Goal: Task Accomplishment & Management: Manage account settings

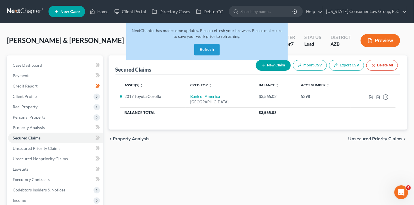
click at [205, 50] on button "Refresh" at bounding box center [206, 50] width 25 height 12
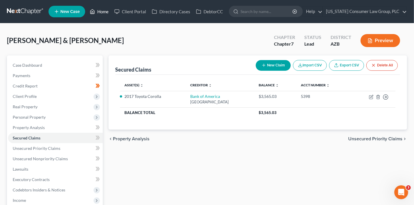
click at [97, 12] on link "Home" at bounding box center [99, 11] width 25 height 10
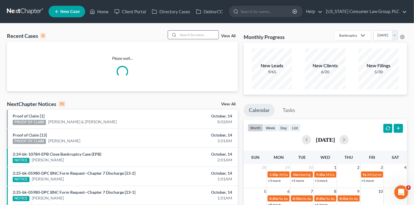
click at [211, 35] on input "search" at bounding box center [198, 35] width 40 height 8
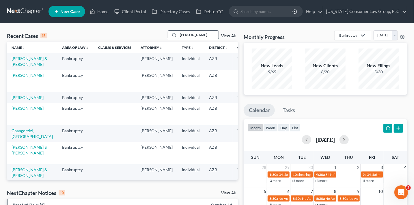
type input "davis"
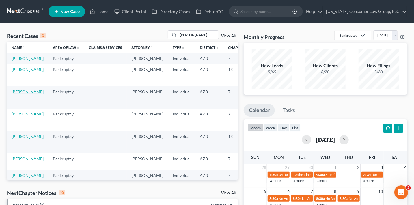
click at [23, 94] on link "[PERSON_NAME]" at bounding box center [28, 91] width 32 height 5
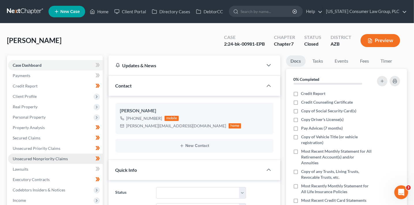
click at [53, 160] on span "Unsecured Nonpriority Claims" at bounding box center [40, 158] width 55 height 5
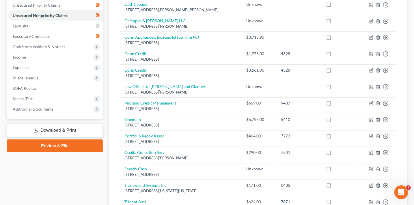
scroll to position [145, 0]
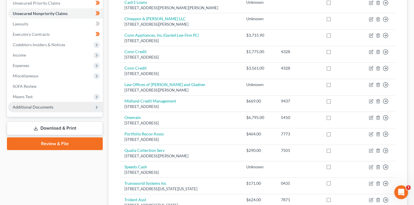
click at [42, 108] on span "Additional Documents" at bounding box center [33, 106] width 41 height 5
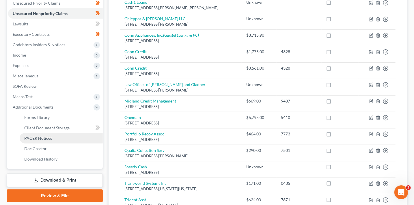
click at [45, 134] on link "PACER Notices" at bounding box center [61, 138] width 83 height 10
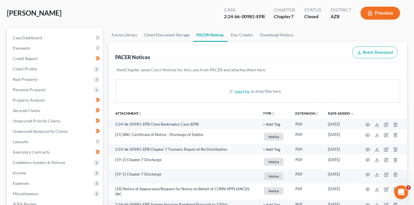
scroll to position [31, 0]
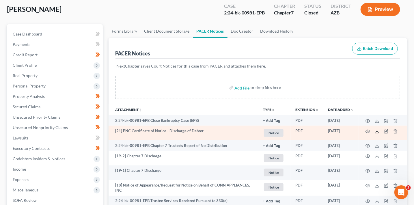
click at [377, 131] on polyline at bounding box center [377, 131] width 2 height 1
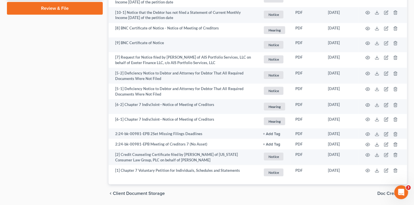
scroll to position [341, 0]
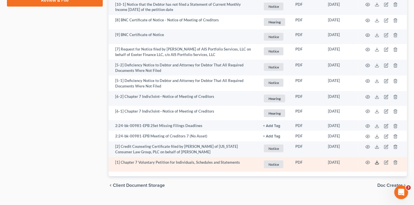
click at [377, 164] on icon at bounding box center [377, 162] width 5 height 5
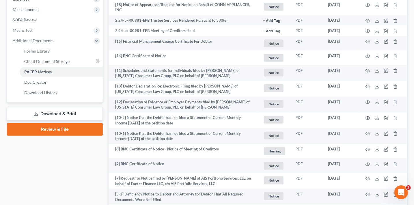
scroll to position [208, 0]
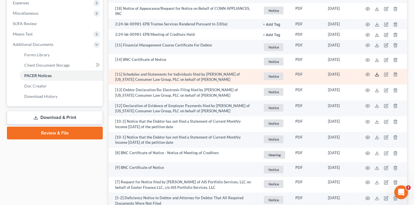
click at [377, 75] on line at bounding box center [377, 74] width 0 height 2
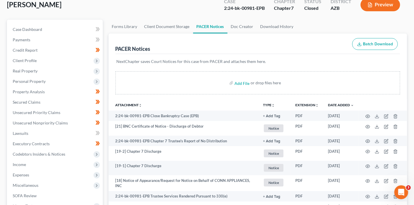
scroll to position [35, 0]
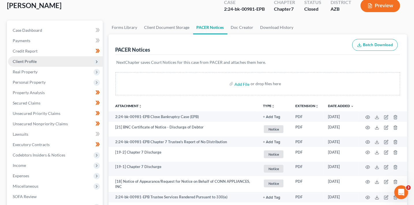
click at [29, 61] on span "Client Profile" at bounding box center [25, 61] width 24 height 5
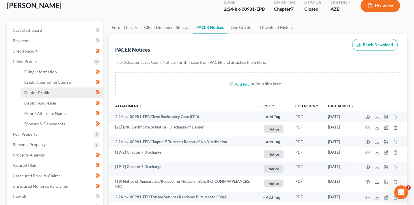
click at [48, 88] on link "Debtor Profile" at bounding box center [61, 92] width 83 height 10
select select "0"
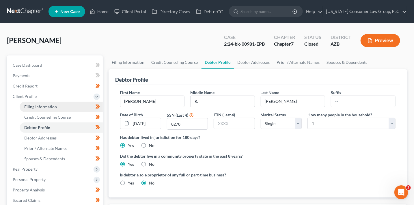
click at [47, 108] on span "Filing Information" at bounding box center [40, 106] width 33 height 5
select select "1"
select select "0"
select select "3"
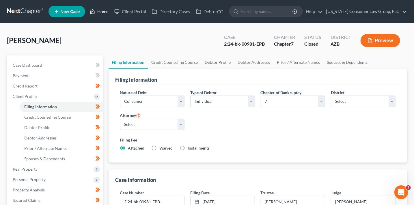
click at [100, 13] on link "Home" at bounding box center [99, 11] width 25 height 10
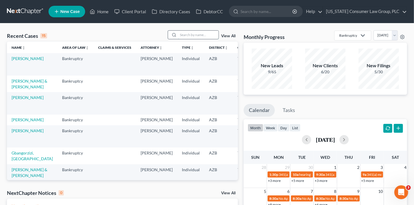
click at [195, 36] on input "search" at bounding box center [198, 35] width 40 height 8
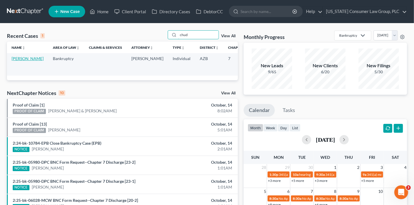
type input "chud"
click at [20, 61] on link "[PERSON_NAME]" at bounding box center [28, 58] width 32 height 5
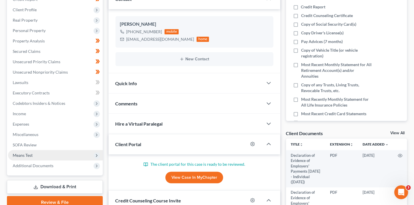
scroll to position [88, 0]
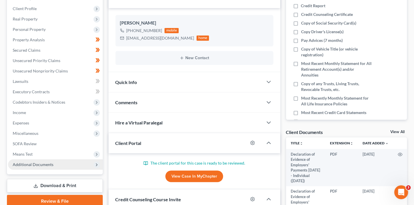
click at [52, 165] on span "Additional Documents" at bounding box center [33, 164] width 41 height 5
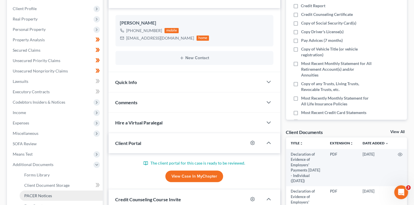
click at [55, 192] on link "PACER Notices" at bounding box center [61, 195] width 83 height 10
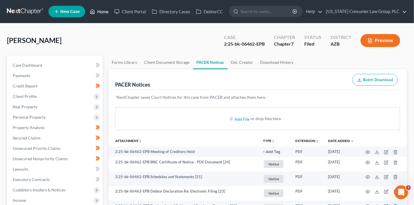
click at [107, 11] on link "Home" at bounding box center [99, 11] width 25 height 10
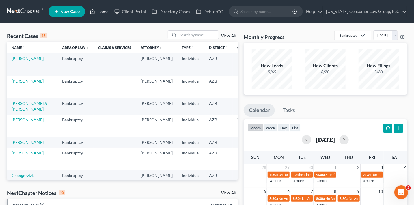
click at [105, 10] on link "Home" at bounding box center [99, 11] width 25 height 10
click at [102, 12] on link "Home" at bounding box center [99, 11] width 25 height 10
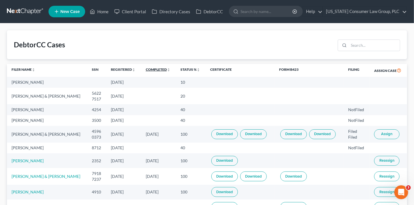
click at [156, 68] on link "Completed unfold_more expand_more expand_less" at bounding box center [158, 69] width 25 height 4
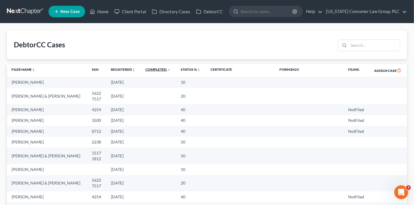
click at [156, 68] on link "Completed unfold_more expand_more expand_less" at bounding box center [157, 69] width 25 height 4
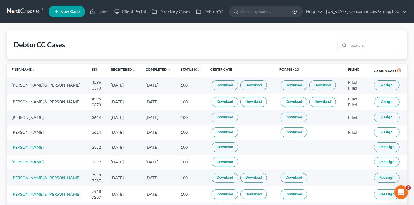
click at [156, 70] on link "Completed unfold_more expand_more expand_less" at bounding box center [157, 69] width 25 height 4
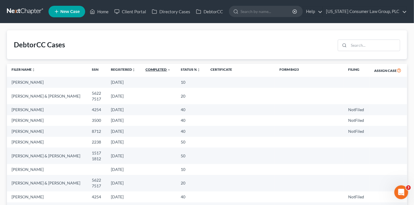
click at [156, 70] on link "Completed unfold_more expand_more expand_less" at bounding box center [157, 69] width 25 height 4
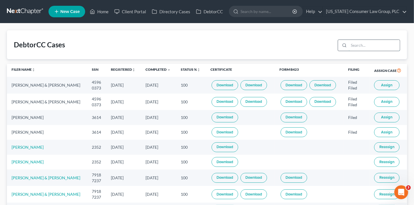
click at [375, 44] on input "search" at bounding box center [374, 45] width 51 height 11
type input "wolf"
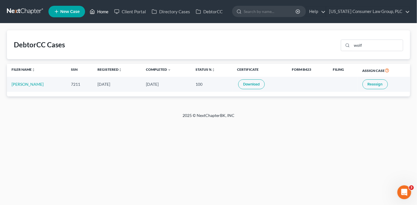
click at [99, 14] on link "Home" at bounding box center [99, 11] width 25 height 10
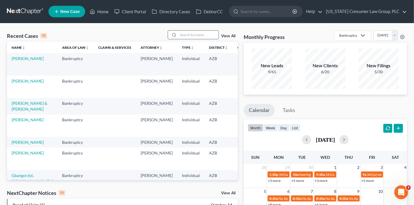
click at [185, 36] on input "search" at bounding box center [198, 35] width 40 height 8
type input "din"
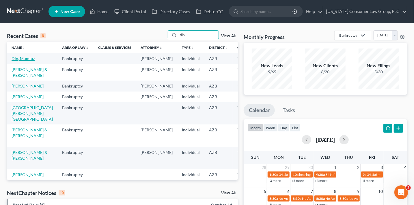
click at [21, 59] on link "Din, Mumtaz" at bounding box center [23, 58] width 23 height 5
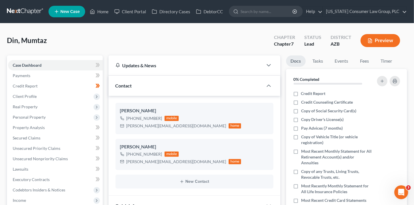
click at [95, 34] on div "Din, Mumtaz Upgraded Chapter Chapter 7 Status Lead District AZB Preview" at bounding box center [207, 42] width 400 height 25
click at [106, 12] on link "Home" at bounding box center [99, 11] width 25 height 10
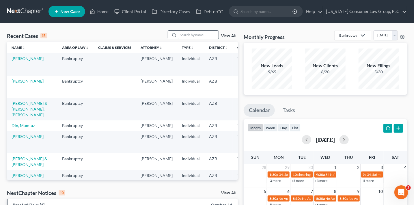
click at [201, 33] on input "search" at bounding box center [198, 35] width 40 height 8
type input "alpha"
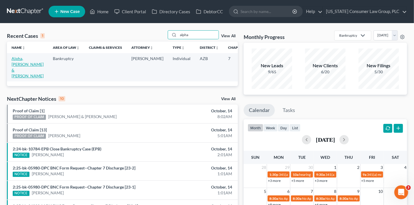
click at [19, 76] on link "Alpha, Francis & Patricia" at bounding box center [28, 67] width 32 height 22
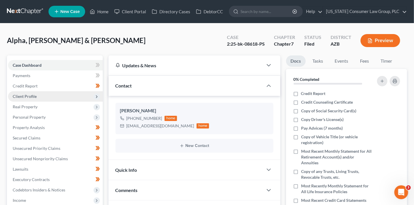
click at [39, 95] on span "Client Profile" at bounding box center [55, 96] width 95 height 10
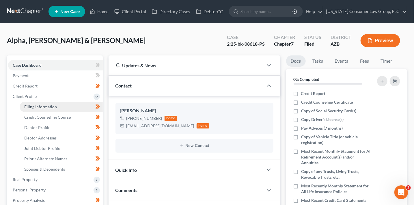
click at [48, 108] on span "Filing Information" at bounding box center [40, 106] width 33 height 5
select select "1"
select select "0"
select select "3"
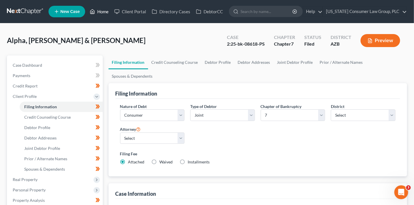
click at [104, 12] on link "Home" at bounding box center [99, 11] width 25 height 10
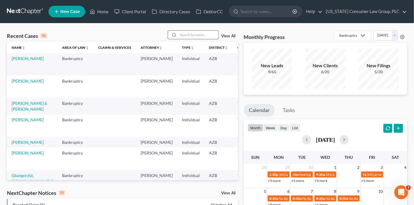
click at [193, 33] on input "search" at bounding box center [198, 35] width 40 height 8
type input "torres"
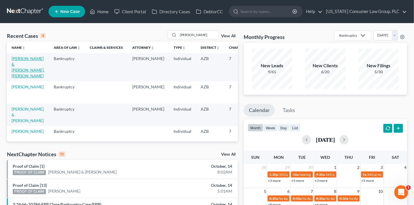
click at [12, 67] on link "[PERSON_NAME] & [PERSON_NAME], [PERSON_NAME]" at bounding box center [28, 67] width 33 height 22
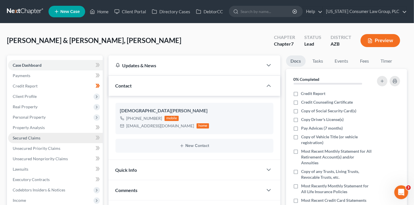
click at [35, 136] on span "Secured Claims" at bounding box center [27, 137] width 28 height 5
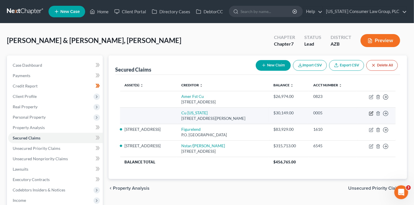
click at [372, 113] on icon "button" at bounding box center [371, 113] width 5 height 5
select select "5"
select select "0"
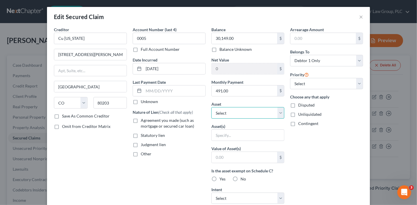
click at [249, 113] on select "Select Other Multiple Assets 3119 N. 195th Drive - $545000.0 2021 Can Am Maveri…" at bounding box center [248, 113] width 73 height 12
select select "6"
click at [212, 107] on select "Select Other Multiple Assets 3119 N. 195th Drive - $545000.0 2021 Can Am Maveri…" at bounding box center [248, 113] width 73 height 12
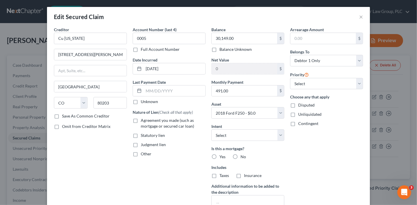
click at [154, 124] on span "Agreement you made (such as mortgage or secured car loan)" at bounding box center [167, 123] width 53 height 11
click at [147, 121] on input "Agreement you made (such as mortgage or secured car loan)" at bounding box center [145, 119] width 4 height 4
checkbox input "true"
click at [252, 137] on select "Select Surrender Redeem Reaffirm Avoid Other" at bounding box center [248, 135] width 73 height 12
select select "2"
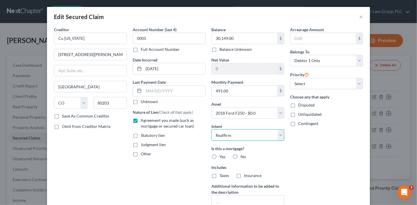
click at [212, 129] on select "Select Surrender Redeem Reaffirm Avoid Other" at bounding box center [248, 135] width 73 height 12
click at [241, 156] on label "No" at bounding box center [243, 157] width 5 height 6
click at [243, 156] on input "No" at bounding box center [245, 156] width 4 height 4
radio input "true"
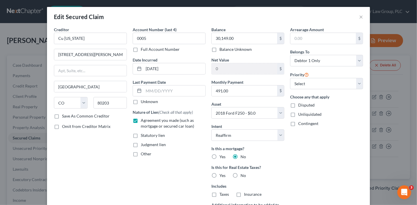
click at [241, 175] on label "No" at bounding box center [243, 176] width 5 height 6
click at [243, 175] on input "No" at bounding box center [245, 175] width 4 height 4
radio input "true"
click at [298, 87] on select "Select 1st 2nd 3rd 4th 5th 6th 7th 8th 9th 10th 11th 12th 13th 14th 15th 16th 1…" at bounding box center [326, 84] width 73 height 12
select select "0"
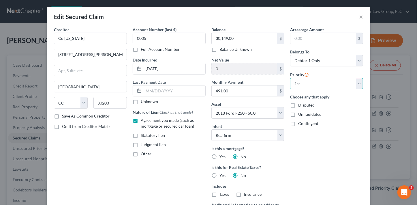
click at [290, 78] on select "Select 1st 2nd 3rd 4th 5th 6th 7th 8th 9th 10th 11th 12th 13th 14th 15th 16th 1…" at bounding box center [326, 84] width 73 height 12
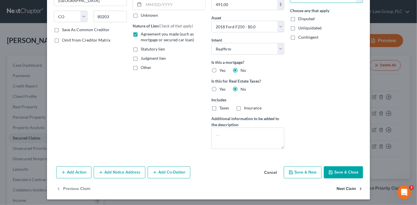
scroll to position [87, 0]
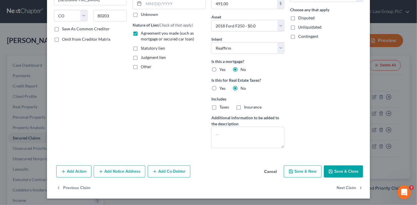
click at [351, 172] on button "Save & Close" at bounding box center [343, 171] width 39 height 12
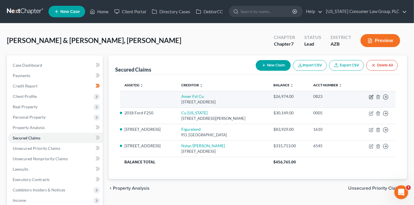
click at [370, 97] on icon "button" at bounding box center [371, 97] width 5 height 5
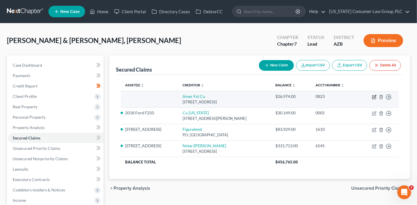
select select "46"
select select "2"
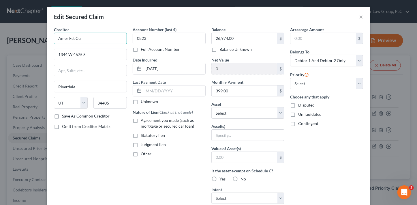
drag, startPoint x: 87, startPoint y: 38, endPoint x: 19, endPoint y: 35, distance: 68.2
click at [19, 35] on div "Edit Secured Claim × Creditor * Amer Fst Cu 1344 W 4675 S Riverdale State AL AK…" at bounding box center [208, 102] width 417 height 205
type input "America First Credit Union"
click at [141, 120] on label "Agreement you made (such as mortgage or secured car loan)" at bounding box center [173, 123] width 65 height 12
click at [143, 120] on input "Agreement you made (such as mortgage or secured car loan)" at bounding box center [145, 119] width 4 height 4
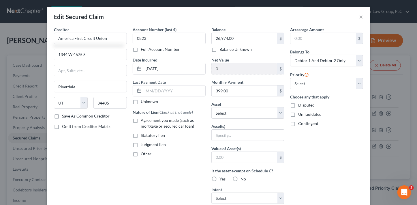
checkbox input "true"
click at [227, 115] on select "Select Other Multiple Assets 3119 N. 195th Drive - $545000.0 2021 Can Am Maveri…" at bounding box center [248, 113] width 73 height 12
select select "3"
click at [212, 107] on select "Select Other Multiple Assets 3119 N. 195th Drive - $545000.0 2021 Can Am Maveri…" at bounding box center [248, 113] width 73 height 12
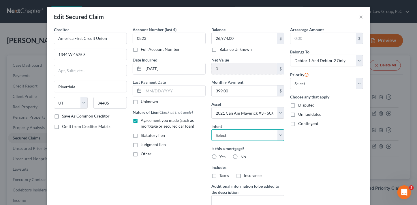
click at [238, 133] on select "Select Surrender Redeem Reaffirm Avoid Other" at bounding box center [248, 135] width 73 height 12
select select "2"
click at [212, 129] on select "Select Surrender Redeem Reaffirm Avoid Other" at bounding box center [248, 135] width 73 height 12
click at [241, 158] on label "No" at bounding box center [243, 157] width 5 height 6
click at [243, 158] on input "No" at bounding box center [245, 156] width 4 height 4
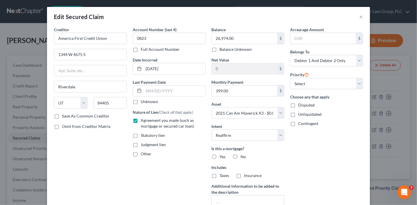
radio input "true"
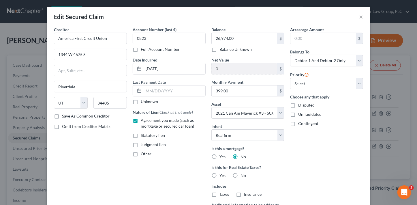
click at [241, 174] on label "No" at bounding box center [243, 176] width 5 height 6
click at [243, 174] on input "No" at bounding box center [245, 175] width 4 height 4
radio input "true"
click at [306, 88] on select "Select 1st 2nd 3rd 4th 5th 6th 7th 8th 9th 10th 11th 12th 13th 14th 15th 16th 1…" at bounding box center [326, 84] width 73 height 12
select select "0"
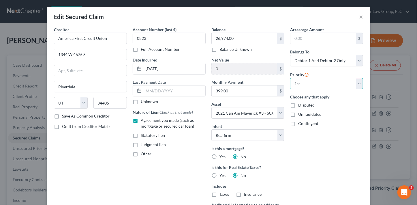
click at [290, 78] on select "Select 1st 2nd 3rd 4th 5th 6th 7th 8th 9th 10th 11th 12th 13th 14th 15th 16th 1…" at bounding box center [326, 84] width 73 height 12
click at [338, 143] on div "Arrearage Amount $ Belongs To * Select Debtor 1 Only Debtor 2 Only Debtor 1 And…" at bounding box center [326, 133] width 79 height 213
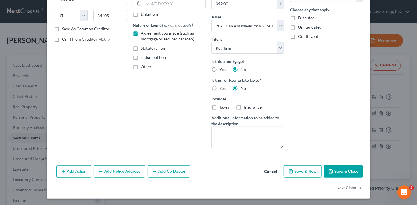
click at [343, 171] on button "Save & Close" at bounding box center [343, 171] width 39 height 12
select select
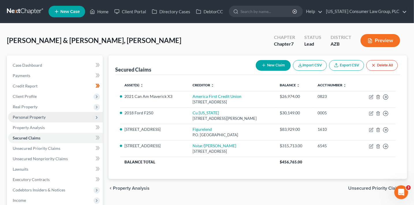
click at [42, 116] on span "Personal Property" at bounding box center [29, 117] width 33 height 5
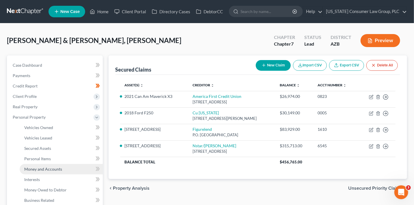
click at [61, 167] on span "Money and Accounts" at bounding box center [43, 169] width 38 height 5
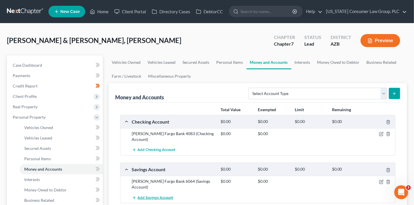
click at [171, 195] on span "Add Savings Account" at bounding box center [155, 197] width 35 height 5
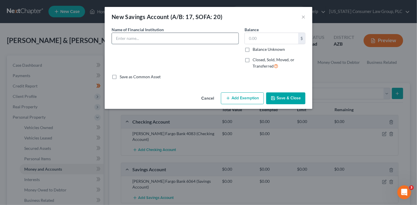
click at [143, 39] on input "text" at bounding box center [175, 38] width 127 height 11
paste input "Credit Union of Colorado 8180"
type input "Credit Union of Colorado 8180"
type input "5"
click at [288, 98] on button "Save & Close" at bounding box center [285, 98] width 39 height 12
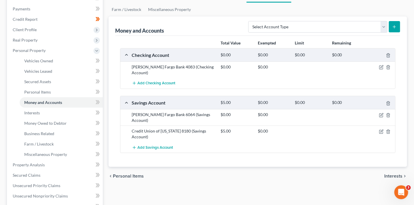
scroll to position [68, 0]
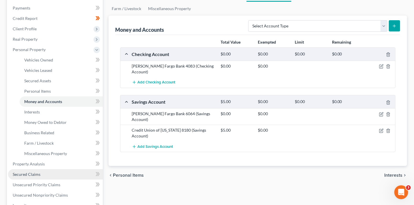
click at [38, 173] on span "Secured Claims" at bounding box center [27, 174] width 28 height 5
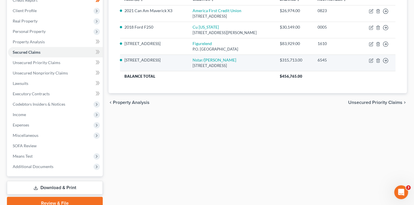
scroll to position [95, 0]
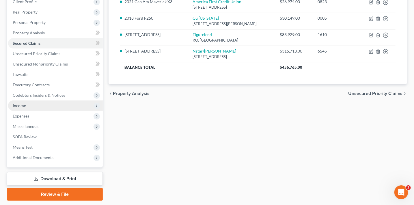
click at [18, 105] on span "Income" at bounding box center [19, 105] width 13 height 5
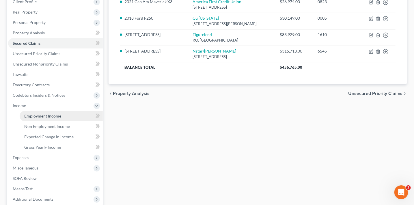
click at [43, 117] on span "Employment Income" at bounding box center [42, 115] width 37 height 5
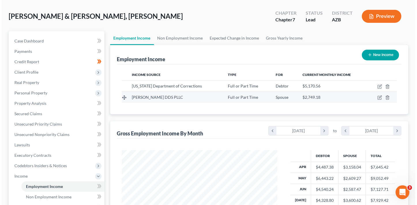
scroll to position [23, 0]
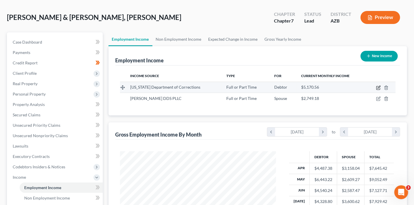
click at [378, 87] on icon "button" at bounding box center [378, 87] width 5 height 5
select select "0"
select select "3"
select select "2"
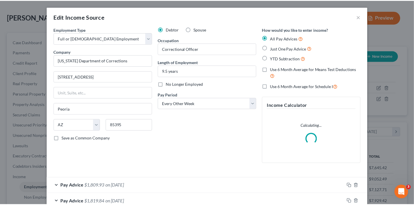
scroll to position [103, 169]
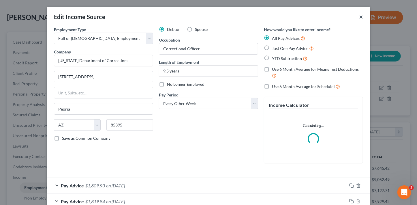
click at [359, 16] on button "×" at bounding box center [361, 16] width 4 height 7
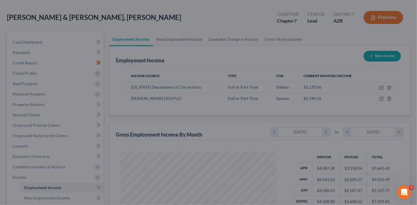
scroll to position [288484, 288419]
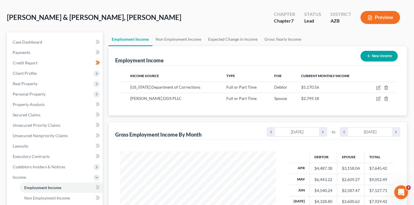
click at [373, 56] on button "New Income" at bounding box center [378, 56] width 37 height 11
select select "0"
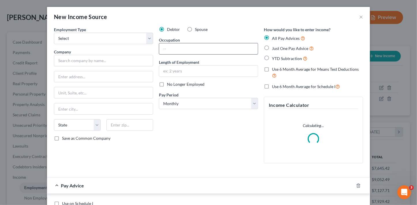
scroll to position [103, 169]
click at [118, 40] on select "Select Full or Part Time Employment Self Employment" at bounding box center [103, 39] width 99 height 12
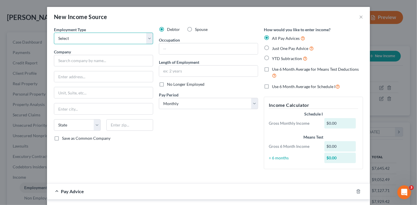
select select "1"
click at [54, 33] on select "Select Full or Part Time Employment Self Employment" at bounding box center [103, 39] width 99 height 12
click at [115, 59] on input "text" at bounding box center [103, 61] width 99 height 12
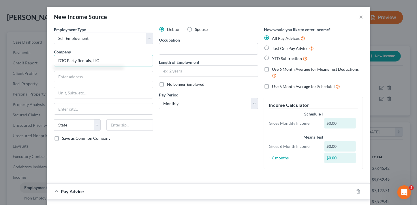
type input "DTG Party Rentals, LLC"
type input "Owner"
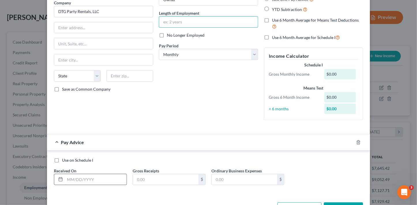
scroll to position [65, 0]
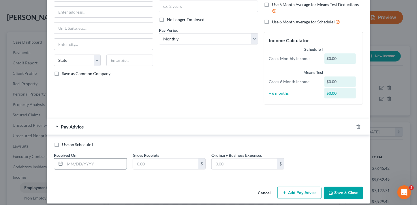
click at [90, 162] on input "text" at bounding box center [96, 163] width 62 height 11
type input "7/31/25"
type input "3,200"
type input "1,407"
click at [292, 192] on button "Add Pay Advice" at bounding box center [300, 193] width 44 height 12
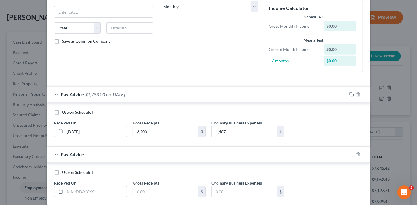
scroll to position [126, 0]
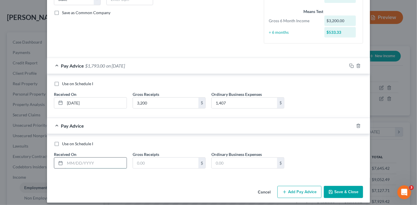
click at [94, 162] on input "text" at bounding box center [96, 163] width 62 height 11
type input "06/30/25"
type input "3,791"
type input "1,527"
click at [301, 191] on button "Add Pay Advice" at bounding box center [300, 192] width 44 height 12
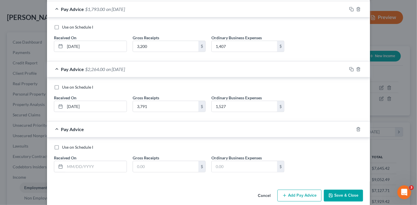
scroll to position [189, 0]
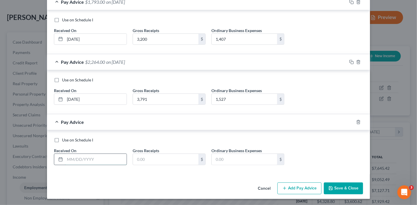
click at [114, 163] on input "text" at bounding box center [96, 159] width 62 height 11
type input "05/31/25"
type input "4,774"
type input "2,887"
click at [303, 186] on button "Add Pay Advice" at bounding box center [300, 188] width 44 height 12
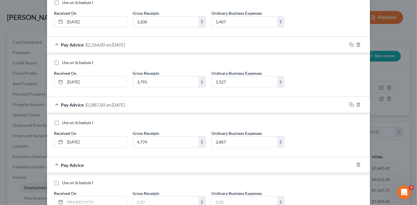
scroll to position [227, 0]
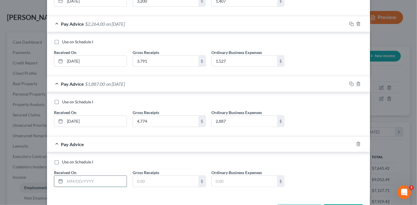
click at [108, 183] on input "text" at bounding box center [96, 181] width 62 height 11
type input "04/30/25"
type input "1,075.50"
type input "957"
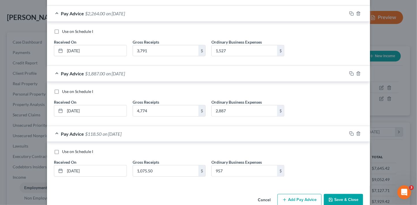
click at [311, 195] on button "Add Pay Advice" at bounding box center [300, 200] width 44 height 12
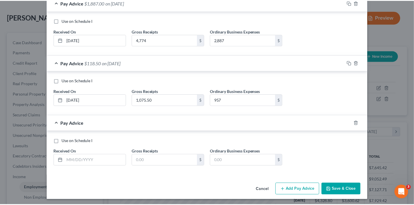
scroll to position [309, 0]
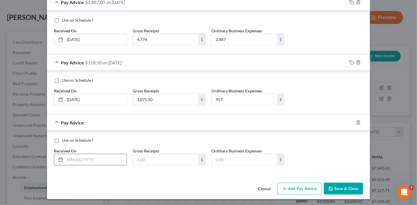
click at [86, 160] on input "text" at bounding box center [96, 159] width 62 height 11
type input "09/30/25"
type input "830"
type input "887.2"
click at [339, 189] on button "Save & Close" at bounding box center [343, 189] width 39 height 12
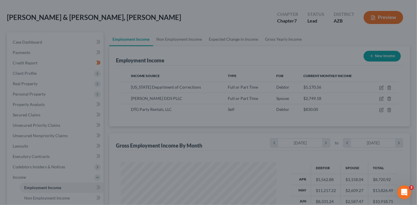
scroll to position [288484, 288419]
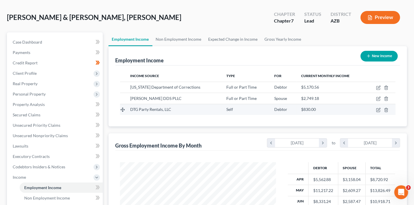
click at [381, 110] on td at bounding box center [380, 109] width 29 height 11
click at [378, 109] on icon "button" at bounding box center [378, 110] width 5 height 5
select select "1"
select select "0"
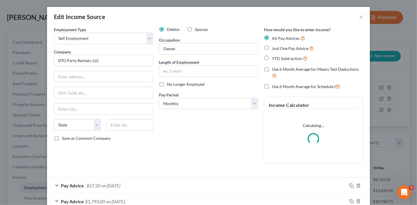
scroll to position [103, 169]
click at [216, 187] on div "Pay Advice -$57.20 on 09/30/2025" at bounding box center [197, 185] width 300 height 15
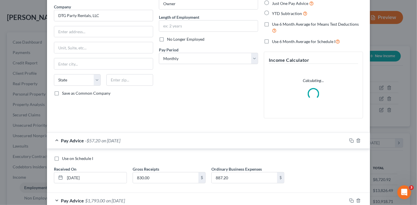
scroll to position [89, 0]
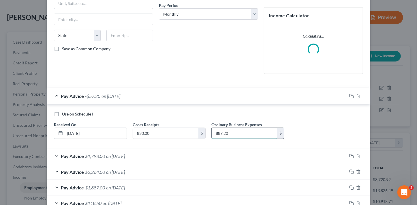
click at [244, 130] on input "887.20" at bounding box center [245, 133] width 66 height 11
type input "887.00"
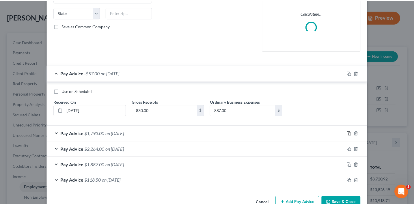
scroll to position [127, 0]
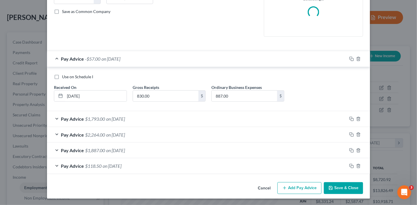
click at [335, 190] on button "Save & Close" at bounding box center [343, 188] width 39 height 12
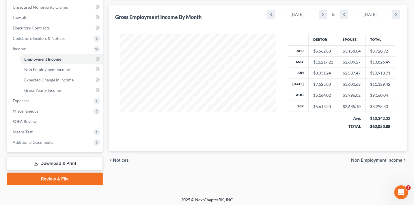
scroll to position [154, 0]
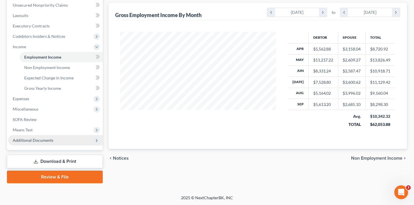
click at [41, 139] on span "Additional Documents" at bounding box center [33, 140] width 41 height 5
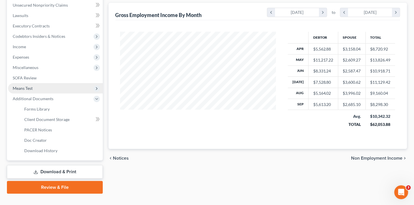
click at [31, 87] on span "Means Test" at bounding box center [23, 88] width 20 height 5
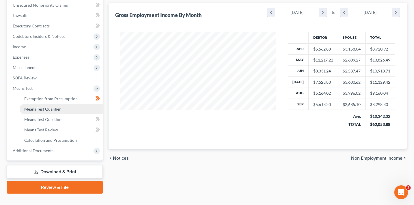
click at [52, 107] on span "Means Test Qualifier" at bounding box center [42, 108] width 37 height 5
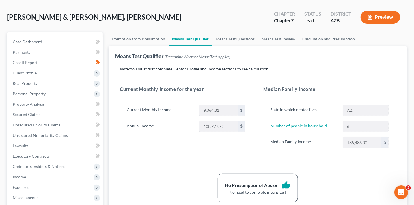
scroll to position [24, 0]
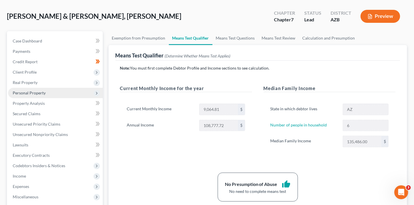
click at [32, 94] on span "Personal Property" at bounding box center [29, 92] width 33 height 5
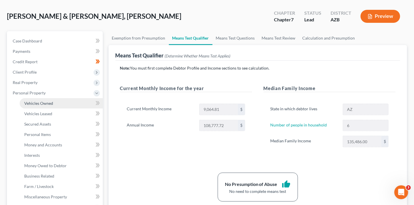
click at [46, 103] on span "Vehicles Owned" at bounding box center [38, 103] width 29 height 5
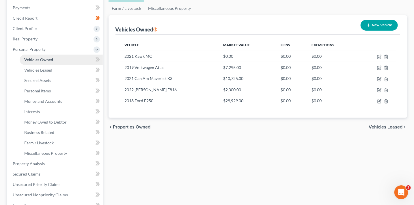
scroll to position [109, 0]
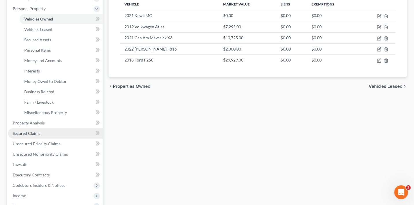
click at [35, 129] on link "Secured Claims" at bounding box center [55, 133] width 95 height 10
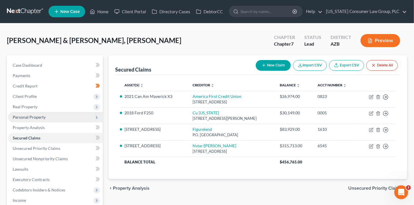
click at [32, 119] on span "Personal Property" at bounding box center [55, 117] width 95 height 10
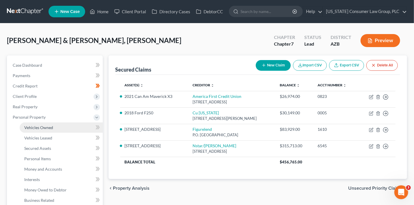
click at [35, 126] on span "Vehicles Owned" at bounding box center [38, 127] width 29 height 5
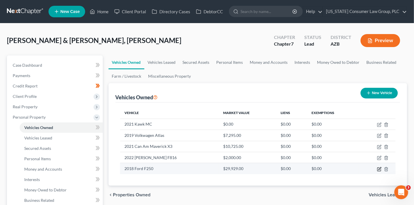
click at [378, 168] on icon "button" at bounding box center [379, 169] width 5 height 5
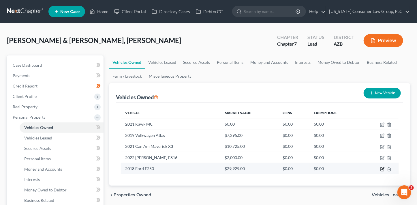
select select "1"
select select "8"
select select "3"
select select "2"
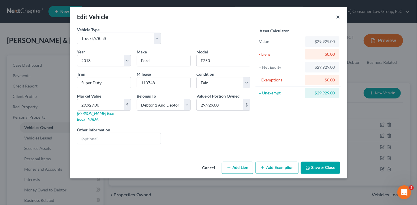
click at [339, 17] on button "×" at bounding box center [338, 16] width 4 height 7
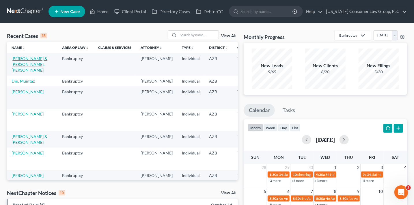
click at [20, 66] on link "[PERSON_NAME] & [PERSON_NAME], [PERSON_NAME]" at bounding box center [30, 64] width 36 height 16
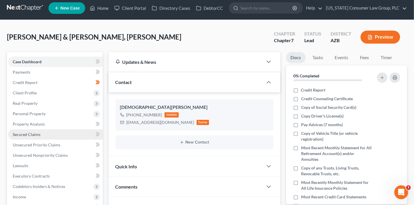
scroll to position [5, 0]
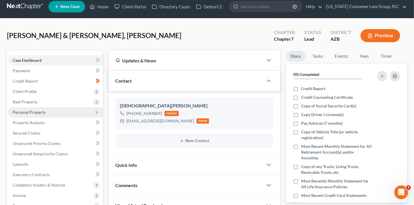
click at [55, 111] on span "Personal Property" at bounding box center [55, 112] width 95 height 10
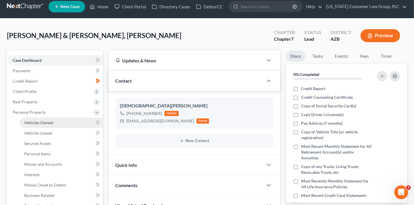
click at [59, 125] on link "Vehicles Owned" at bounding box center [61, 122] width 83 height 10
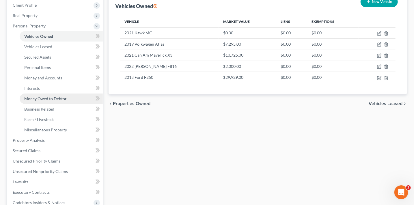
scroll to position [100, 0]
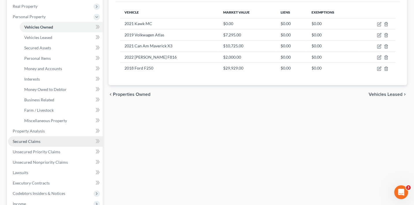
click at [46, 141] on link "Secured Claims" at bounding box center [55, 141] width 95 height 10
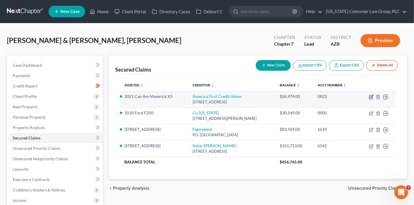
click at [372, 96] on icon "button" at bounding box center [371, 97] width 5 height 5
select select "46"
select select "2"
select select "0"
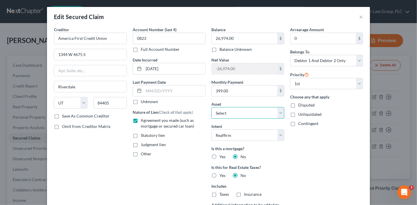
click at [243, 114] on select "Select Other Multiple Assets 3119 N. 195th Drive - $545000.0 2021 Can Am Maveri…" at bounding box center [248, 113] width 73 height 12
click at [212, 107] on select "Select Other Multiple Assets 3119 N. 195th Drive - $545000.0 2021 Can Am Maveri…" at bounding box center [248, 113] width 73 height 12
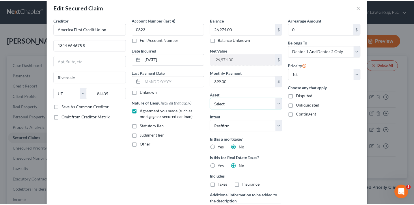
scroll to position [77, 0]
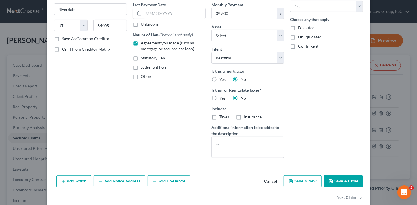
click at [346, 181] on button "Save & Close" at bounding box center [343, 181] width 39 height 12
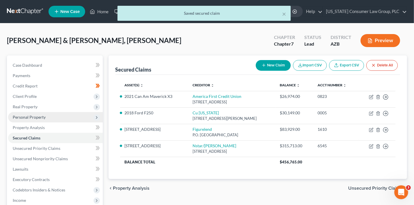
click at [31, 116] on span "Personal Property" at bounding box center [29, 117] width 33 height 5
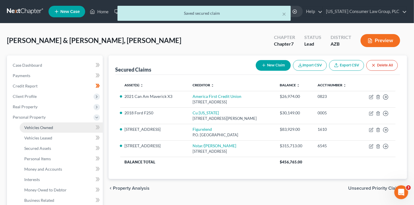
click at [40, 128] on span "Vehicles Owned" at bounding box center [38, 127] width 29 height 5
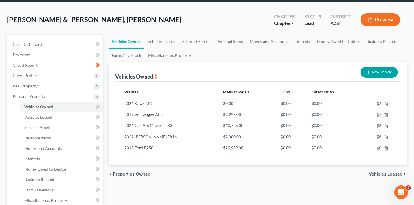
scroll to position [119, 0]
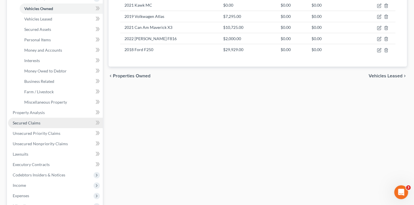
click at [44, 120] on link "Secured Claims" at bounding box center [55, 123] width 95 height 10
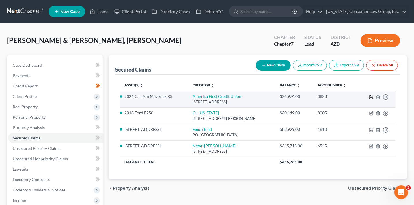
click at [369, 97] on icon "button" at bounding box center [370, 97] width 3 height 3
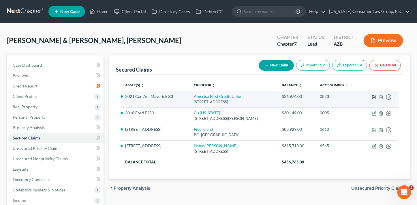
select select "46"
select select "2"
select select "0"
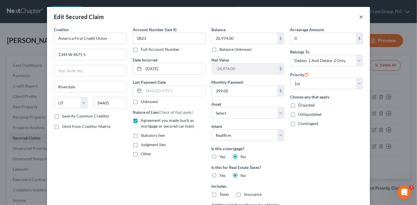
click at [359, 16] on button "×" at bounding box center [361, 16] width 4 height 7
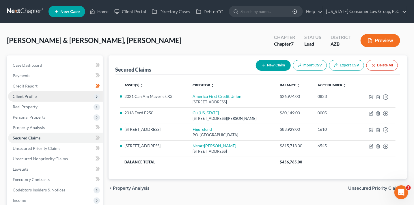
click at [39, 95] on span "Client Profile" at bounding box center [55, 96] width 95 height 10
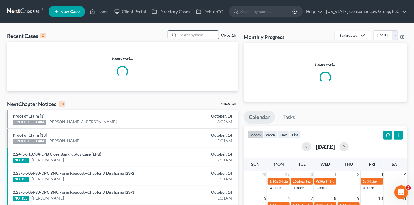
click at [207, 35] on input "search" at bounding box center [198, 35] width 40 height 8
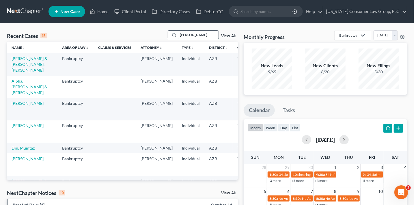
type input "muntean"
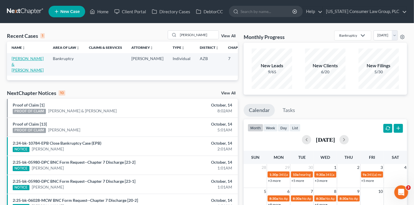
click at [14, 65] on link "Muntean, Florin & Rodica" at bounding box center [28, 64] width 32 height 16
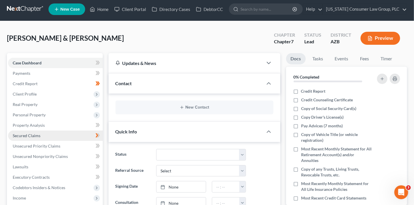
scroll to position [3, 0]
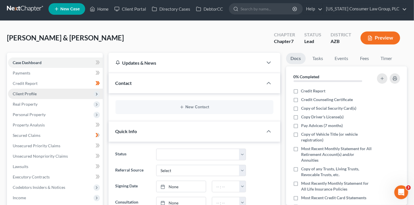
click at [58, 93] on span "Client Profile" at bounding box center [55, 94] width 95 height 10
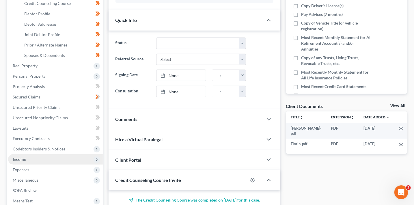
scroll to position [118, 0]
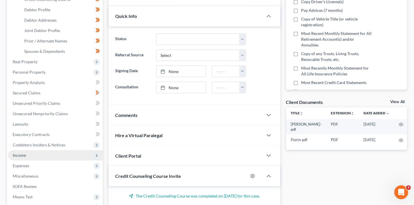
click at [33, 153] on span "Income" at bounding box center [55, 155] width 95 height 10
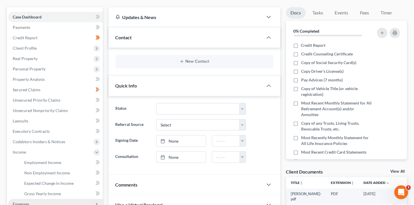
scroll to position [0, 0]
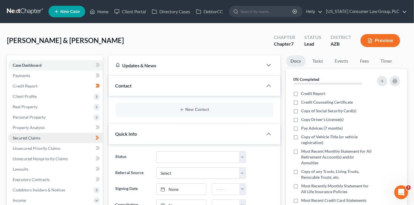
click at [37, 139] on span "Secured Claims" at bounding box center [27, 137] width 28 height 5
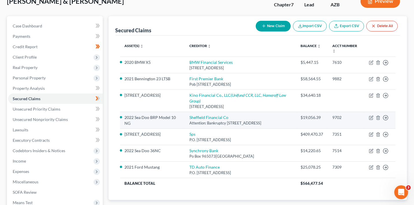
scroll to position [42, 0]
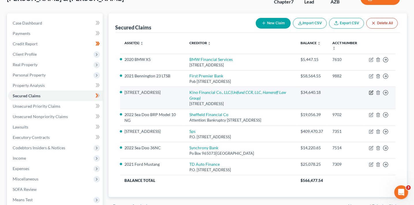
click at [370, 92] on icon "button" at bounding box center [371, 92] width 5 height 5
select select "3"
select select "0"
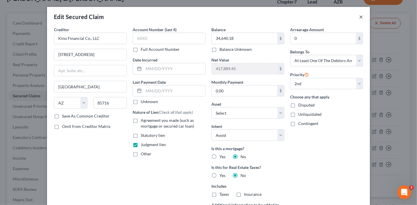
click at [361, 17] on button "×" at bounding box center [361, 16] width 4 height 7
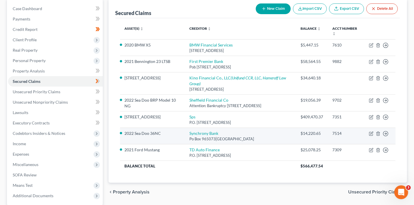
scroll to position [69, 0]
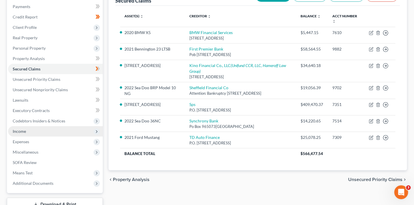
click at [30, 130] on span "Income" at bounding box center [55, 131] width 95 height 10
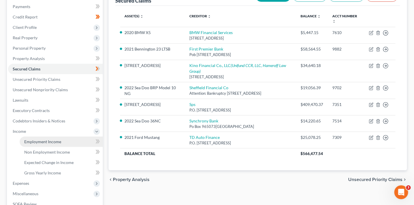
click at [56, 138] on link "Employment Income" at bounding box center [61, 142] width 83 height 10
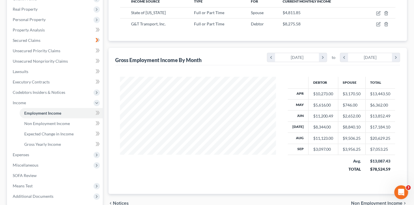
scroll to position [107, 0]
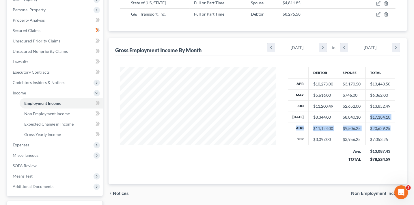
drag, startPoint x: 369, startPoint y: 115, endPoint x: 394, endPoint y: 130, distance: 29.2
click at [394, 130] on div "Debtor Spouse Total Apr $10,273.00 $3,170.50 $13,443.50 May $5,616.00 $746.00 $…" at bounding box center [341, 118] width 119 height 103
click at [393, 136] on td "$7,053.25" at bounding box center [380, 139] width 30 height 11
drag, startPoint x: 392, startPoint y: 127, endPoint x: 365, endPoint y: 126, distance: 26.9
click at [365, 126] on td "$20,629.25" at bounding box center [380, 128] width 30 height 11
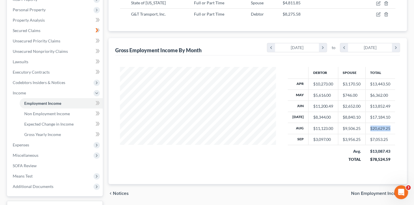
click at [383, 128] on td "$20,629.25" at bounding box center [380, 128] width 30 height 11
drag, startPoint x: 391, startPoint y: 116, endPoint x: 367, endPoint y: 115, distance: 24.0
click at [367, 115] on td "$17,184.10" at bounding box center [380, 117] width 30 height 11
click at [388, 119] on td "$17,184.10" at bounding box center [380, 117] width 30 height 11
drag, startPoint x: 367, startPoint y: 138, endPoint x: 389, endPoint y: 138, distance: 21.9
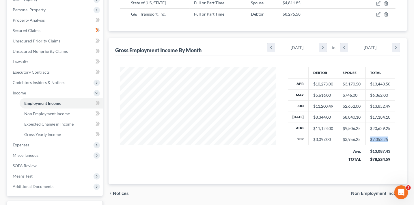
click at [389, 138] on td "$7,053.25" at bounding box center [380, 139] width 30 height 11
click at [367, 93] on td "$6,362.00" at bounding box center [380, 94] width 30 height 11
drag, startPoint x: 369, startPoint y: 94, endPoint x: 396, endPoint y: 94, distance: 27.1
click at [396, 94] on div "Debtor Spouse Total Apr $10,273.00 $3,170.50 $13,443.50 May $5,616.00 $746.00 $…" at bounding box center [341, 118] width 119 height 103
click at [375, 102] on td "$13,852.49" at bounding box center [380, 106] width 30 height 11
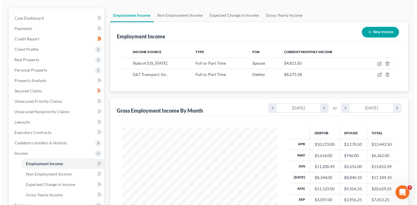
scroll to position [45, 0]
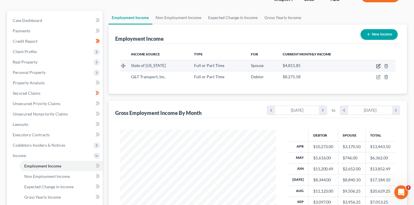
click at [376, 67] on icon "button" at bounding box center [378, 66] width 5 height 5
select select "0"
select select "1"
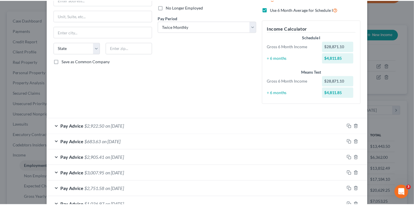
scroll to position [0, 0]
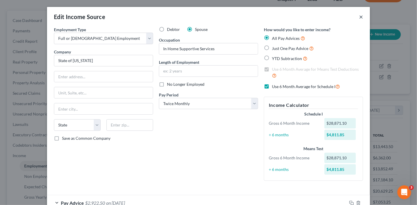
click at [361, 18] on button "×" at bounding box center [361, 16] width 4 height 7
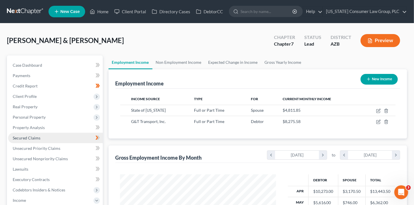
click at [45, 135] on link "Secured Claims" at bounding box center [55, 138] width 95 height 10
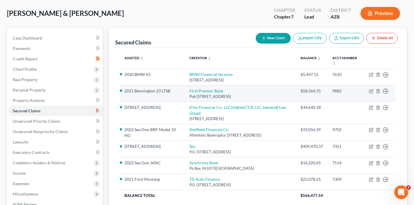
scroll to position [39, 0]
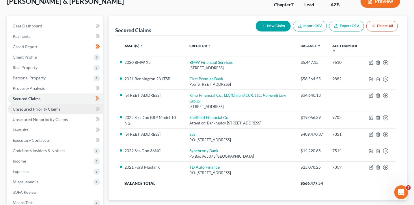
click at [45, 111] on link "Unsecured Priority Claims" at bounding box center [55, 109] width 95 height 10
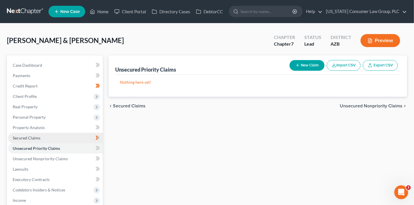
click at [42, 137] on link "Secured Claims" at bounding box center [55, 138] width 95 height 10
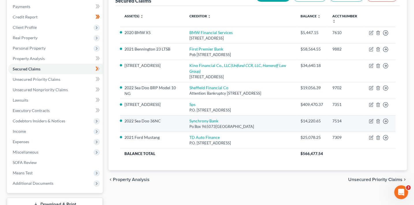
scroll to position [112, 0]
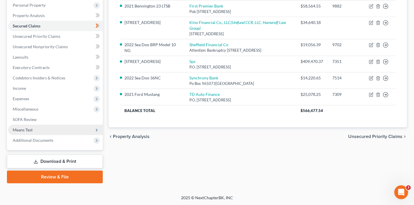
click at [46, 132] on span "Means Test" at bounding box center [55, 130] width 95 height 10
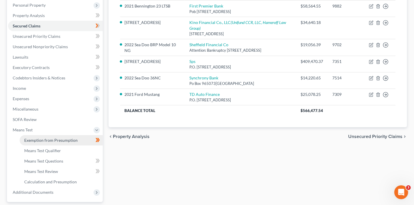
click at [85, 141] on link "Exemption from Presumption" at bounding box center [61, 140] width 83 height 10
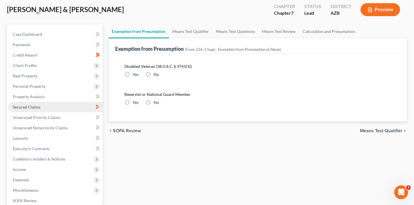
radio input "true"
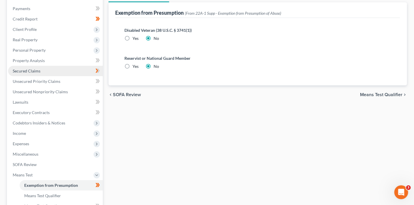
scroll to position [68, 0]
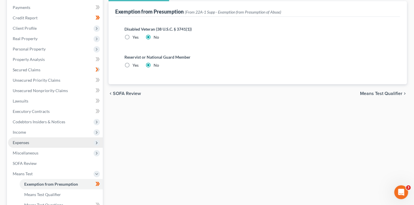
click at [27, 142] on span "Expenses" at bounding box center [21, 142] width 16 height 5
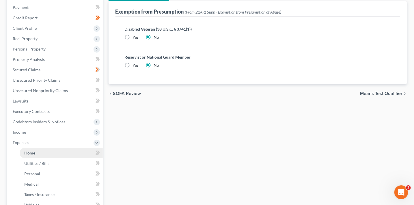
click at [53, 152] on link "Home" at bounding box center [61, 153] width 83 height 10
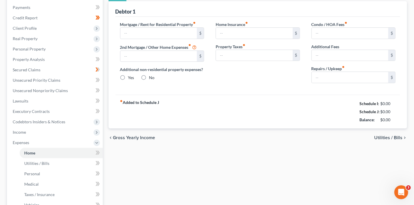
scroll to position [45, 0]
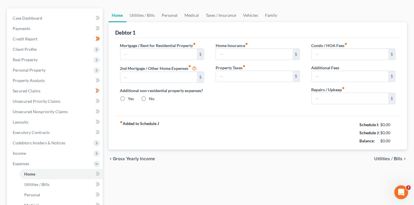
type input "0.00"
radio input "true"
type input "0.00"
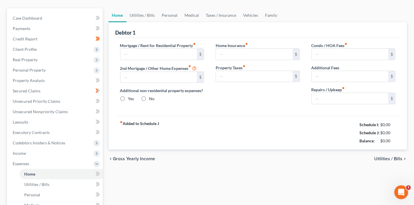
type input "0.00"
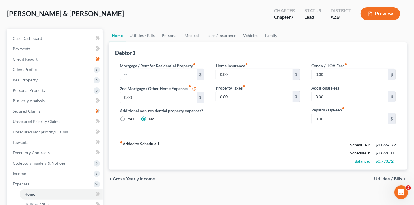
scroll to position [28, 0]
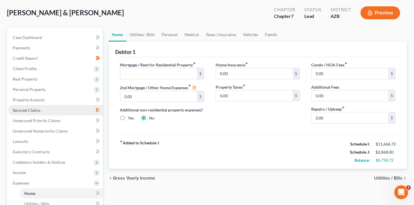
click at [57, 113] on link "Secured Claims" at bounding box center [55, 110] width 95 height 10
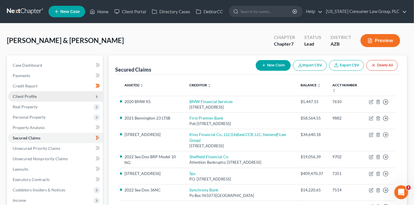
click at [31, 95] on span "Client Profile" at bounding box center [25, 96] width 24 height 5
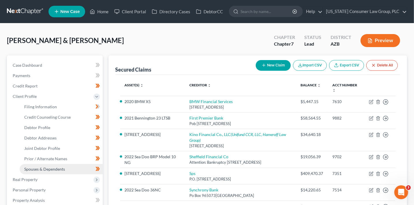
click at [67, 165] on link "Spouses & Dependents" at bounding box center [61, 169] width 83 height 10
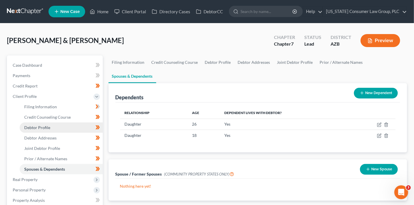
click at [54, 125] on link "Debtor Profile" at bounding box center [61, 127] width 83 height 10
select select "1"
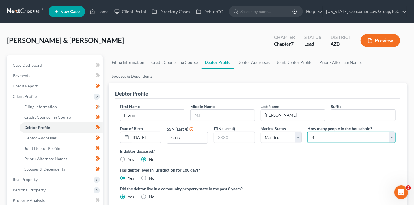
click at [351, 136] on select "Select 1 2 3 4 5 6 7 8 9 10 11 12 13 14 15 16 17 18 19 20" at bounding box center [351, 138] width 88 height 12
select select "4"
click at [307, 132] on select "Select 1 2 3 4 5 6 7 8 9 10 11 12 13 14 15 16 17 18 19 20" at bounding box center [351, 138] width 88 height 12
click at [293, 162] on ng-include "First Name Florin Middle Name Last Name Muntean Suffix Date of Birth 02/19/1974…" at bounding box center [258, 163] width 276 height 120
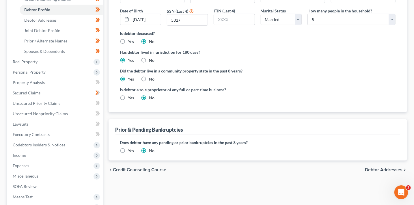
scroll to position [137, 0]
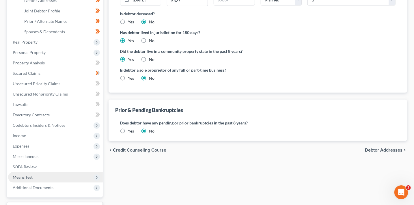
click at [36, 176] on span "Means Test" at bounding box center [55, 177] width 95 height 10
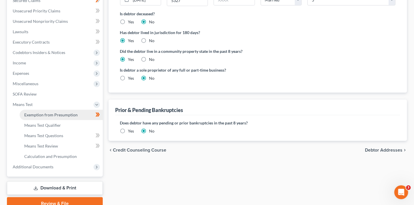
drag, startPoint x: 60, startPoint y: 117, endPoint x: 63, endPoint y: 115, distance: 3.8
click at [60, 117] on link "Exemption from Presumption" at bounding box center [61, 115] width 83 height 10
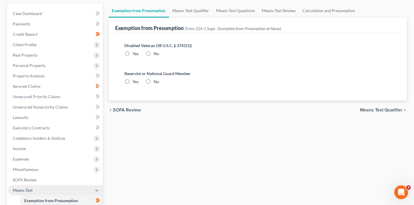
radio input "true"
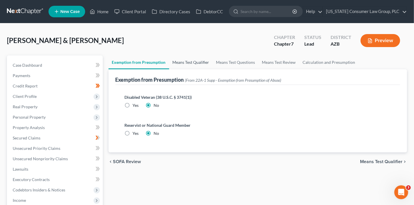
click at [197, 63] on link "Means Test Qualifier" at bounding box center [191, 62] width 44 height 14
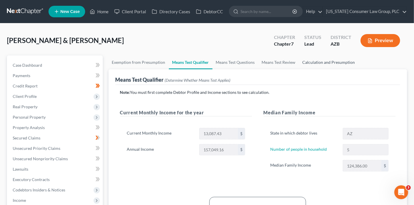
click at [320, 62] on link "Calculation and Presumption" at bounding box center [328, 62] width 59 height 14
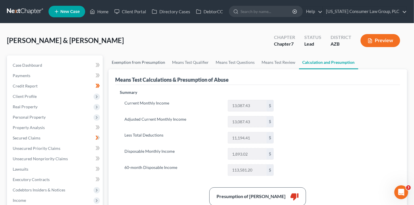
click at [146, 62] on link "Exemption from Presumption" at bounding box center [139, 62] width 60 height 14
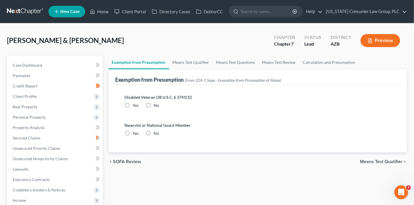
radio input "true"
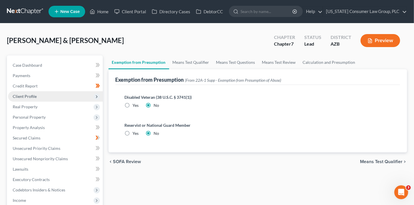
click at [35, 97] on span "Client Profile" at bounding box center [25, 96] width 24 height 5
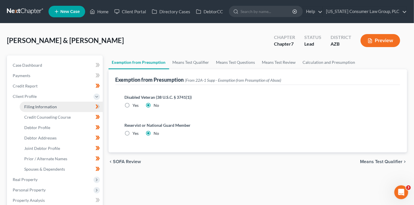
click at [51, 110] on link "Filing Information" at bounding box center [61, 107] width 83 height 10
select select "1"
select select "0"
select select "3"
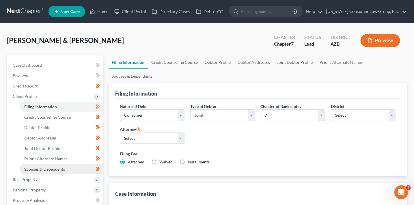
click at [64, 169] on span "Spouses & Dependents" at bounding box center [44, 169] width 41 height 5
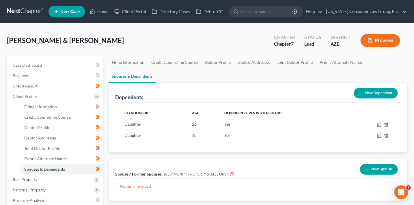
click at [375, 89] on button "New Dependent" at bounding box center [376, 93] width 44 height 11
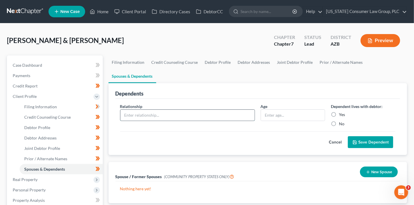
click at [190, 118] on input "text" at bounding box center [187, 115] width 134 height 11
type input "Mother"
click at [344, 113] on label "Yes" at bounding box center [342, 115] width 6 height 6
click at [344, 113] on input "Yes" at bounding box center [343, 114] width 4 height 4
radio input "true"
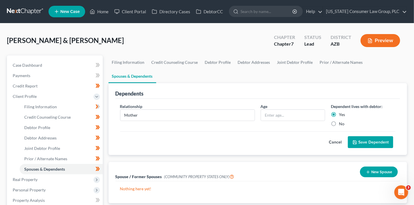
click at [371, 137] on button "Save Dependent" at bounding box center [370, 142] width 45 height 12
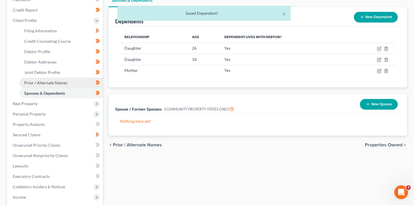
scroll to position [112, 0]
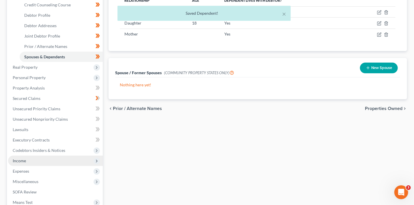
click at [47, 162] on span "Income" at bounding box center [55, 161] width 95 height 10
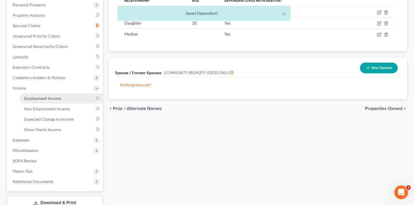
click at [42, 96] on span "Employment Income" at bounding box center [42, 98] width 37 height 5
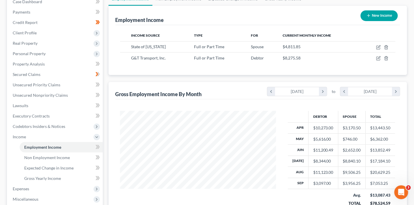
scroll to position [67, 0]
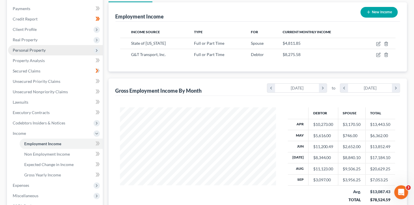
click at [43, 48] on span "Personal Property" at bounding box center [29, 50] width 33 height 5
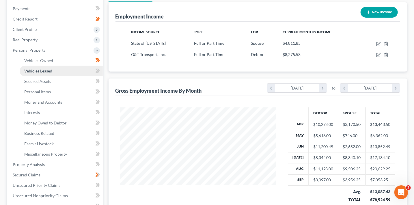
click at [48, 69] on span "Vehicles Leased" at bounding box center [38, 70] width 28 height 5
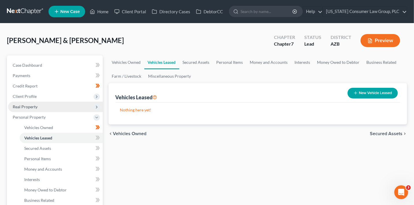
click at [25, 102] on span "Real Property" at bounding box center [55, 107] width 95 height 10
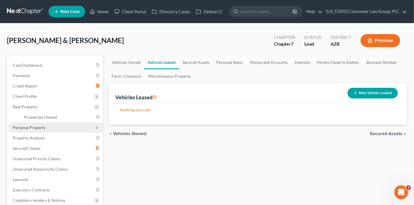
click at [43, 129] on span "Personal Property" at bounding box center [29, 127] width 33 height 5
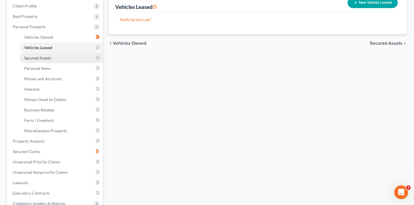
scroll to position [101, 0]
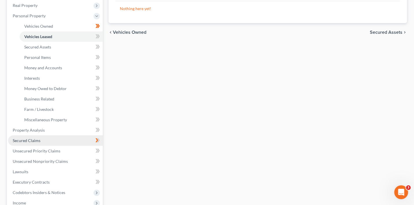
click at [41, 142] on link "Secured Claims" at bounding box center [55, 140] width 95 height 10
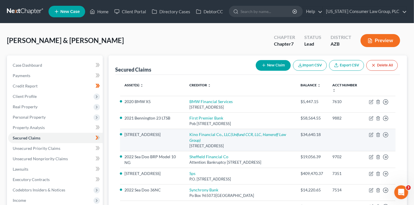
drag, startPoint x: 265, startPoint y: 147, endPoint x: 183, endPoint y: 134, distance: 83.1
click at [185, 134] on td "Kino Financial Co., LLC (Unifund CCR, LLC, Hameroff Law Group) 3443 E. Fort Low…" at bounding box center [240, 140] width 111 height 22
click at [241, 145] on div "3443 E. Fort Lowell Rd., Tucson, AZ 85716" at bounding box center [240, 145] width 102 height 5
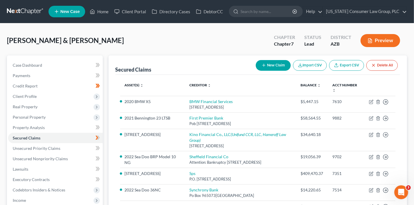
drag, startPoint x: 254, startPoint y: 147, endPoint x: 118, endPoint y: 134, distance: 136.5
click at [118, 134] on div "Asset(s) expand_more expand_less unfold_more Creditor expand_more expand_less u…" at bounding box center [257, 157] width 285 height 164
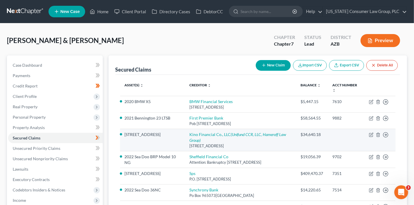
click at [265, 149] on td "Kino Financial Co., LLC (Unifund CCR, LLC, Hameroff Law Group) 3443 E. Fort Low…" at bounding box center [240, 140] width 111 height 22
drag, startPoint x: 272, startPoint y: 149, endPoint x: 124, endPoint y: 133, distance: 148.9
click at [124, 133] on tr "2423 W. Preserve Way Kino Financial Co., LLC (Unifund CCR, LLC, Hameroff Law Gr…" at bounding box center [258, 140] width 276 height 22
click at [298, 147] on td "$34,640.18" at bounding box center [312, 140] width 32 height 22
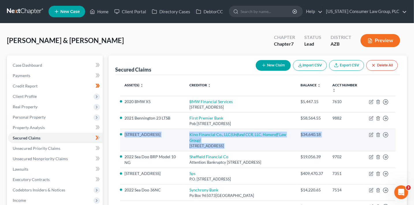
drag, startPoint x: 122, startPoint y: 133, endPoint x: 351, endPoint y: 144, distance: 229.1
click at [351, 144] on tr "2423 W. Preserve Way Kino Financial Co., LLC (Unifund CCR, LLC, Hameroff Law Gr…" at bounding box center [258, 140] width 276 height 22
click at [291, 145] on div "3443 E. Fort Lowell Rd., Tucson, AZ 85716" at bounding box center [240, 145] width 102 height 5
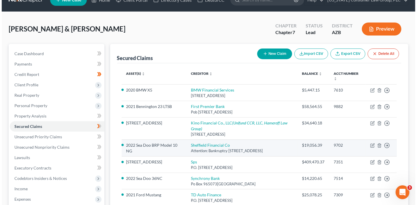
scroll to position [12, 0]
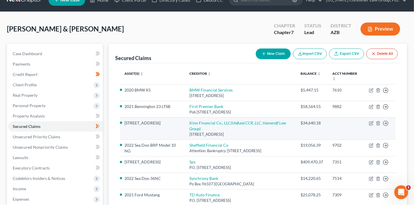
click at [281, 128] on td "Kino Financial Co., LLC (Unifund CCR, LLC, Hameroff Law Group) 3443 E. Fort Low…" at bounding box center [240, 128] width 111 height 22
click at [370, 123] on icon "button" at bounding box center [371, 123] width 5 height 5
select select "3"
select select "7"
select select "3"
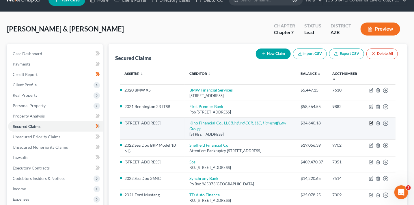
select select "3"
select select "0"
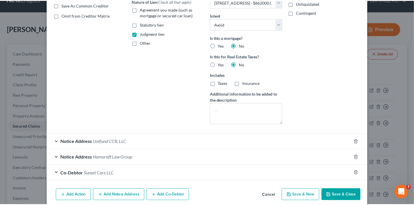
scroll to position [111, 0]
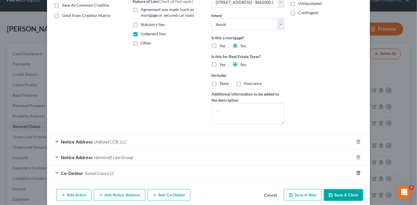
click at [357, 172] on icon "button" at bounding box center [358, 173] width 5 height 5
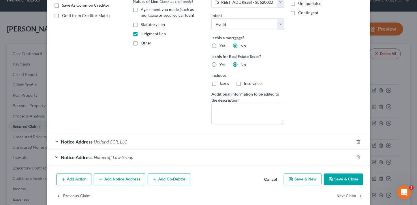
click at [345, 179] on button "Save & Close" at bounding box center [343, 179] width 39 height 12
select select
select select "1"
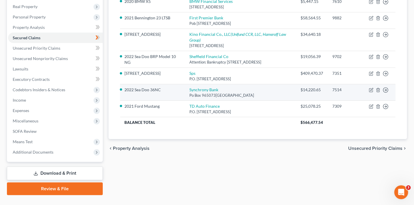
scroll to position [102, 0]
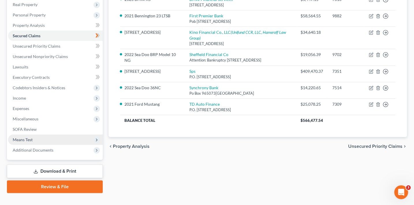
click at [65, 143] on span "Means Test" at bounding box center [55, 139] width 95 height 10
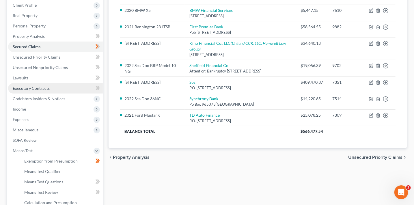
scroll to position [0, 0]
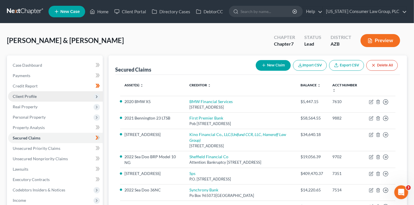
click at [39, 95] on span "Client Profile" at bounding box center [55, 96] width 95 height 10
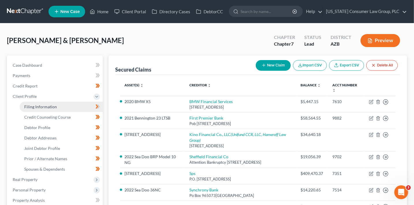
click at [47, 107] on span "Filing Information" at bounding box center [40, 106] width 33 height 5
select select "1"
select select "0"
select select "4"
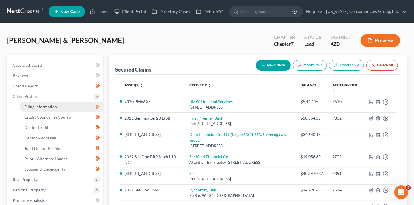
select select "0"
select select "3"
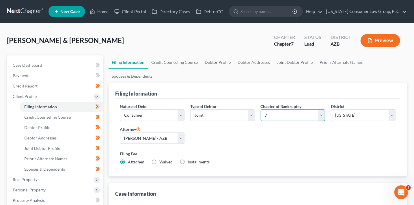
click at [283, 119] on select "Select 7 11 12 13" at bounding box center [293, 115] width 65 height 12
select select "3"
click at [261, 109] on select "Select 7 11 12 13" at bounding box center [293, 115] width 65 height 12
click at [277, 143] on div "Nature of Debt Select Business Consumer Other Nature of Business Select Clearin…" at bounding box center [257, 136] width 281 height 66
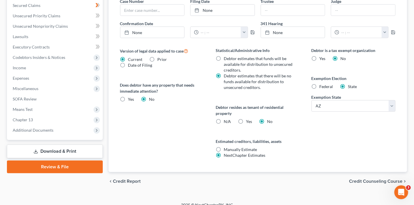
scroll to position [212, 0]
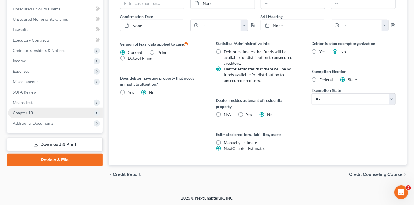
click at [42, 109] on span "Chapter 13" at bounding box center [55, 113] width 95 height 10
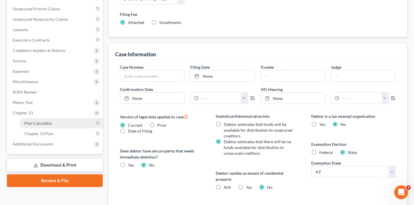
click at [58, 124] on link "Plan Calculator" at bounding box center [61, 123] width 83 height 10
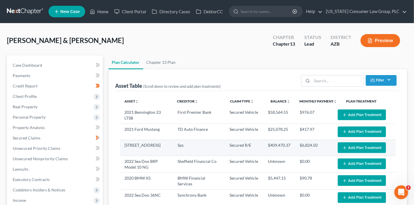
select select "59"
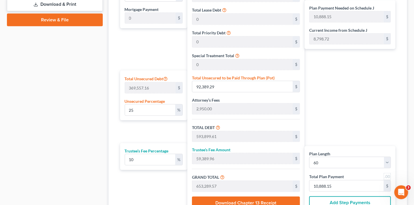
scroll to position [306, 0]
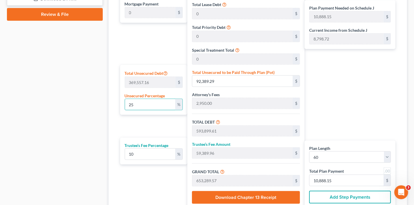
drag, startPoint x: 152, startPoint y: 104, endPoint x: 95, endPoint y: 103, distance: 57.7
type input "0"
type input "501,510.32"
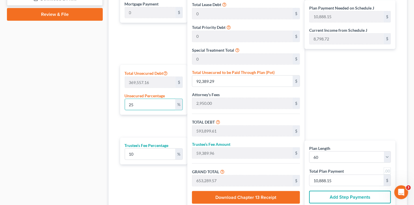
type input "50,151.03"
type input "551,661.35"
type input "9,194.35"
type input "0"
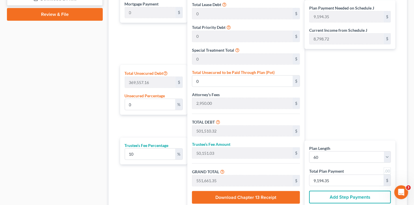
click at [350, 92] on div "Plan Payment Needed on Schedule J 9,194.35 $ Current Income from Schedule J 8,7…" at bounding box center [351, 91] width 94 height 234
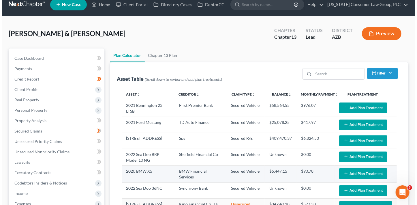
scroll to position [3, 0]
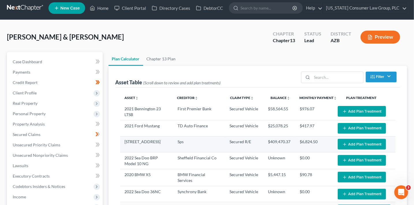
click at [361, 143] on button "Add Plan Treatment" at bounding box center [362, 144] width 48 height 11
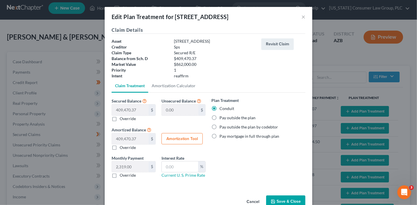
click at [229, 117] on label "Pay outside the plan" at bounding box center [238, 118] width 36 height 6
click at [226, 117] on input "Pay outside the plan" at bounding box center [224, 117] width 4 height 4
radio input "true"
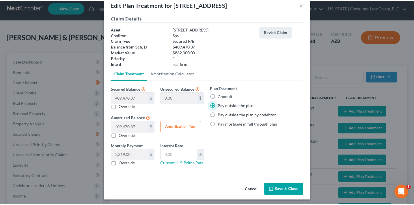
scroll to position [14, 0]
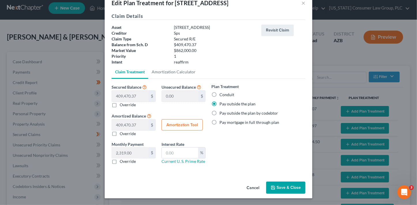
click at [297, 190] on button "Save & Close" at bounding box center [285, 188] width 39 height 12
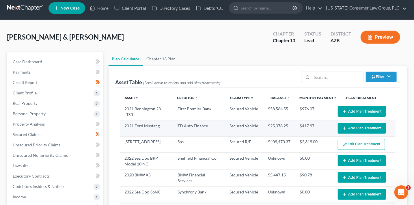
select select "59"
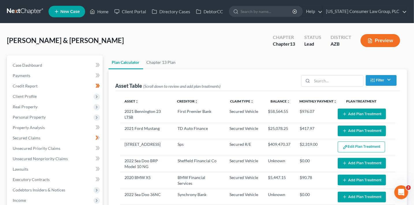
scroll to position [0, 0]
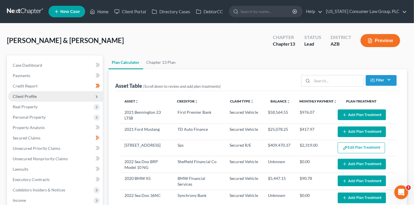
click at [33, 99] on span "Client Profile" at bounding box center [55, 96] width 95 height 10
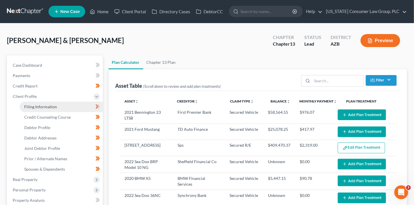
click at [54, 105] on span "Filing Information" at bounding box center [40, 106] width 33 height 5
select select "1"
select select "3"
select select "4"
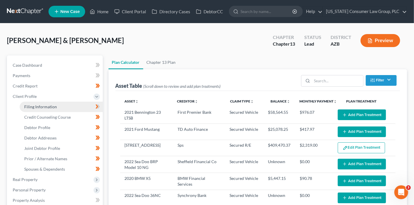
select select "0"
select select "3"
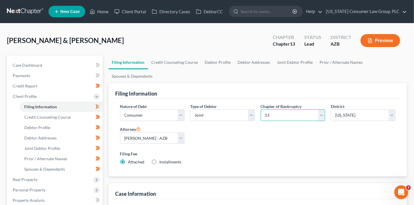
click at [283, 118] on select "Select 7 11 12 13" at bounding box center [293, 115] width 65 height 12
select select "0"
click at [261, 109] on select "Select 7 11 12 13" at bounding box center [293, 115] width 65 height 12
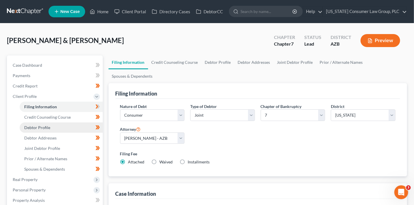
click at [42, 126] on span "Debtor Profile" at bounding box center [37, 127] width 26 height 5
select select "1"
select select "4"
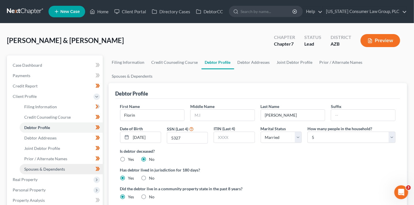
click at [61, 171] on span "Spouses & Dependents" at bounding box center [44, 169] width 41 height 5
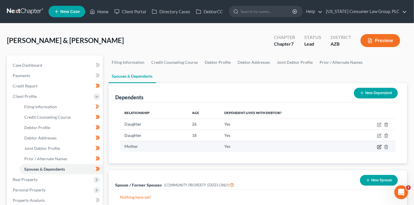
click at [380, 146] on icon "button" at bounding box center [379, 146] width 3 height 3
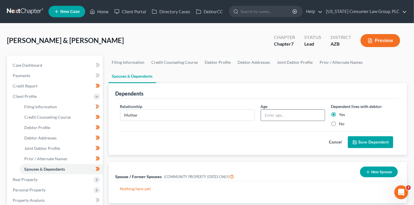
click at [283, 114] on input "text" at bounding box center [293, 115] width 64 height 11
type input "77"
click at [369, 141] on button "Save Dependent" at bounding box center [370, 142] width 45 height 12
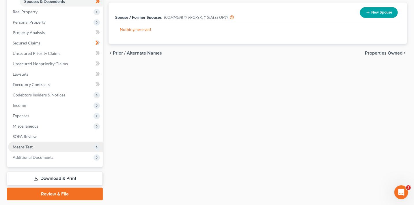
click at [34, 150] on span "Means Test" at bounding box center [55, 147] width 95 height 10
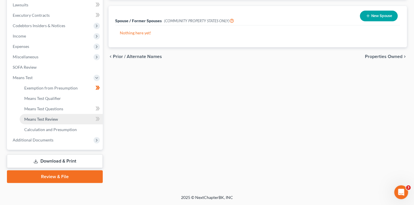
scroll to position [164, 0]
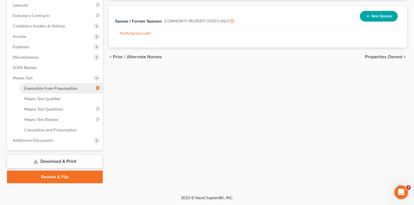
click at [50, 88] on span "Exemption from Presumption" at bounding box center [50, 88] width 53 height 5
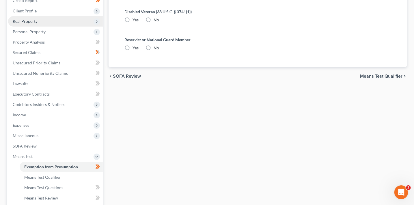
radio input "true"
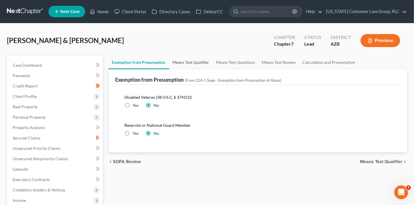
click at [179, 61] on link "Means Test Qualifier" at bounding box center [191, 62] width 44 height 14
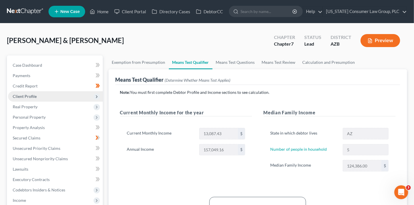
click at [34, 95] on span "Client Profile" at bounding box center [25, 96] width 24 height 5
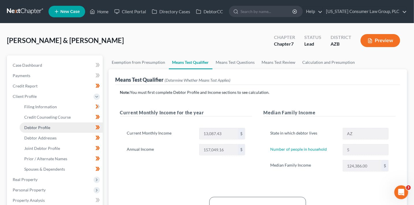
click at [48, 127] on span "Debtor Profile" at bounding box center [37, 127] width 26 height 5
select select "1"
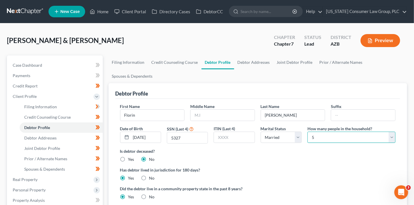
click at [332, 138] on select "Select 1 2 3 4 5 6 7 8 9 10 11 12 13 14 15 16 17 18 19 20" at bounding box center [351, 138] width 88 height 12
select select "3"
click at [307, 132] on select "Select 1 2 3 4 5 6 7 8 9 10 11 12 13 14 15 16 17 18 19 20" at bounding box center [351, 138] width 88 height 12
click at [274, 157] on div "Is debtor deceased? Yes No" at bounding box center [258, 155] width 276 height 14
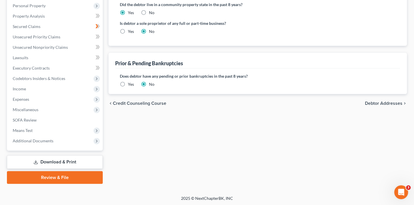
scroll to position [185, 0]
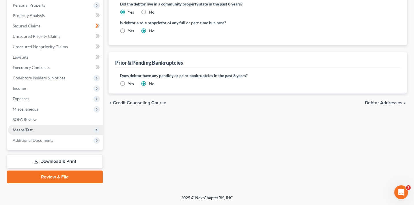
click at [32, 130] on span "Means Test" at bounding box center [23, 129] width 20 height 5
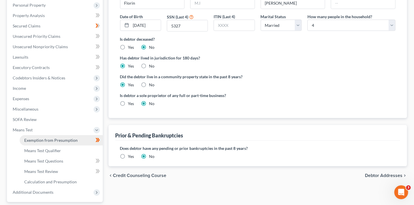
click at [61, 142] on span "Exemption from Presumption" at bounding box center [50, 140] width 53 height 5
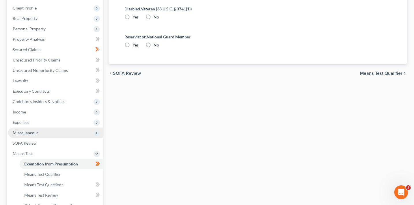
scroll to position [0, 0]
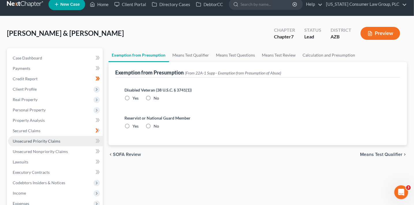
radio input "true"
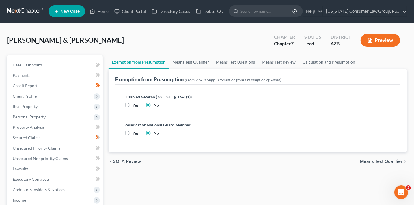
scroll to position [0, 0]
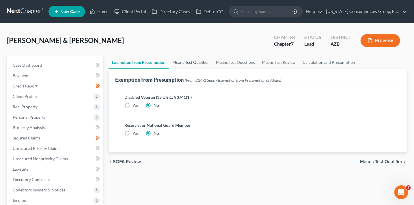
click at [183, 66] on link "Means Test Qualifier" at bounding box center [191, 62] width 44 height 14
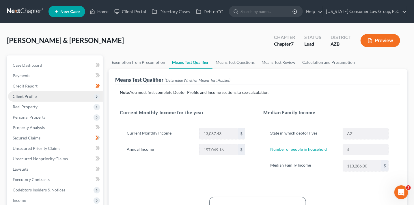
click at [18, 96] on span "Client Profile" at bounding box center [25, 96] width 24 height 5
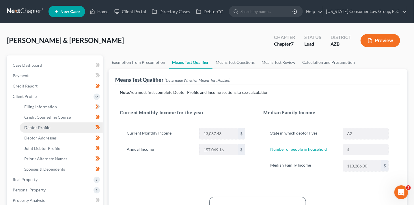
click at [52, 128] on link "Debtor Profile" at bounding box center [61, 127] width 83 height 10
select select "1"
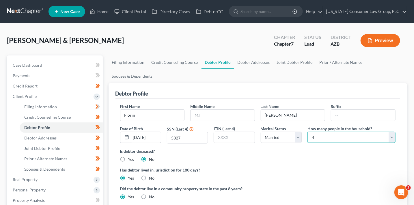
click at [343, 136] on select "Select 1 2 3 4 5 6 7 8 9 10 11 12 13 14 15 16 17 18 19 20" at bounding box center [351, 138] width 88 height 12
select select "2"
click at [307, 132] on select "Select 1 2 3 4 5 6 7 8 9 10 11 12 13 14 15 16 17 18 19 20" at bounding box center [351, 138] width 88 height 12
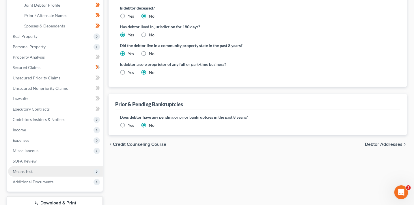
scroll to position [148, 0]
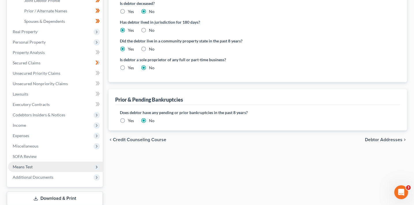
click at [34, 168] on span "Means Test" at bounding box center [55, 167] width 95 height 10
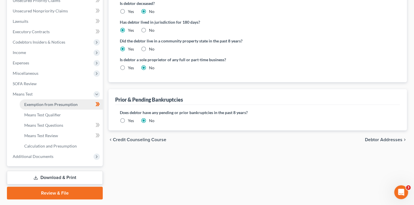
click at [54, 103] on span "Exemption from Presumption" at bounding box center [50, 104] width 53 height 5
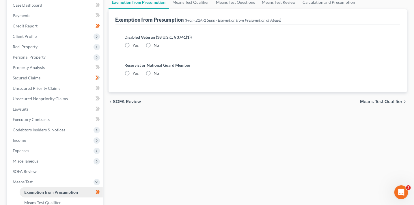
radio input "true"
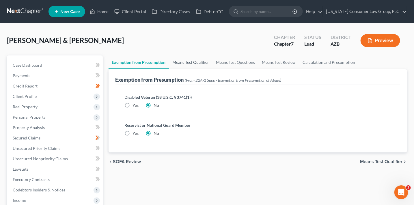
click at [180, 61] on link "Means Test Qualifier" at bounding box center [191, 62] width 44 height 14
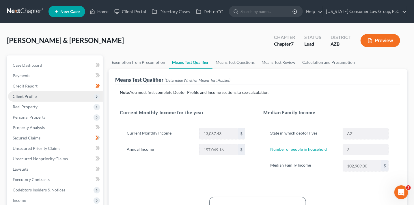
click at [35, 92] on span "Client Profile" at bounding box center [55, 96] width 95 height 10
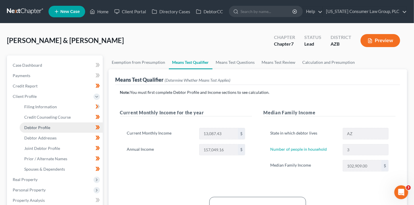
click at [50, 130] on link "Debtor Profile" at bounding box center [61, 127] width 83 height 10
select select "1"
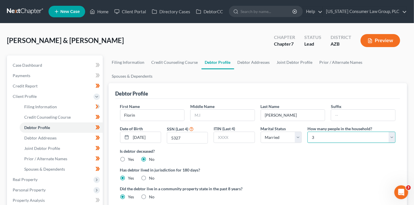
click at [323, 136] on select "Select 1 2 3 4 5 6 7 8 9 10 11 12 13 14 15 16 17 18 19 20" at bounding box center [351, 138] width 88 height 12
select select "4"
click at [307, 132] on select "Select 1 2 3 4 5 6 7 8 9 10 11 12 13 14 15 16 17 18 19 20" at bounding box center [351, 138] width 88 height 12
click at [296, 156] on div "Is debtor deceased? Yes No" at bounding box center [258, 155] width 276 height 14
click at [36, 108] on span "Filing Information" at bounding box center [40, 106] width 33 height 5
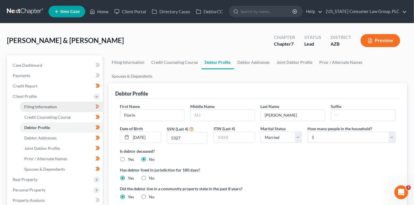
select select "1"
select select "0"
select select "4"
select select "0"
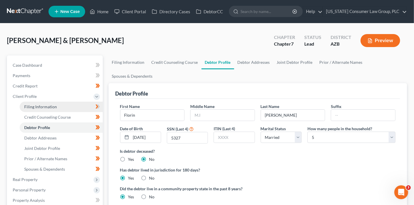
select select "3"
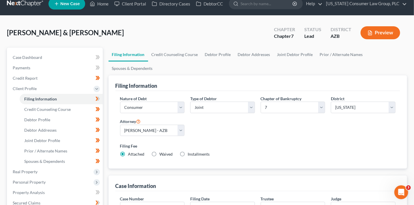
scroll to position [61, 0]
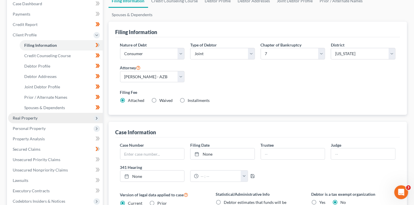
click at [38, 119] on span "Real Property" at bounding box center [55, 118] width 95 height 10
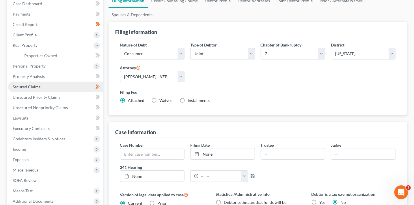
click at [42, 85] on link "Secured Claims" at bounding box center [55, 87] width 95 height 10
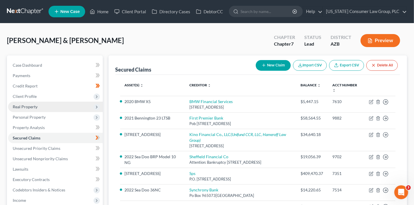
click at [43, 108] on span "Real Property" at bounding box center [55, 107] width 95 height 10
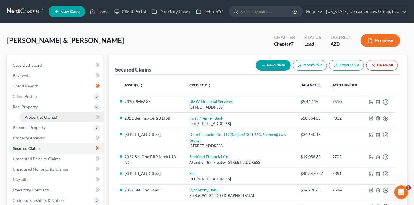
click at [45, 114] on link "Properties Owned" at bounding box center [61, 117] width 83 height 10
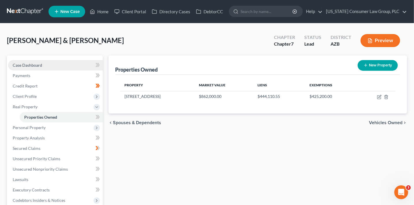
click at [58, 64] on link "Case Dashboard" at bounding box center [55, 65] width 95 height 10
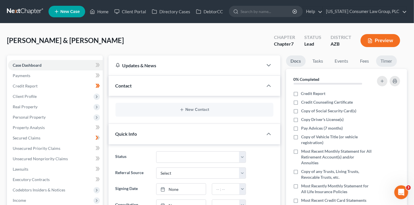
click at [385, 60] on link "Timer" at bounding box center [386, 60] width 21 height 11
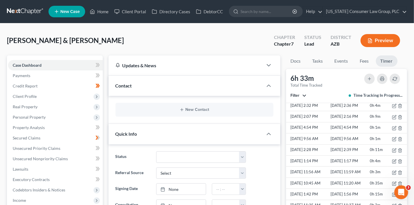
scroll to position [485, 0]
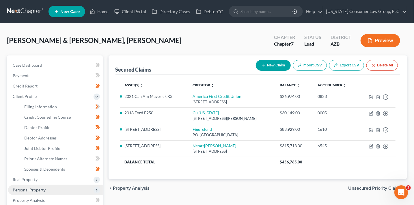
click at [45, 189] on span "Personal Property" at bounding box center [55, 190] width 95 height 10
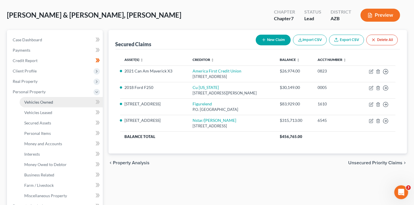
click at [47, 101] on span "Vehicles Owned" at bounding box center [38, 102] width 29 height 5
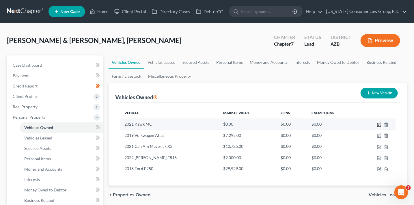
click at [379, 125] on icon "button" at bounding box center [379, 124] width 5 height 5
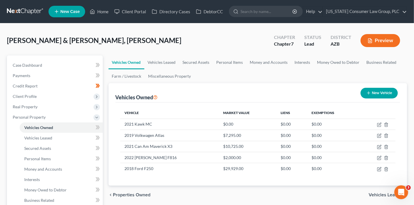
select select "7"
select select "5"
select select "2"
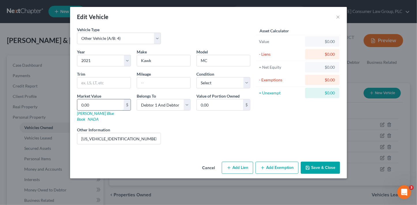
click at [110, 106] on input "0.00" at bounding box center [100, 104] width 46 height 11
type input "3"
type input "3.00"
type input "38"
type input "38.00"
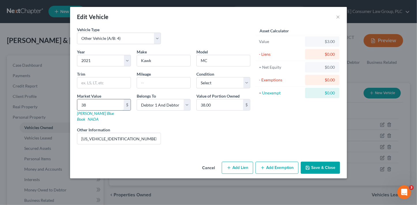
type input "380"
type input "380.00"
type input "3800"
type input "3,800.00"
type input "3,800"
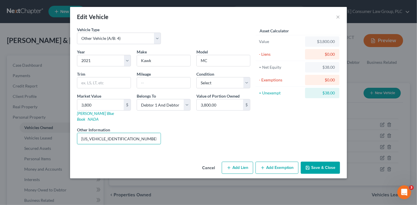
drag, startPoint x: 128, startPoint y: 132, endPoint x: 55, endPoint y: 124, distance: 74.0
click at [55, 124] on div "Edit Vehicle × Vehicle Type Select Automobile (A/B: 3) Truck (A/B: 3) Trailer (…" at bounding box center [208, 102] width 417 height 205
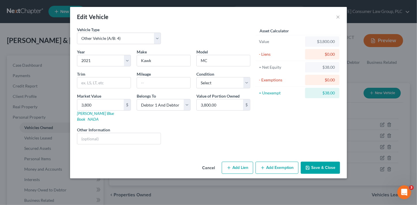
click at [275, 162] on button "Add Exemption" at bounding box center [277, 168] width 43 height 12
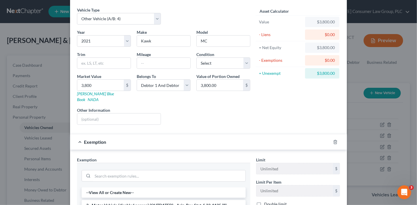
scroll to position [23, 0]
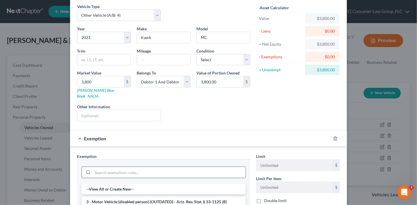
click at [139, 167] on input "search" at bounding box center [169, 172] width 153 height 11
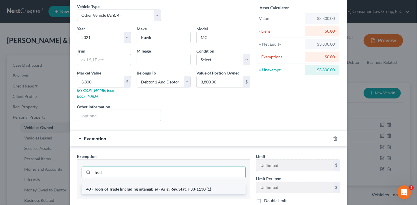
type input "tool"
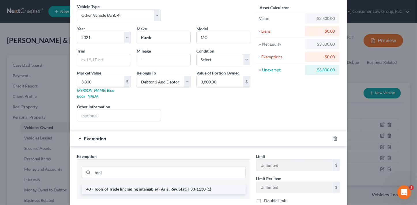
click at [180, 184] on li "40 - Tools of Trade (including intangible) - Ariz. Rev. Stat. § 33-1130 (1)" at bounding box center [164, 189] width 164 height 10
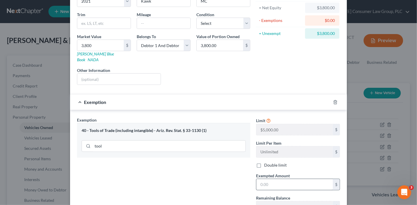
scroll to position [60, 0]
click at [276, 180] on input "text" at bounding box center [295, 184] width 76 height 11
type input "3,800"
click at [230, 176] on div "Exemption Set must be selected for CA. Exemption * 40 - Tools of Trade (includi…" at bounding box center [163, 167] width 179 height 100
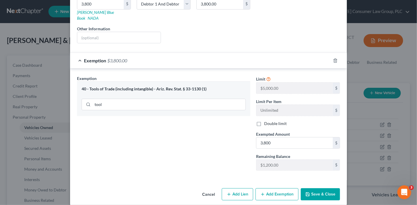
drag, startPoint x: 324, startPoint y: 193, endPoint x: 327, endPoint y: 189, distance: 4.9
click at [325, 192] on div "Cancel Add Lien Add Lease Add Exemption Save & Close" at bounding box center [208, 195] width 277 height 19
click at [327, 189] on button "Save & Close" at bounding box center [320, 194] width 39 height 12
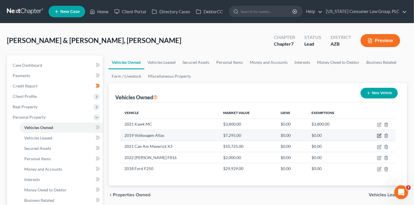
click at [378, 136] on icon "button" at bounding box center [379, 135] width 3 height 3
select select "0"
select select "7"
select select "3"
select select "2"
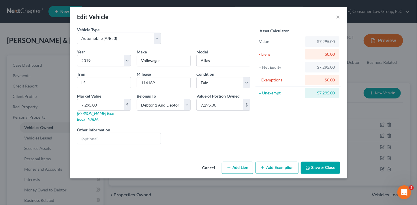
click at [285, 162] on button "Add Exemption" at bounding box center [277, 168] width 43 height 12
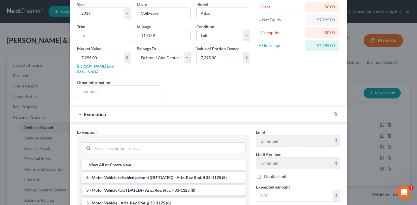
scroll to position [66, 0]
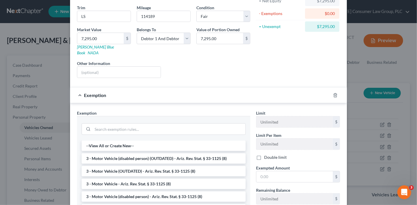
drag, startPoint x: 190, startPoint y: 174, endPoint x: 210, endPoint y: 175, distance: 19.6
click at [190, 179] on li "3 - Motor Vehicle - Ariz. Rev. Stat. § 33-1125 (8)" at bounding box center [164, 184] width 164 height 10
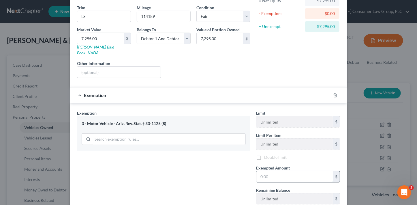
click at [267, 173] on input "text" at bounding box center [295, 176] width 76 height 11
type input "7,295"
click at [206, 142] on div "3 - Motor Vehicle - Ariz. Rev. Stat. § 33-1125 (8)" at bounding box center [163, 133] width 173 height 34
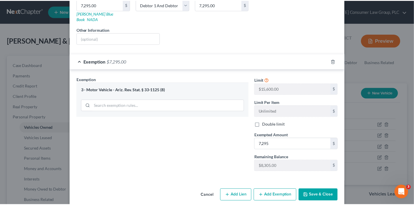
scroll to position [101, 0]
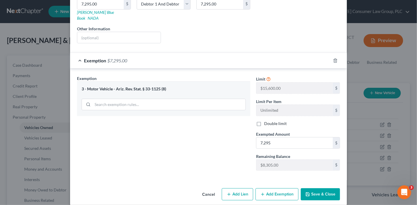
click at [306, 192] on icon "button" at bounding box center [307, 193] width 3 height 3
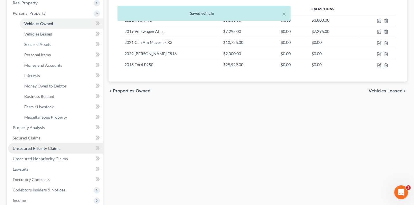
scroll to position [110, 0]
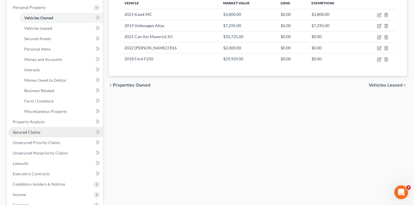
click at [39, 130] on span "Secured Claims" at bounding box center [27, 132] width 28 height 5
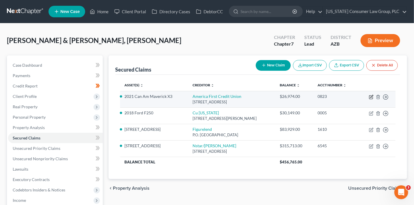
click at [371, 98] on icon "button" at bounding box center [371, 97] width 5 height 5
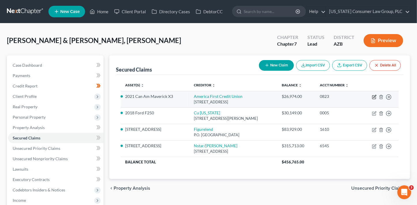
select select "46"
select select "2"
select select "0"
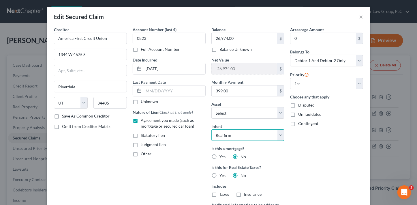
click at [236, 136] on select "Select Surrender Redeem Reaffirm Avoid Other" at bounding box center [248, 135] width 73 height 12
select select "0"
click at [212, 129] on select "Select Surrender Redeem Reaffirm Avoid Other" at bounding box center [248, 135] width 73 height 12
drag, startPoint x: 313, startPoint y: 135, endPoint x: 307, endPoint y: 145, distance: 11.3
click at [313, 135] on div "Arrearage Amount 0 $ Belongs To * Select Debtor 1 Only Debtor 2 Only Debtor 1 A…" at bounding box center [326, 133] width 79 height 213
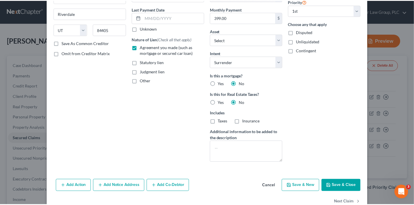
scroll to position [87, 0]
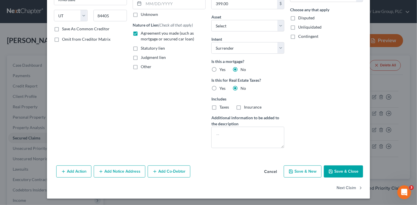
click at [347, 171] on button "Save & Close" at bounding box center [343, 171] width 39 height 12
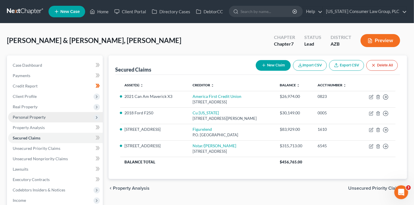
click at [33, 115] on span "Personal Property" at bounding box center [29, 117] width 33 height 5
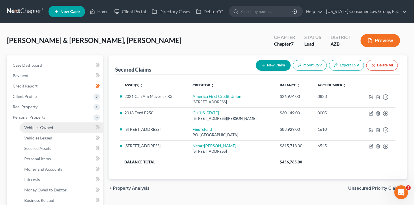
click at [44, 124] on link "Vehicles Owned" at bounding box center [61, 127] width 83 height 10
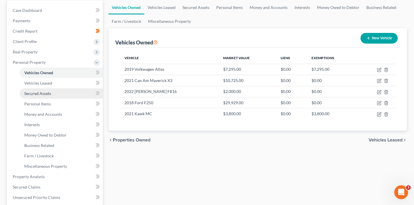
scroll to position [59, 0]
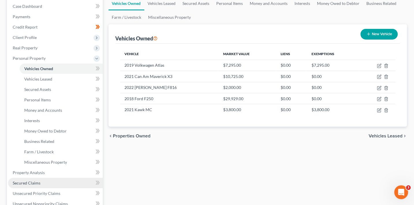
click at [43, 184] on link "Secured Claims" at bounding box center [55, 183] width 95 height 10
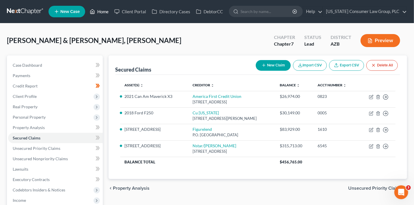
click at [101, 12] on link "Home" at bounding box center [99, 11] width 25 height 10
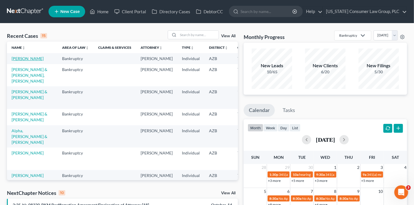
click at [16, 59] on link "[PERSON_NAME]" at bounding box center [28, 58] width 32 height 5
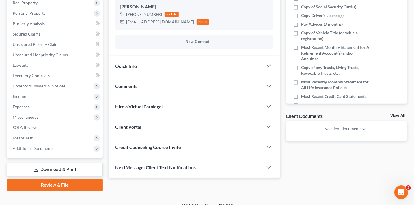
scroll to position [112, 0]
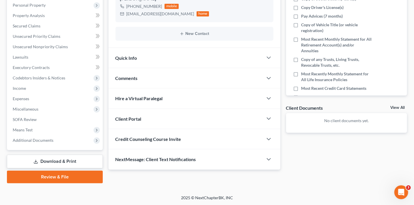
click at [137, 141] on div "Credit Counseling Course Invite" at bounding box center [186, 139] width 154 height 20
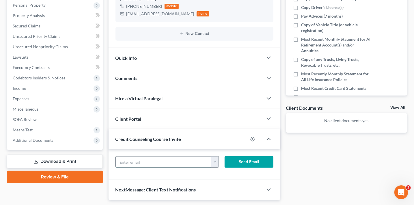
click at [157, 160] on input "text" at bounding box center [164, 161] width 96 height 11
paste input "[EMAIL_ADDRESS][DOMAIN_NAME]"
type input "[EMAIL_ADDRESS][DOMAIN_NAME]"
click at [247, 160] on button "Send Email" at bounding box center [249, 162] width 49 height 12
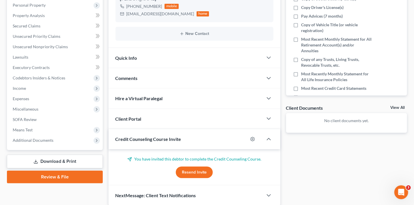
click at [165, 121] on div "Client Portal" at bounding box center [186, 119] width 154 height 20
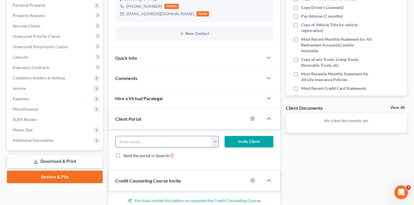
click at [151, 141] on input "email" at bounding box center [164, 141] width 96 height 11
paste input "[EMAIL_ADDRESS][DOMAIN_NAME]"
type input "[EMAIL_ADDRESS][DOMAIN_NAME]"
click at [246, 141] on button "Invite Client" at bounding box center [249, 142] width 49 height 12
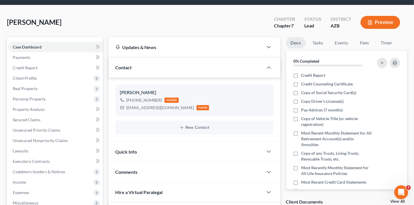
scroll to position [0, 0]
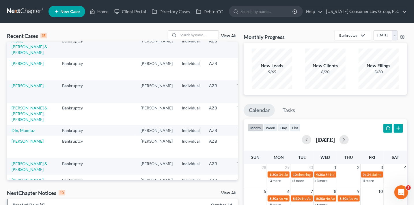
scroll to position [18, 0]
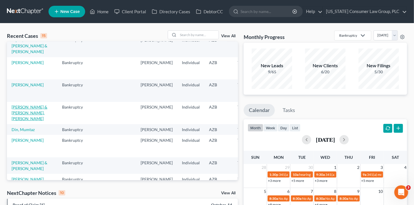
click at [20, 120] on link "[PERSON_NAME] & [PERSON_NAME], [PERSON_NAME]" at bounding box center [30, 112] width 36 height 16
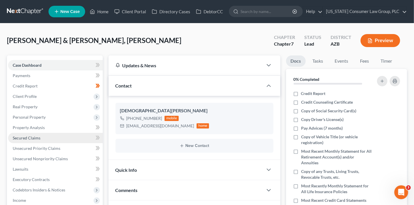
click at [40, 139] on link "Secured Claims" at bounding box center [55, 138] width 95 height 10
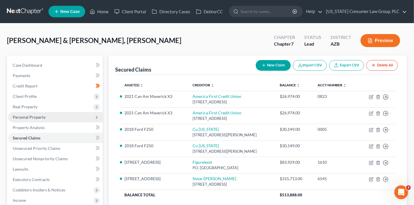
click at [31, 118] on span "Personal Property" at bounding box center [29, 117] width 33 height 5
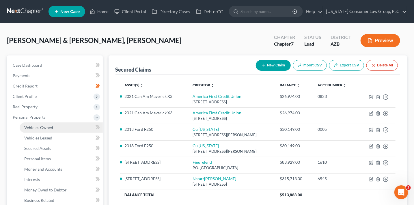
click at [46, 127] on span "Vehicles Owned" at bounding box center [38, 127] width 29 height 5
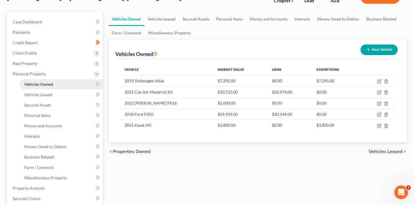
scroll to position [97, 0]
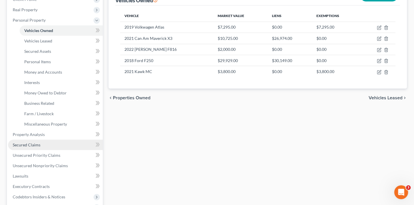
click at [40, 143] on span "Secured Claims" at bounding box center [27, 144] width 28 height 5
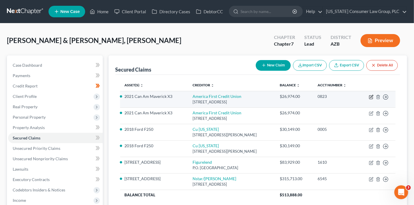
click at [371, 97] on icon "button" at bounding box center [371, 96] width 3 height 3
select select "46"
select select "0"
select select "2"
select select "0"
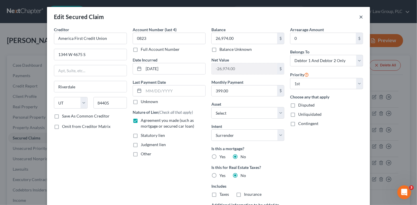
click at [360, 17] on button "×" at bounding box center [361, 16] width 4 height 7
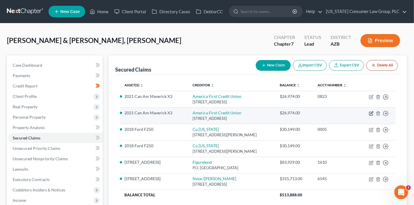
click at [372, 113] on icon "button" at bounding box center [371, 112] width 3 height 3
select select "46"
select select "11"
select select "0"
select select "2"
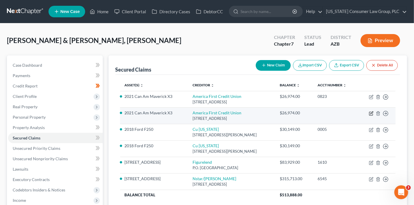
select select "0"
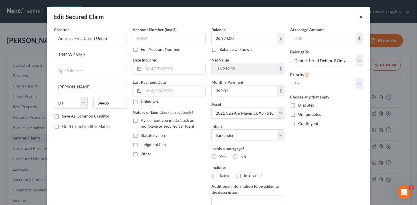
click at [359, 18] on button "×" at bounding box center [361, 16] width 4 height 7
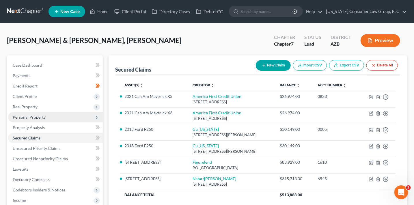
click at [40, 117] on span "Personal Property" at bounding box center [29, 117] width 33 height 5
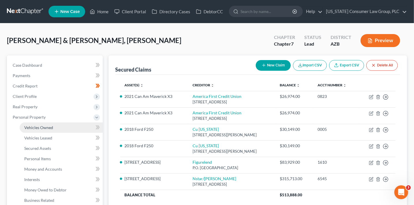
click at [44, 126] on span "Vehicles Owned" at bounding box center [38, 127] width 29 height 5
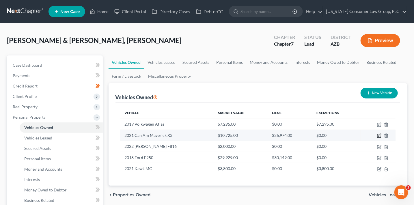
click at [381, 137] on icon "button" at bounding box center [379, 135] width 5 height 5
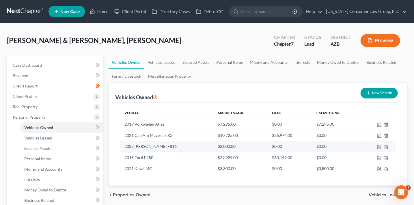
select select "0"
select select "5"
select select "3"
select select "2"
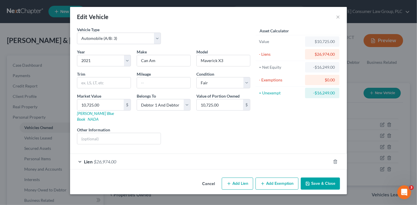
click at [222, 154] on div "Lien $26,974.00" at bounding box center [200, 161] width 261 height 15
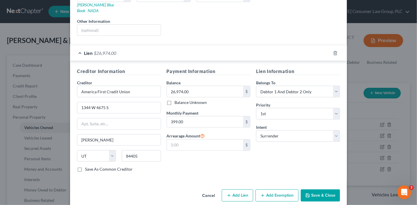
scroll to position [110, 0]
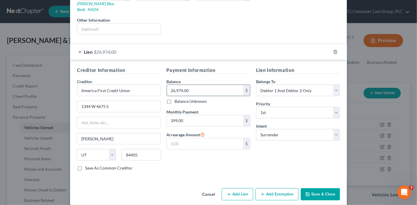
click at [179, 85] on input "26,974.00" at bounding box center [205, 90] width 76 height 11
click at [135, 101] on input "1344 W 4675 S" at bounding box center [118, 106] width 83 height 11
click at [149, 85] on input "America First Credit Union" at bounding box center [119, 91] width 84 height 12
type input "America First Credit Union!"
click at [309, 188] on button "Save & Close" at bounding box center [320, 194] width 39 height 12
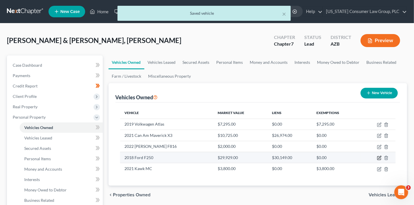
click at [379, 157] on icon "button" at bounding box center [379, 158] width 5 height 5
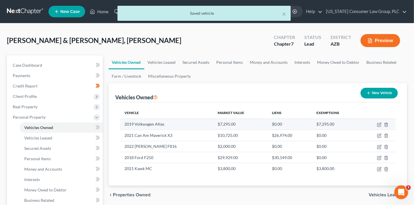
select select "1"
select select "8"
select select "3"
select select "2"
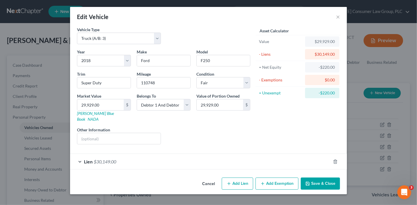
click at [135, 157] on div "Lien $30,149.00" at bounding box center [200, 161] width 261 height 15
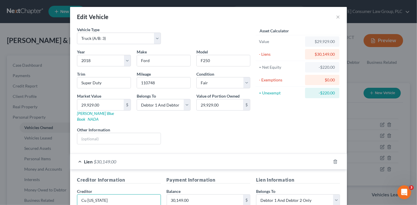
click at [130, 194] on input "Cu Colorado" at bounding box center [119, 200] width 84 height 12
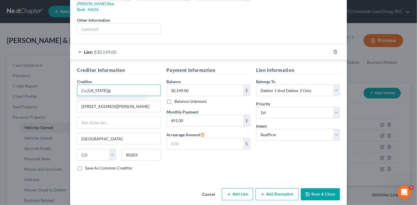
type input "Cu Colorado@"
click at [313, 188] on button "Save & Close" at bounding box center [320, 194] width 39 height 12
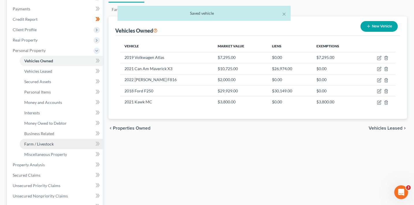
scroll to position [91, 0]
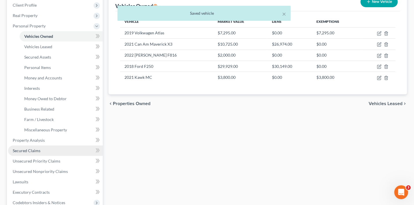
click at [49, 153] on link "Secured Claims" at bounding box center [55, 150] width 95 height 10
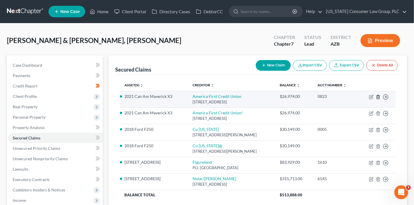
click at [378, 97] on icon "button" at bounding box center [378, 97] width 5 height 5
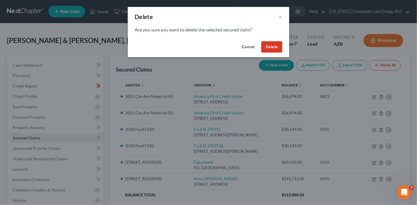
click at [270, 46] on button "Delete" at bounding box center [271, 47] width 21 height 12
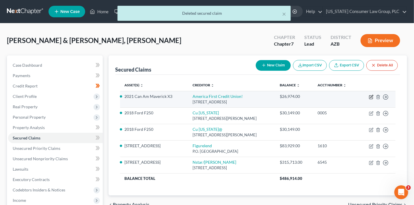
click at [371, 97] on icon "button" at bounding box center [371, 96] width 3 height 3
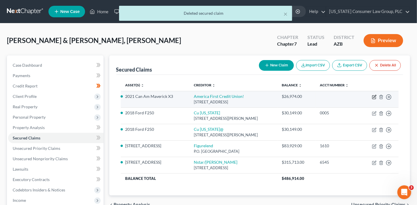
select select "46"
select select "0"
select select "2"
select select "0"
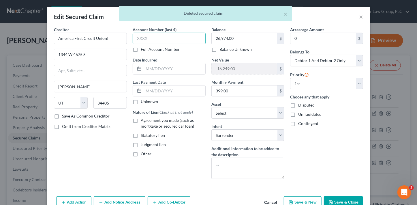
click at [149, 39] on input "text" at bounding box center [169, 39] width 73 height 12
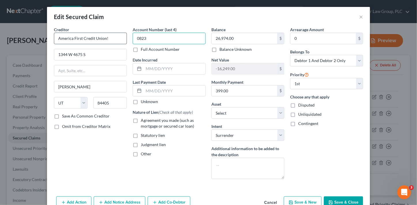
type input "0823"
click at [116, 40] on input "America First Credit Union!" at bounding box center [90, 39] width 73 height 12
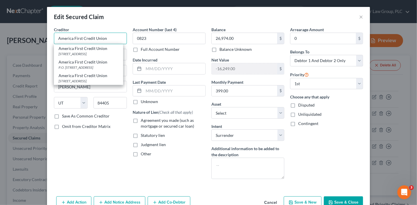
type input "America First Credit Union"
click at [161, 123] on label "Agreement you made (such as mortgage or secured car loan)" at bounding box center [173, 123] width 65 height 12
click at [147, 121] on input "Agreement you made (such as mortgage or secured car loan)" at bounding box center [145, 119] width 4 height 4
checkbox input "true"
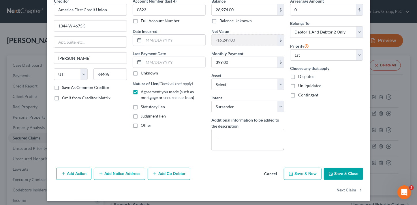
scroll to position [31, 0]
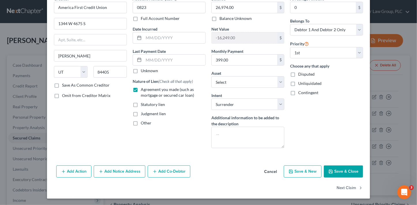
click at [337, 170] on button "Save & Close" at bounding box center [343, 171] width 39 height 12
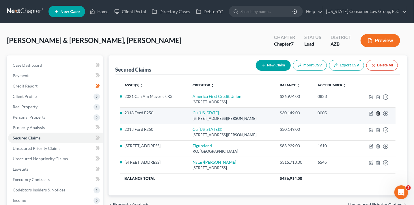
click at [378, 113] on line "button" at bounding box center [378, 113] width 0 height 1
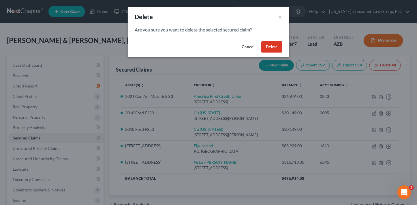
click at [278, 44] on button "Delete" at bounding box center [271, 47] width 21 height 12
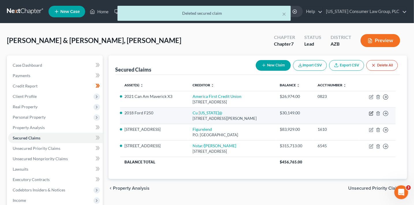
click at [370, 113] on icon "button" at bounding box center [371, 113] width 5 height 5
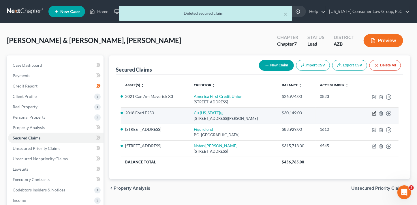
select select "5"
select select "2"
select select "0"
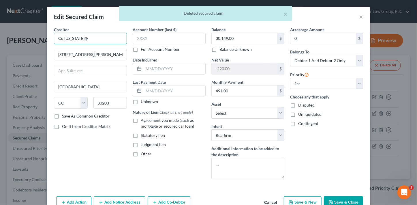
drag, startPoint x: 96, startPoint y: 35, endPoint x: 51, endPoint y: 34, distance: 45.3
click at [12, 25] on div "Edit Secured Claim × Creditor * Cu Colorado@ 1390 Logan St. Denver State AL AK …" at bounding box center [208, 102] width 417 height 205
drag, startPoint x: 108, startPoint y: 39, endPoint x: 40, endPoint y: 39, distance: 67.5
click at [40, 39] on div "Edit Secured Claim × Creditor * Cu Colorado@ 1390 Logan St. Denver State AL AK …" at bounding box center [208, 102] width 417 height 205
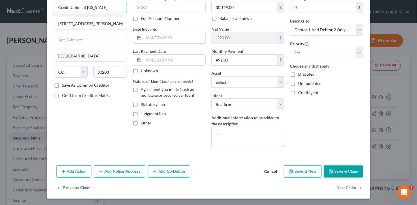
type input "Credit Union of [US_STATE]"
click at [337, 170] on button "Save & Close" at bounding box center [343, 171] width 39 height 12
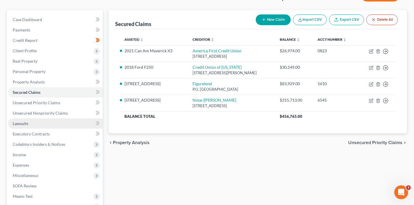
scroll to position [47, 0]
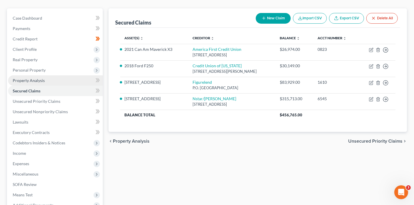
click at [39, 78] on span "Property Analysis" at bounding box center [29, 80] width 32 height 5
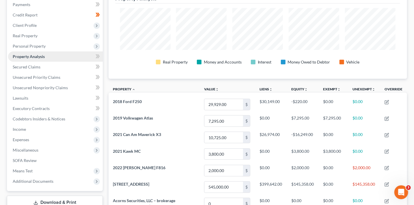
scroll to position [70, 0]
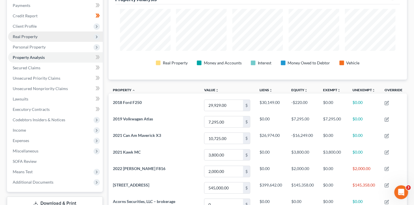
click at [35, 37] on span "Real Property" at bounding box center [25, 36] width 25 height 5
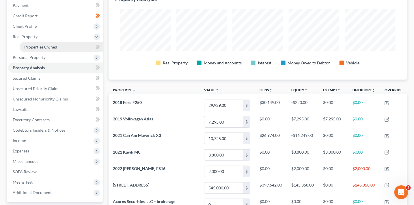
click at [61, 48] on link "Properties Owned" at bounding box center [61, 47] width 83 height 10
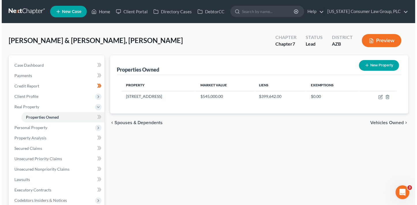
scroll to position [1, 0]
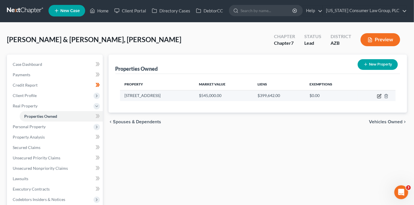
click at [379, 96] on icon "button" at bounding box center [379, 96] width 5 height 5
select select "3"
select select "2"
select select "0"
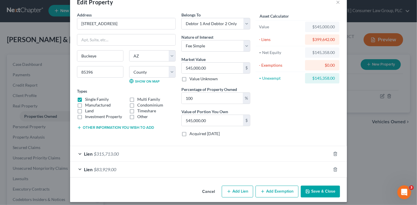
scroll to position [18, 0]
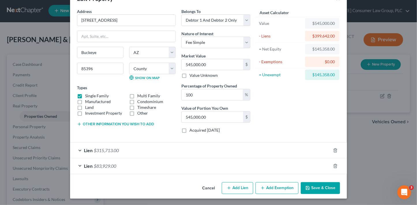
click at [276, 187] on button "Add Exemption" at bounding box center [277, 188] width 43 height 12
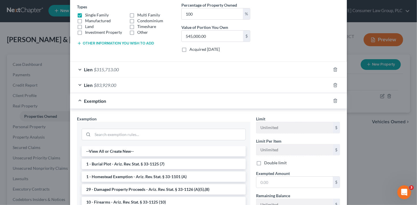
scroll to position [122, 0]
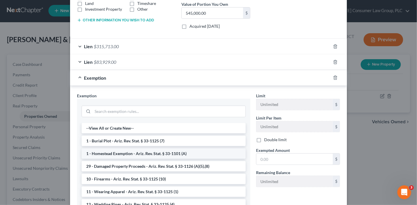
click at [185, 149] on li "1 - Homestead Exemption - Ariz. Rev. Stat. § 33-1101 (A)" at bounding box center [164, 153] width 164 height 10
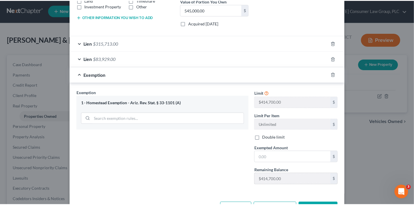
scroll to position [145, 0]
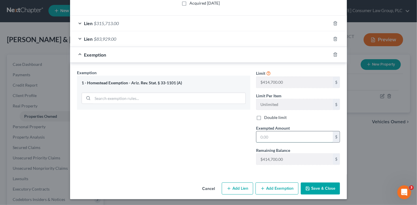
click at [263, 138] on input "text" at bounding box center [295, 136] width 76 height 11
type input "145,358"
click at [308, 189] on icon "button" at bounding box center [308, 188] width 5 height 5
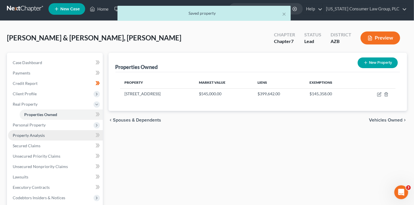
scroll to position [6, 0]
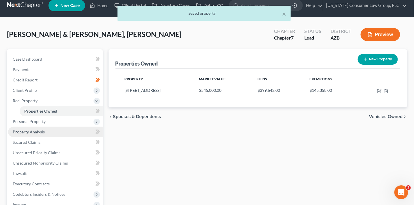
click at [52, 130] on link "Property Analysis" at bounding box center [55, 132] width 95 height 10
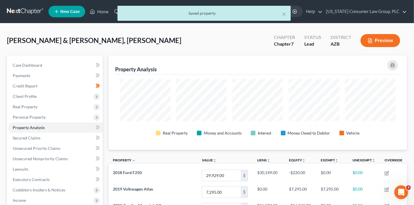
scroll to position [288492, 288288]
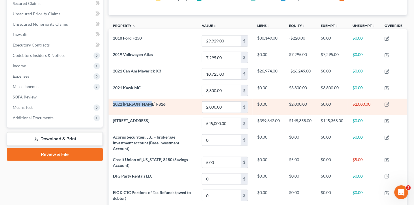
drag, startPoint x: 154, startPoint y: 104, endPoint x: 113, endPoint y: 103, distance: 41.3
click at [113, 103] on td "2022 [PERSON_NAME] F816" at bounding box center [153, 107] width 89 height 16
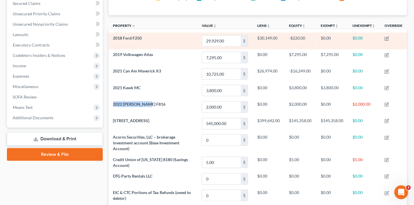
scroll to position [0, 0]
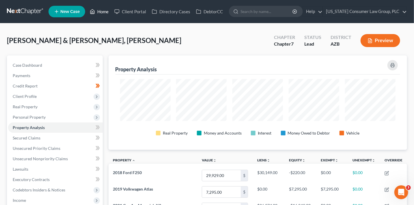
click at [96, 11] on link "Home" at bounding box center [99, 11] width 25 height 10
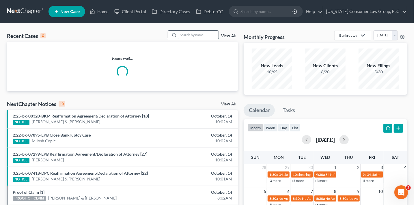
click at [195, 37] on input "search" at bounding box center [198, 35] width 40 height 8
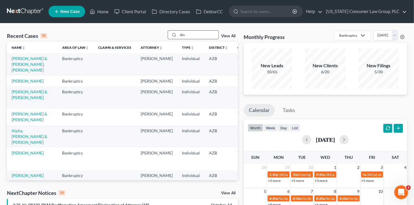
type input "din"
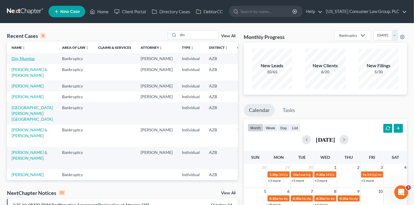
click at [14, 58] on link "Din, Mumtaz" at bounding box center [23, 58] width 23 height 5
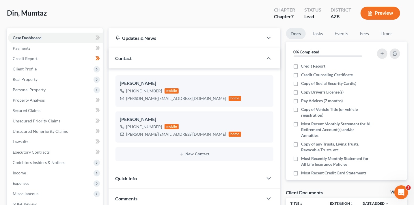
scroll to position [30, 0]
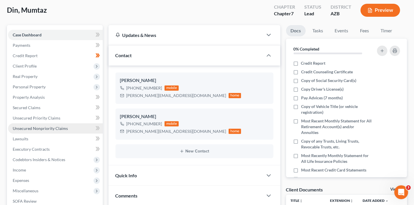
click at [53, 130] on link "Unsecured Nonpriority Claims" at bounding box center [55, 128] width 95 height 10
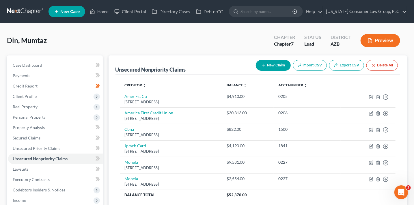
click at [262, 69] on button "New Claim" at bounding box center [273, 65] width 35 height 11
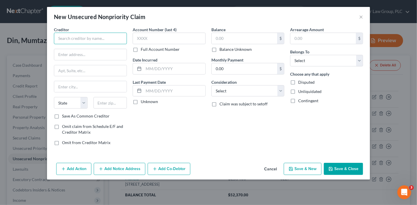
click at [89, 40] on input "text" at bounding box center [90, 39] width 73 height 12
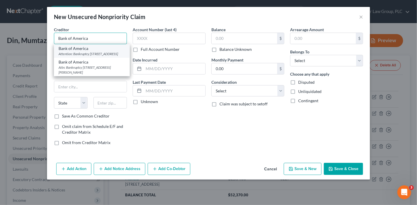
type input "Bank of America"
click at [90, 53] on div "Attention: Bankruptcy [STREET_ADDRESS]" at bounding box center [92, 53] width 67 height 5
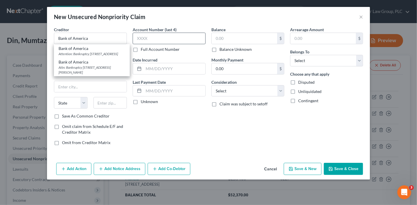
type input "Attention: Bankruptcy"
type input "[STREET_ADDRESS]"
type input "[GEOGRAPHIC_DATA]"
select select "35"
type input "14068"
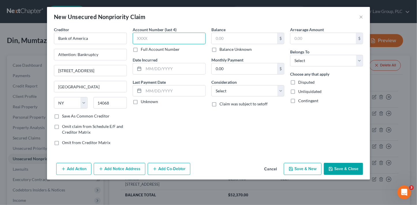
click at [137, 40] on input "text" at bounding box center [169, 39] width 73 height 12
type input "2189"
click at [225, 38] on input "text" at bounding box center [245, 38] width 66 height 11
type input "211.05"
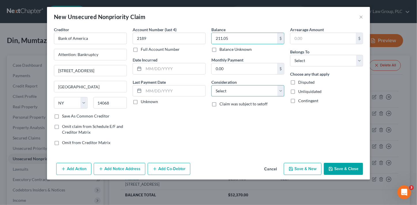
click at [230, 88] on select "Select Cable / Satellite Services Collection Agency Credit Card Debt Debt Couns…" at bounding box center [248, 91] width 73 height 12
select select "2"
click at [212, 85] on select "Select Cable / Satellite Services Collection Agency Credit Card Debt Debt Couns…" at bounding box center [248, 91] width 73 height 12
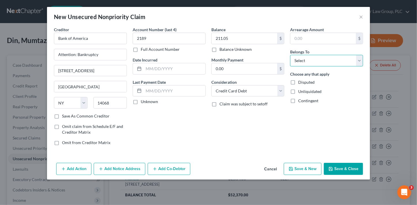
click at [307, 57] on select "Select Debtor 1 Only Debtor 2 Only Debtor 1 And Debtor 2 Only At Least One Of T…" at bounding box center [326, 61] width 73 height 12
select select "0"
click at [290, 55] on select "Select Debtor 1 Only Debtor 2 Only Debtor 1 And Debtor 2 Only At Least One Of T…" at bounding box center [326, 61] width 73 height 12
click at [350, 171] on button "Save & Close" at bounding box center [343, 169] width 39 height 12
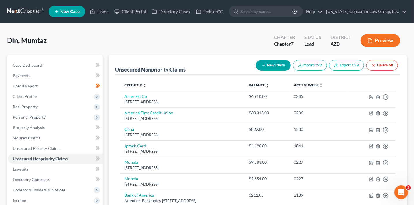
click at [271, 68] on button "New Claim" at bounding box center [273, 65] width 35 height 11
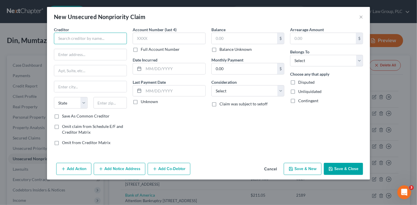
click at [99, 41] on input "text" at bounding box center [90, 39] width 73 height 12
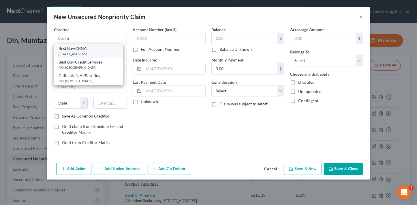
click at [94, 54] on div "50 Northwest Point Road, Elk Grove Village, IL 60007" at bounding box center [89, 53] width 60 height 5
type input "Best Buy/CBNA"
type input "50 Northwest Point Road"
type input "Elk Grove Village"
select select "14"
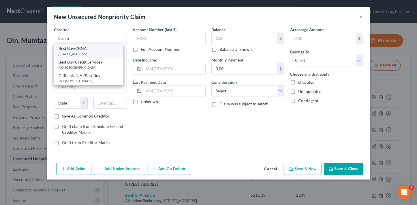
type input "60007"
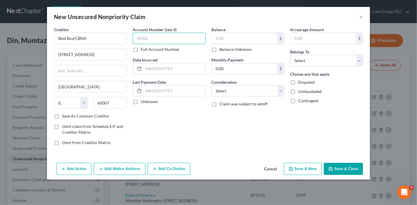
click at [173, 38] on input "text" at bounding box center [169, 39] width 73 height 12
click at [98, 36] on input "Best Buy/CBNA" at bounding box center [90, 39] width 73 height 12
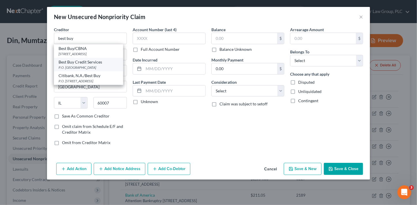
click at [110, 65] on div "Best Buy Credit Services" at bounding box center [89, 62] width 60 height 6
type input "Best Buy Credit Services"
type input "P.O. Box 78009"
type input "Phoenix"
select select "3"
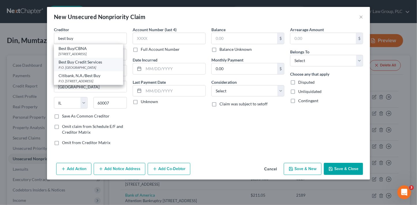
type input "85062"
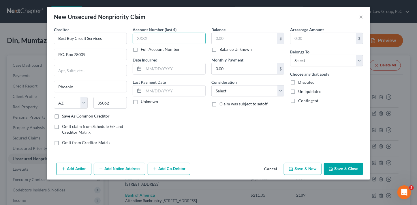
click at [165, 33] on input "text" at bounding box center [169, 39] width 73 height 12
type input "1500"
click at [245, 36] on input "text" at bounding box center [245, 38] width 66 height 11
type input "822.80"
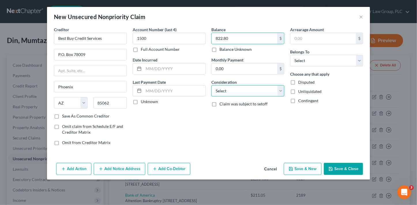
click at [236, 91] on select "Select Cable / Satellite Services Collection Agency Credit Card Debt Debt Couns…" at bounding box center [248, 91] width 73 height 12
select select "2"
click at [212, 85] on select "Select Cable / Satellite Services Collection Agency Credit Card Debt Debt Couns…" at bounding box center [248, 91] width 73 height 12
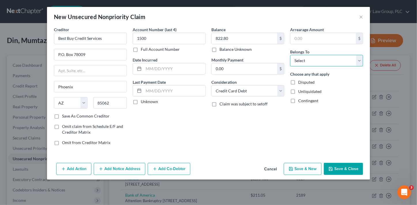
click at [306, 61] on select "Select Debtor 1 Only Debtor 2 Only Debtor 1 And Debtor 2 Only At Least One Of T…" at bounding box center [326, 61] width 73 height 12
select select "0"
click at [290, 55] on select "Select Debtor 1 Only Debtor 2 Only Debtor 1 And Debtor 2 Only At Least One Of T…" at bounding box center [326, 61] width 73 height 12
click at [352, 172] on button "Save & Close" at bounding box center [343, 169] width 39 height 12
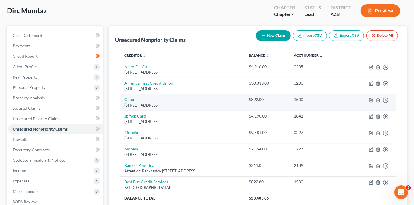
scroll to position [32, 0]
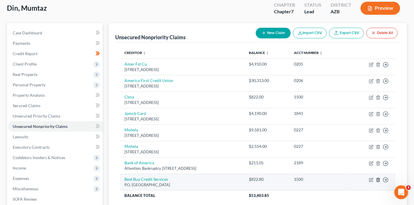
click at [379, 180] on icon "button" at bounding box center [378, 179] width 5 height 5
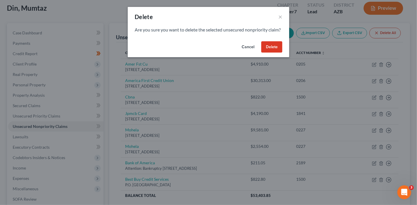
click at [277, 53] on button "Delete" at bounding box center [271, 47] width 21 height 12
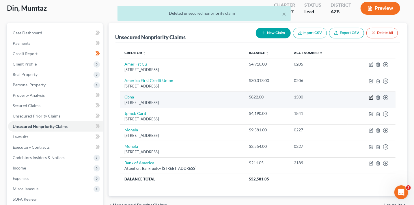
click at [370, 97] on icon "button" at bounding box center [371, 97] width 5 height 5
select select "43"
select select "2"
select select "0"
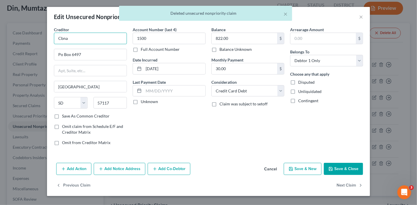
click at [95, 37] on input "Cbna" at bounding box center [90, 39] width 73 height 12
type input "C"
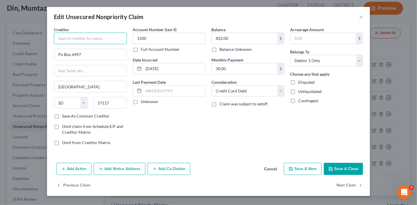
type input "c"
type input "CBNA/MyBestBuy"
click at [347, 170] on button "Save & Close" at bounding box center [343, 169] width 39 height 12
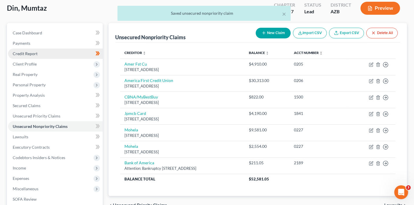
click at [56, 55] on link "Credit Report" at bounding box center [55, 53] width 95 height 10
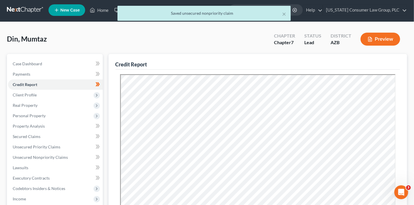
scroll to position [2, 0]
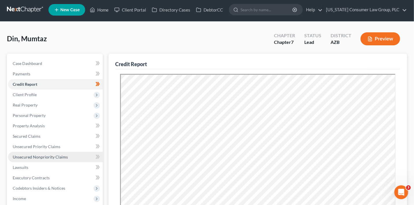
click at [55, 155] on span "Unsecured Nonpriority Claims" at bounding box center [40, 156] width 55 height 5
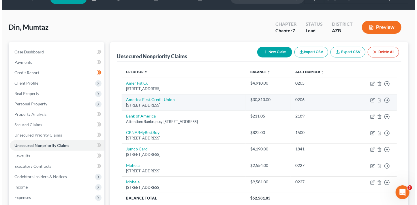
scroll to position [14, 0]
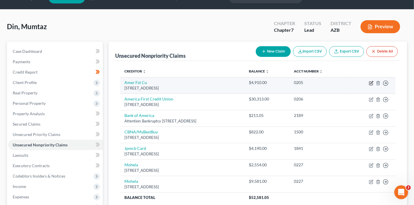
click at [370, 81] on icon "button" at bounding box center [371, 83] width 5 height 5
select select "46"
select select "2"
select select "0"
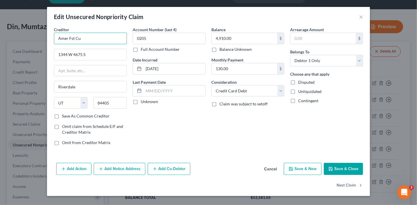
drag, startPoint x: 104, startPoint y: 36, endPoint x: 39, endPoint y: 33, distance: 64.7
click at [39, 33] on div "Edit Unsecured Nonpriority Claim × Creditor * Amer Fst Cu 1344 W 4675 S Riverda…" at bounding box center [208, 102] width 417 height 205
type input "America First Credit Union"
click at [344, 164] on button "Save & Close" at bounding box center [343, 169] width 39 height 12
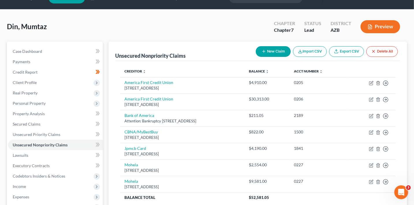
click at [278, 51] on button "New Claim" at bounding box center [273, 51] width 35 height 11
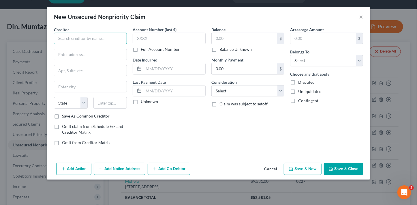
click at [102, 34] on input "text" at bounding box center [90, 39] width 73 height 12
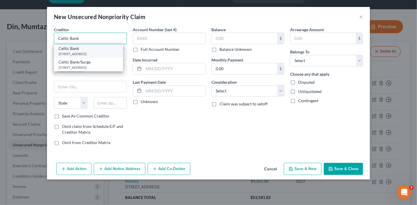
type input "Celtic Bank"
click at [68, 51] on div "Celtic Bank" at bounding box center [89, 49] width 60 height 6
type input "268 South State Street, Suite 300"
type input "Salt Lake City"
select select "46"
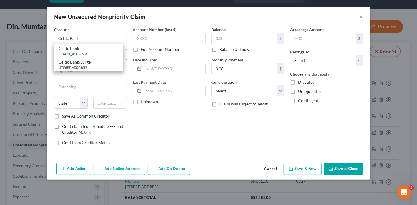
type input "84111"
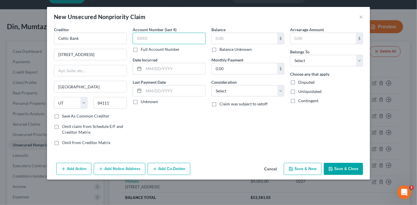
click at [161, 41] on input "text" at bounding box center [169, 39] width 73 height 12
type input "9298"
click at [239, 36] on input "text" at bounding box center [245, 38] width 66 height 11
type input "48,882.08"
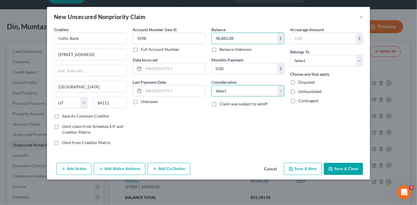
click at [255, 87] on select "Select Cable / Satellite Services Collection Agency Credit Card Debt Debt Couns…" at bounding box center [248, 91] width 73 height 12
select select "14"
click at [212, 85] on select "Select Cable / Satellite Services Collection Agency Credit Card Debt Debt Couns…" at bounding box center [248, 91] width 73 height 12
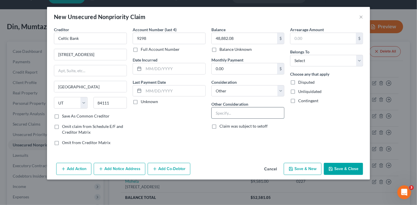
click at [249, 113] on input "text" at bounding box center [248, 112] width 72 height 11
type input "Business debt"
click at [303, 59] on select "Select Debtor 1 Only Debtor 2 Only Debtor 1 And Debtor 2 Only At Least One Of T…" at bounding box center [326, 61] width 73 height 12
select select "3"
click at [290, 55] on select "Select Debtor 1 Only Debtor 2 Only Debtor 1 And Debtor 2 Only At Least One Of T…" at bounding box center [326, 61] width 73 height 12
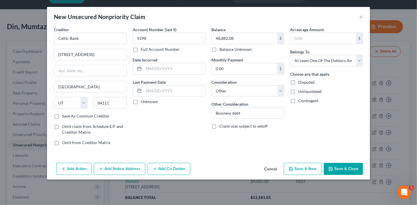
click at [176, 166] on button "Add Co-Debtor" at bounding box center [169, 169] width 43 height 12
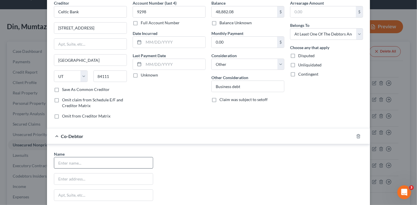
scroll to position [36, 0]
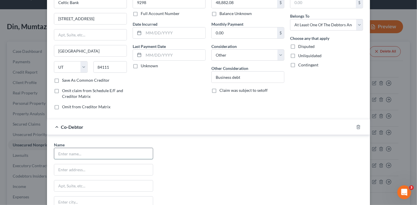
click at [123, 152] on input "text" at bounding box center [103, 153] width 99 height 11
type input "Titles R Us, LLC"
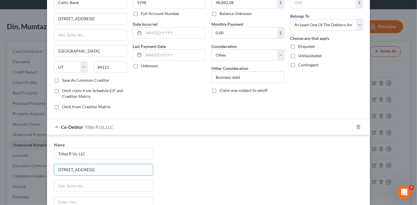
type input "9635 W. Peoria Ave., Suite 107"
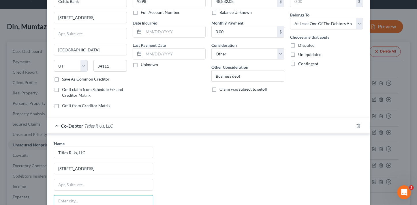
scroll to position [115, 0]
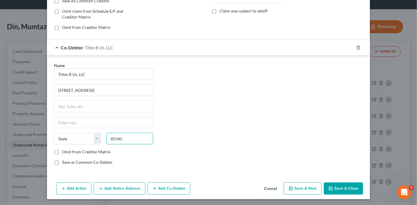
type input "85345"
click at [260, 88] on div "Name * Titles R Us, LLC 9635 W. Peoria Ave., Suite 107 State AL AK AR AZ CA CO …" at bounding box center [208, 115] width 315 height 107
type input "Peoria"
select select "3"
click at [100, 161] on label "Save as Common Co-Debtor" at bounding box center [87, 162] width 51 height 6
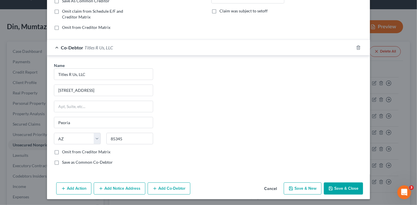
click at [68, 161] on input "Save as Common Co-Debtor" at bounding box center [66, 161] width 4 height 4
checkbox input "true"
click at [336, 189] on button "Save & Close" at bounding box center [343, 188] width 39 height 12
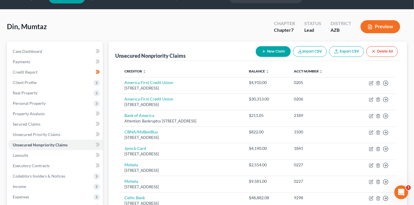
click at [266, 50] on button "New Claim" at bounding box center [273, 51] width 35 height 11
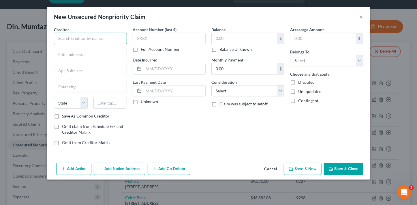
click at [104, 37] on input "text" at bounding box center [90, 39] width 73 height 12
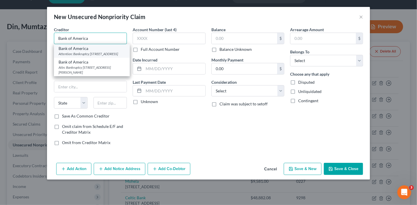
type input "Bank of America"
click at [103, 52] on div "Attention: Bankruptcy 475 Cross Point Pkwy, PO Box 9000, Getzville, NY 14068" at bounding box center [92, 53] width 67 height 5
type input "Attention: Bankruptcy"
type input "475 Cross Point Pkwy, PO Box 9000"
type input "Getzville"
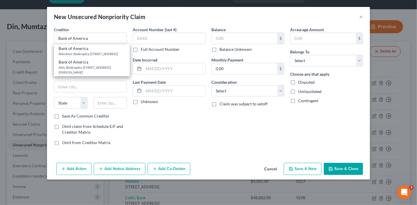
select select "35"
type input "14068"
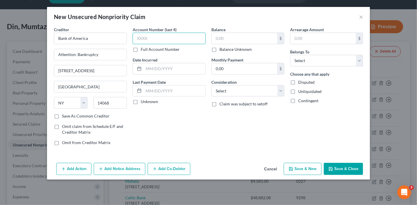
click at [142, 39] on input "text" at bounding box center [169, 39] width 73 height 12
type input "2680"
click at [224, 39] on input "text" at bounding box center [245, 38] width 66 height 11
type input "800"
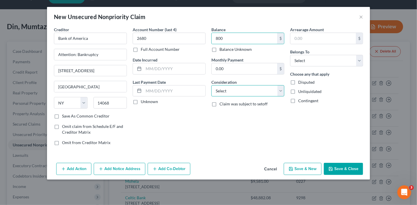
click at [250, 94] on select "Select Cable / Satellite Services Collection Agency Credit Card Debt Debt Couns…" at bounding box center [248, 91] width 73 height 12
select select "14"
click at [212, 85] on select "Select Cable / Satellite Services Collection Agency Credit Card Debt Debt Couns…" at bounding box center [248, 91] width 73 height 12
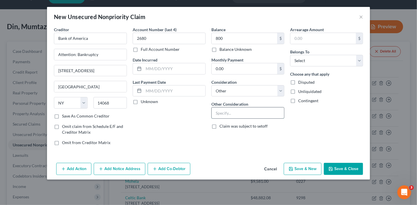
click at [257, 112] on input "text" at bounding box center [248, 112] width 72 height 11
type input "Business debt"
select select "46"
select select "3"
click at [160, 166] on button "Add Co-Debtor" at bounding box center [169, 169] width 43 height 12
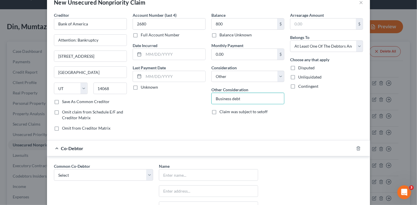
scroll to position [34, 0]
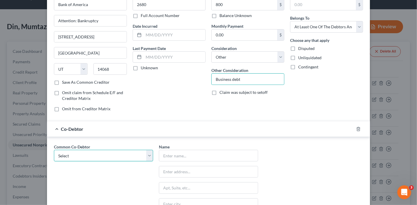
click at [130, 154] on select "Select Titles R Us, LLC" at bounding box center [103, 156] width 99 height 12
select select "0"
click at [54, 150] on select "Select Titles R Us, LLC" at bounding box center [103, 156] width 99 height 12
type input "Titles R Us, LLC"
type input "9635 W. Peoria Ave., Suite 107"
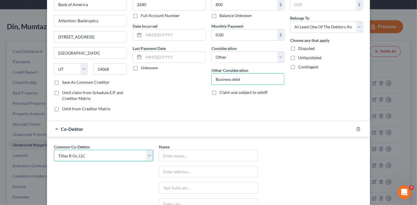
type input "Peoria"
select select "3"
type input "85345"
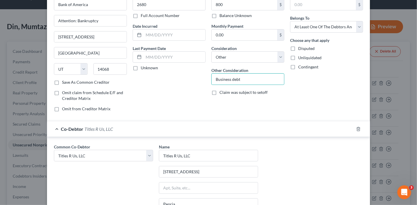
click at [146, 96] on div "Account Number (last 4) 2680 Full Account Number Date Incurred Last Payment Dat…" at bounding box center [169, 55] width 79 height 124
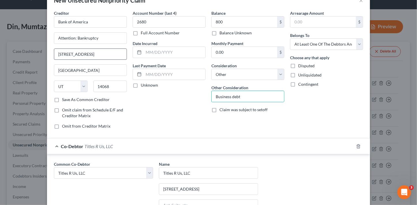
scroll to position [0, 0]
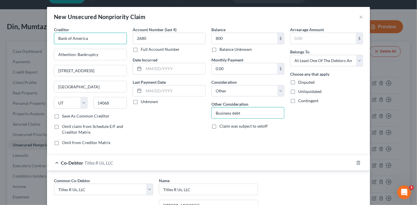
click at [98, 35] on input "Bank of America" at bounding box center [90, 39] width 73 height 12
type input "Bank of America"
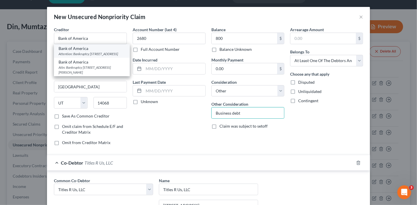
click at [97, 49] on div "Bank of America" at bounding box center [92, 49] width 67 height 6
select select "35"
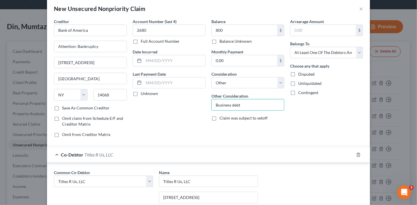
scroll to position [115, 0]
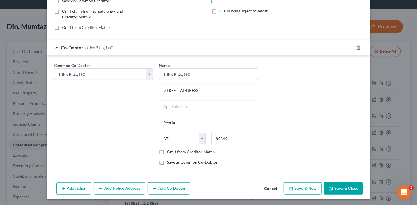
click at [299, 188] on button "Save & New" at bounding box center [303, 188] width 38 height 12
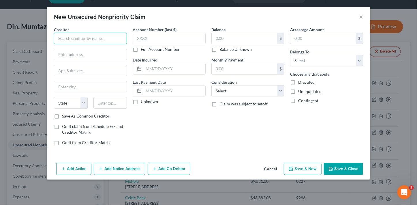
click at [101, 38] on input "text" at bounding box center [90, 39] width 73 height 12
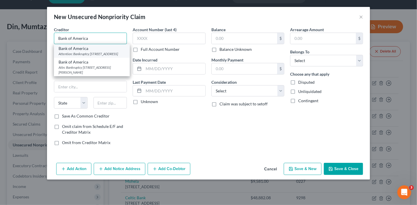
type input "Bank of America"
click at [96, 55] on div "Attention: Bankruptcy 475 Cross Point Pkwy, PO Box 9000, Getzville, NY 14068" at bounding box center [92, 53] width 67 height 5
type input "Attention: Bankruptcy"
type input "475 Cross Point Pkwy, PO Box 9000"
type input "Getzville"
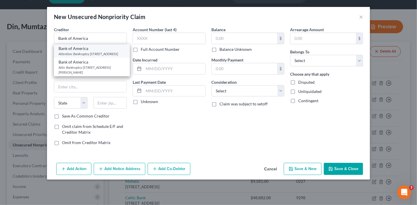
select select "35"
type input "14068"
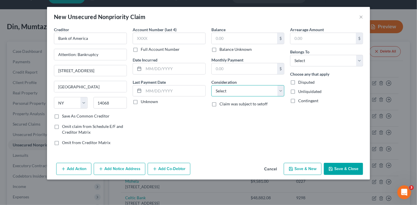
click at [236, 93] on select "Select Cable / Satellite Services Collection Agency Credit Card Debt Debt Couns…" at bounding box center [248, 91] width 73 height 12
select select "14"
click at [212, 85] on select "Select Cable / Satellite Services Collection Agency Credit Card Debt Debt Couns…" at bounding box center [248, 91] width 73 height 12
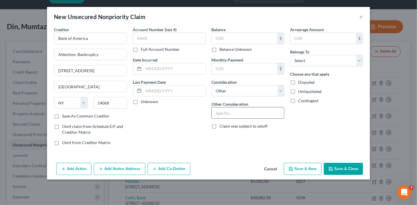
click at [251, 114] on input "text" at bounding box center [248, 112] width 72 height 11
type input "Business debt"
click at [308, 60] on select "Select Debtor 1 Only Debtor 2 Only Debtor 1 And Debtor 2 Only At Least One Of T…" at bounding box center [326, 61] width 73 height 12
click at [290, 55] on select "Select Debtor 1 Only Debtor 2 Only Debtor 1 And Debtor 2 Only At Least One Of T…" at bounding box center [326, 61] width 73 height 12
click at [317, 61] on select "Select Debtor 1 Only Debtor 2 Only Debtor 1 And Debtor 2 Only At Least One Of T…" at bounding box center [326, 61] width 73 height 12
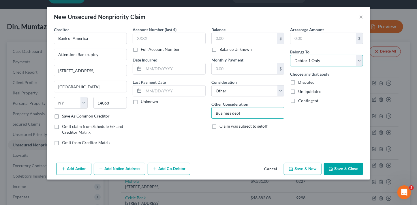
select select "3"
click at [290, 55] on select "Select Debtor 1 Only Debtor 2 Only Debtor 1 And Debtor 2 Only At Least One Of T…" at bounding box center [326, 61] width 73 height 12
click at [138, 29] on label "Account Number (last 4)" at bounding box center [155, 30] width 44 height 6
click at [221, 37] on input "text" at bounding box center [245, 38] width 66 height 11
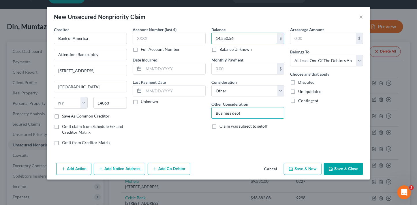
type input "14,550.56"
click at [182, 170] on button "Add Co-Debtor" at bounding box center [169, 169] width 43 height 12
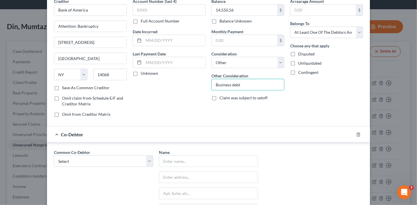
scroll to position [37, 0]
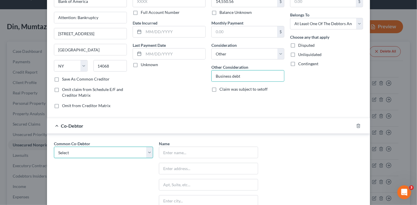
click at [121, 154] on select "Select Titles R Us, LLC" at bounding box center [103, 153] width 99 height 12
select select "0"
click at [54, 147] on select "Select Titles R Us, LLC" at bounding box center [103, 153] width 99 height 12
type input "Titles R Us, LLC"
type input "9635 W. Peoria Ave., Suite 107"
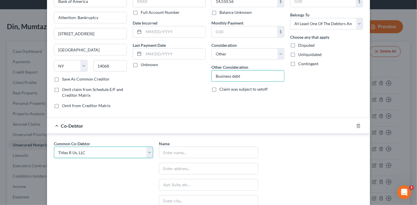
type input "Peoria"
select select "3"
type input "85345"
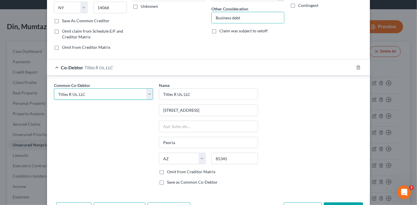
scroll to position [100, 0]
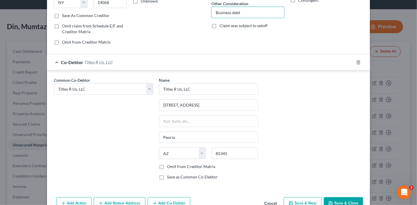
click at [310, 200] on button "Save & New" at bounding box center [303, 203] width 38 height 12
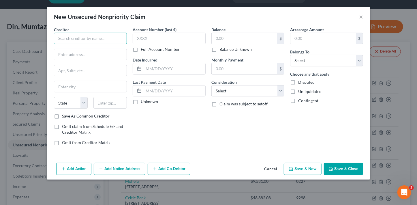
click at [95, 38] on input "text" at bounding box center [90, 39] width 73 height 12
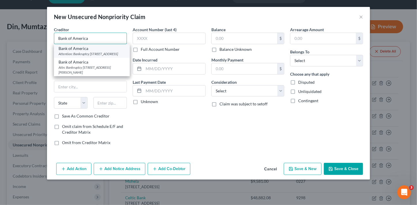
type input "Bank of America"
click at [106, 54] on div "Attention: Bankruptcy 475 Cross Point Pkwy, PO Box 9000, Getzville, NY 14068" at bounding box center [92, 53] width 67 height 5
type input "Attention: Bankruptcy"
type input "475 Cross Point Pkwy, PO Box 9000"
type input "Getzville"
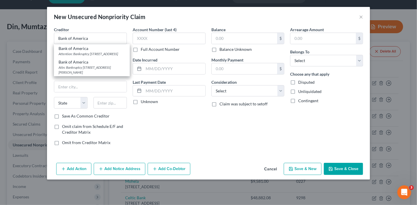
select select "35"
type input "14068"
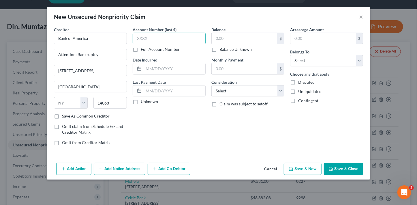
click at [151, 42] on input "text" at bounding box center [169, 39] width 73 height 12
type input "4204"
click at [228, 43] on input "text" at bounding box center [245, 38] width 66 height 11
type input "38,933.53"
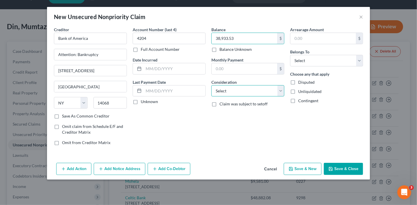
click at [245, 94] on select "Select Cable / Satellite Services Collection Agency Credit Card Debt Debt Couns…" at bounding box center [248, 91] width 73 height 12
select select "14"
click at [212, 85] on select "Select Cable / Satellite Services Collection Agency Credit Card Debt Debt Couns…" at bounding box center [248, 91] width 73 height 12
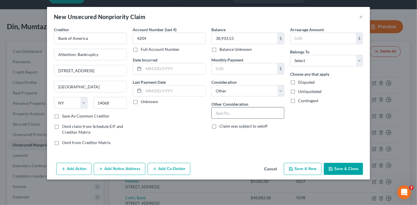
click at [244, 115] on input "text" at bounding box center [248, 112] width 72 height 11
type input "Business debt"
click at [298, 60] on select "Select Debtor 1 Only Debtor 2 Only Debtor 1 And Debtor 2 Only At Least One Of T…" at bounding box center [326, 61] width 73 height 12
select select "3"
click at [290, 55] on select "Select Debtor 1 Only Debtor 2 Only Debtor 1 And Debtor 2 Only At Least One Of T…" at bounding box center [326, 61] width 73 height 12
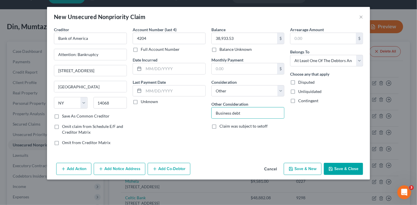
click at [175, 168] on button "Add Co-Debtor" at bounding box center [169, 169] width 43 height 12
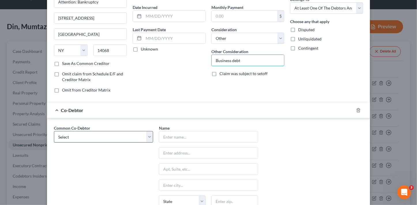
scroll to position [65, 0]
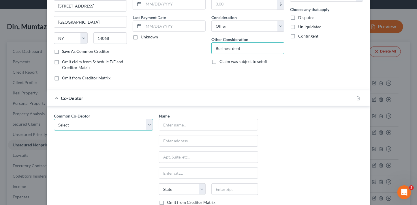
click at [102, 124] on select "Select Titles R Us, LLC" at bounding box center [103, 125] width 99 height 12
select select "0"
click at [54, 119] on select "Select Titles R Us, LLC" at bounding box center [103, 125] width 99 height 12
type input "Titles R Us, LLC"
type input "9635 W. Peoria Ave., Suite 107"
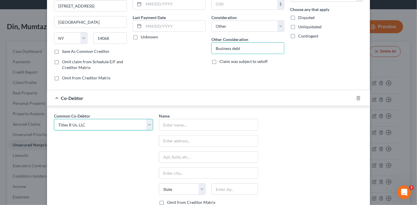
type input "Peoria"
select select "3"
type input "85345"
click at [283, 142] on div "Common Co-Debtor Select Titles R Us, LLC Name * Titles R Us, LLC 9635 W. Peoria…" at bounding box center [208, 166] width 315 height 107
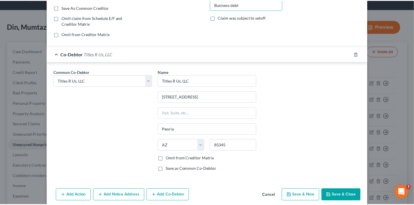
scroll to position [115, 0]
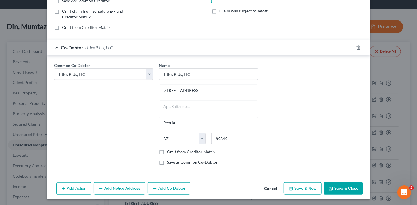
click at [306, 189] on button "Save & New" at bounding box center [303, 188] width 38 height 12
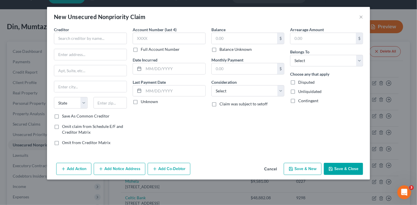
click at [270, 169] on button "Cancel" at bounding box center [271, 169] width 22 height 12
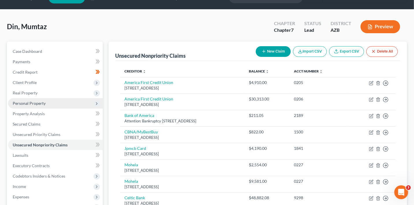
click at [39, 102] on span "Personal Property" at bounding box center [29, 103] width 33 height 5
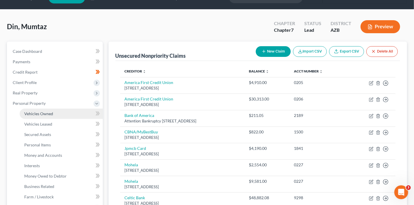
click at [42, 110] on link "Vehicles Owned" at bounding box center [61, 114] width 83 height 10
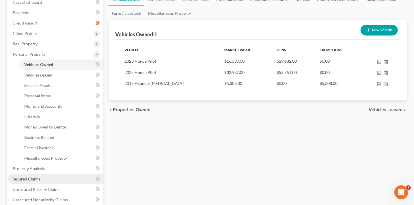
click at [34, 175] on link "Secured Claims" at bounding box center [55, 179] width 95 height 10
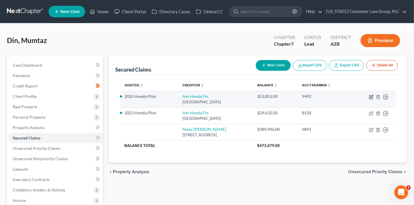
click at [371, 97] on icon "button" at bounding box center [371, 96] width 3 height 3
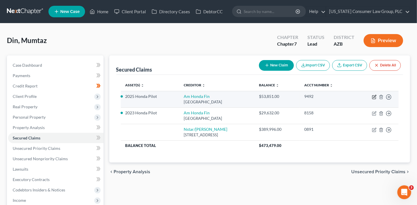
select select "45"
select select "2"
select select "0"
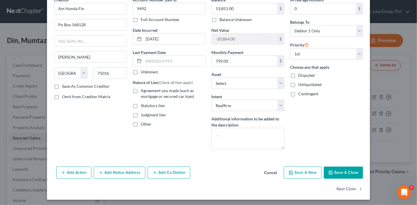
scroll to position [31, 0]
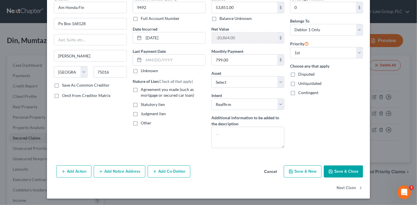
click at [186, 87] on span "Agreement you made (such as mortgage or secured car loan)" at bounding box center [167, 92] width 53 height 11
click at [147, 87] on input "Agreement you made (such as mortgage or secured car loan)" at bounding box center [145, 89] width 4 height 4
checkbox input "true"
click at [343, 188] on button "Next Claim" at bounding box center [350, 188] width 27 height 12
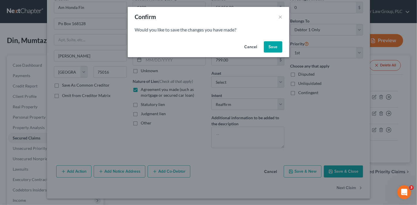
click at [270, 50] on button "Save" at bounding box center [273, 47] width 18 height 12
select select "45"
select select "0"
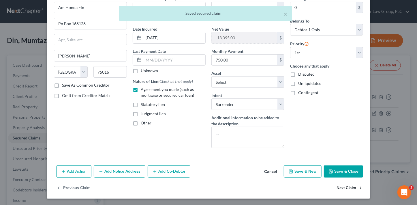
click at [339, 186] on button "Next Claim" at bounding box center [350, 188] width 27 height 12
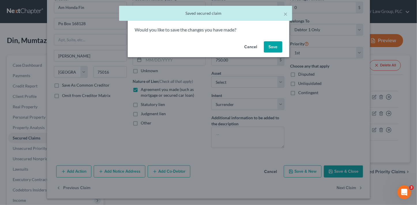
click at [281, 48] on button "Save" at bounding box center [273, 47] width 18 height 12
select select "45"
select select "0"
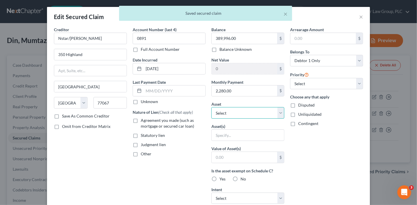
click at [245, 115] on select "Select Other Multiple Assets 2023 Honda Pilot - $16537.0 2025 Honda Pilot - $32…" at bounding box center [248, 113] width 73 height 12
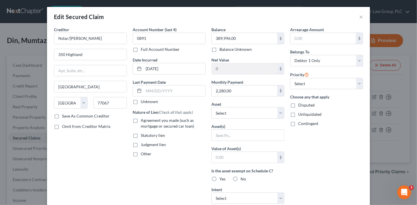
click at [358, 16] on body "Home New Case Client Portal Directory Cases DebtorCC Arizona Consumer Law Group…" at bounding box center [208, 158] width 417 height 317
click at [359, 19] on button "×" at bounding box center [361, 16] width 4 height 7
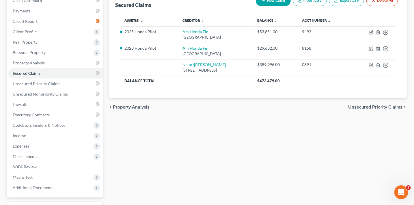
scroll to position [71, 0]
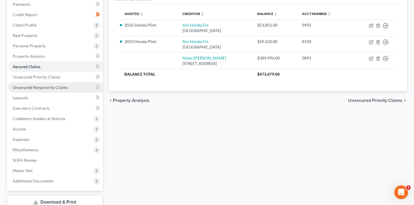
click at [39, 86] on span "Unsecured Nonpriority Claims" at bounding box center [40, 87] width 55 height 5
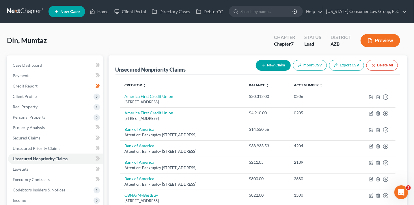
click at [264, 63] on icon "button" at bounding box center [263, 65] width 5 height 5
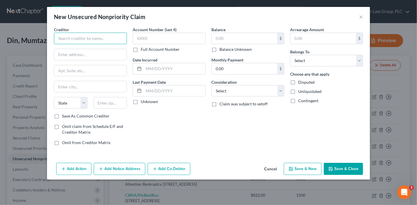
click at [105, 41] on input "text" at bounding box center [90, 39] width 73 height 12
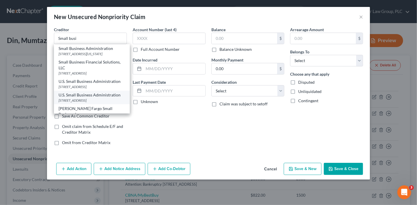
click at [104, 102] on div "10737 Gateway West Suite 300, El Paso, TX 79935" at bounding box center [92, 100] width 67 height 5
type input "U.S. Small Business Administration"
type input "10737 Gateway West"
type input "Suite 300"
type input "El Paso"
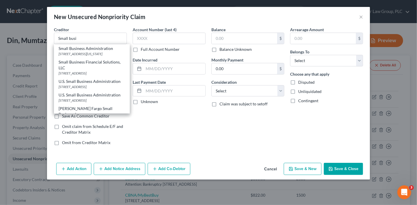
select select "45"
type input "79935"
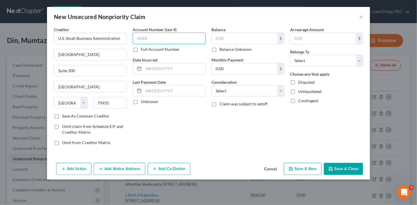
click at [157, 39] on input "text" at bounding box center [169, 39] width 73 height 12
type input "8006"
click at [226, 38] on input "text" at bounding box center [245, 38] width 66 height 11
type input "87,209"
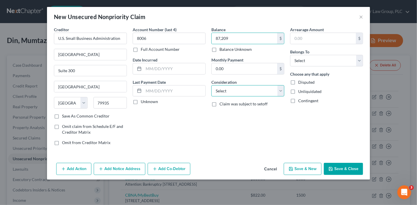
click at [225, 86] on select "Select Cable / Satellite Services Collection Agency Credit Card Debt Debt Couns…" at bounding box center [248, 91] width 73 height 12
select select "14"
click at [212, 85] on select "Select Cable / Satellite Services Collection Agency Credit Card Debt Debt Couns…" at bounding box center [248, 91] width 73 height 12
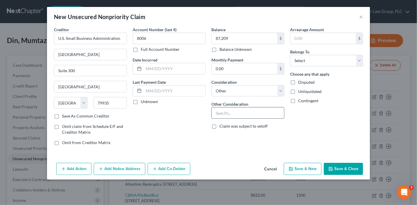
click at [237, 112] on input "text" at bounding box center [248, 112] width 72 height 11
type input "Business debt"
click at [300, 63] on select "Select Debtor 1 Only Debtor 2 Only Debtor 1 And Debtor 2 Only At Least One Of T…" at bounding box center [326, 61] width 73 height 12
select select "3"
click at [290, 55] on select "Select Debtor 1 Only Debtor 2 Only Debtor 1 And Debtor 2 Only At Least One Of T…" at bounding box center [326, 61] width 73 height 12
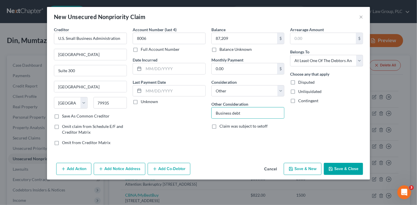
click at [185, 168] on button "Add Co-Debtor" at bounding box center [169, 169] width 43 height 12
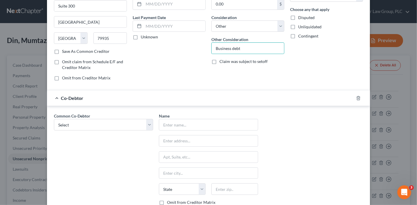
scroll to position [71, 0]
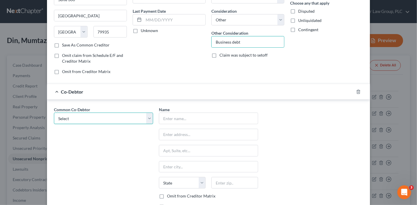
click at [100, 119] on select "Select Titles R Us, LLC" at bounding box center [103, 119] width 99 height 12
select select "0"
click at [54, 113] on select "Select Titles R Us, LLC" at bounding box center [103, 119] width 99 height 12
type input "Titles R Us, LLC"
type input "9635 W. Peoria Ave., Suite 107"
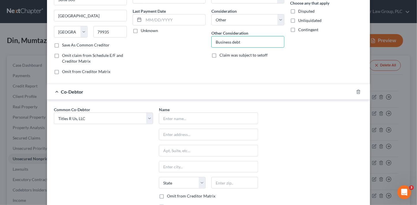
type input "Peoria"
select select "3"
type input "85345"
click at [336, 145] on div "Common Co-Debtor Select Titles R Us, LLC Name * Titles R Us, LLC 9635 W. Peoria…" at bounding box center [208, 159] width 315 height 107
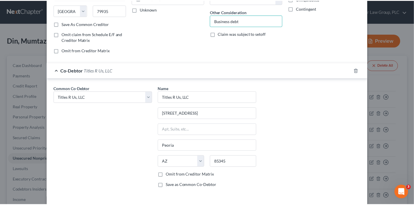
scroll to position [115, 0]
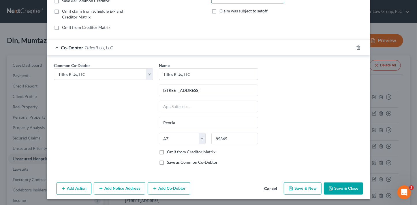
drag, startPoint x: 352, startPoint y: 184, endPoint x: 346, endPoint y: 181, distance: 6.5
click at [352, 184] on button "Save & Close" at bounding box center [343, 188] width 39 height 12
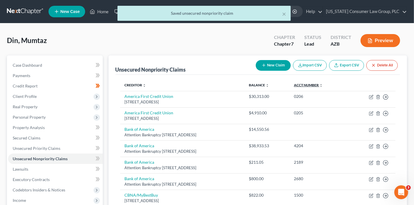
click at [323, 85] on link "Acct Number expand_more expand_less unfold_more" at bounding box center [308, 85] width 29 height 4
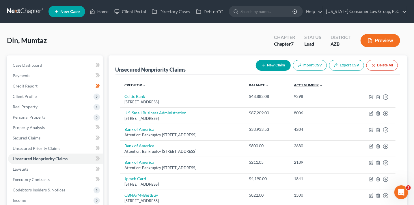
click at [323, 85] on link "Acct Number expand_more expand_less unfold_more" at bounding box center [308, 85] width 29 height 4
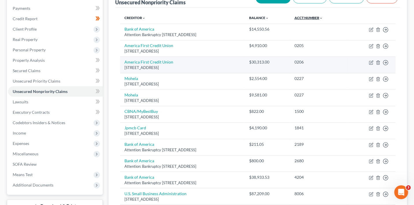
scroll to position [0, 0]
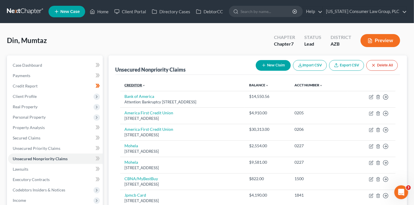
click at [140, 86] on link "Creditor expand_more expand_less unfold_more" at bounding box center [135, 85] width 21 height 4
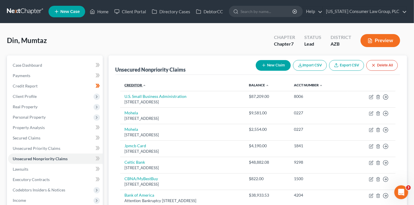
click at [141, 85] on link "Creditor expand_more expand_less unfold_more" at bounding box center [136, 85] width 22 height 4
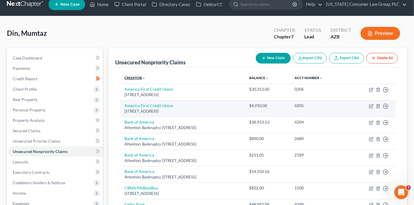
scroll to position [13, 0]
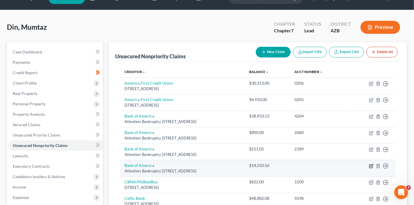
click at [371, 165] on icon "button" at bounding box center [371, 165] width 3 height 3
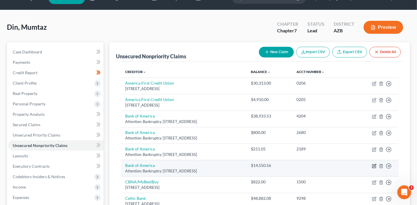
select select "35"
select select "14"
select select "3"
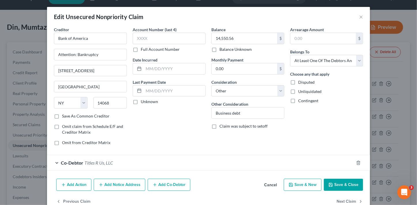
click at [333, 186] on button "Save & Close" at bounding box center [343, 185] width 39 height 12
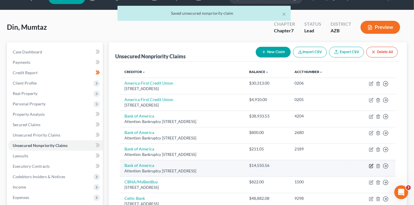
click at [370, 165] on icon "button" at bounding box center [371, 166] width 5 height 5
select select "35"
select select "14"
select select "3"
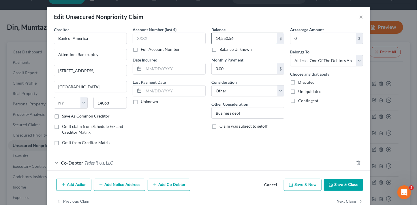
click at [234, 39] on input "14,550.56" at bounding box center [245, 38] width 66 height 11
type input "23,704.02"
click at [193, 38] on input "text" at bounding box center [169, 39] width 73 height 12
type input "0026"
click at [336, 186] on button "Save & Close" at bounding box center [343, 185] width 39 height 12
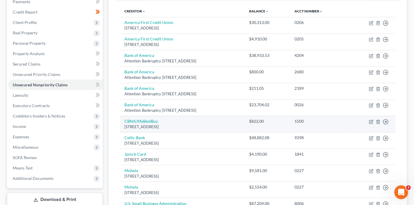
scroll to position [73, 0]
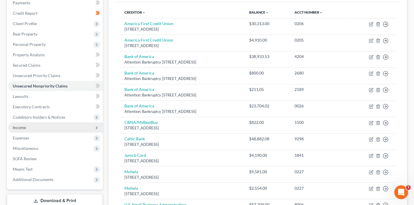
click at [20, 129] on span "Income" at bounding box center [19, 127] width 13 height 5
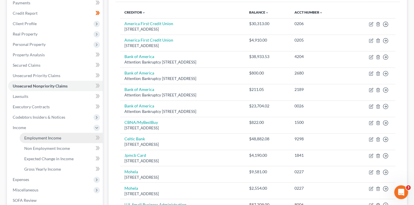
click at [32, 136] on span "Employment Income" at bounding box center [42, 137] width 37 height 5
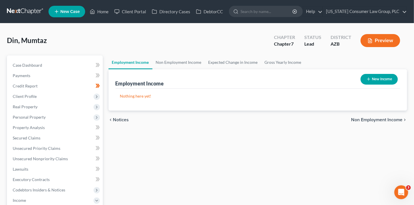
click at [369, 79] on icon "button" at bounding box center [368, 79] width 5 height 5
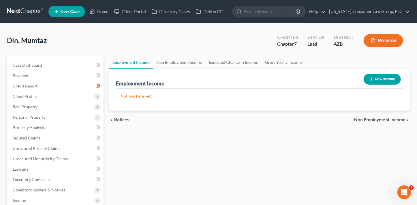
select select "0"
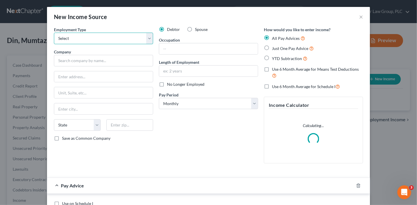
click at [74, 38] on select "Select Full or Part Time Employment Self Employment" at bounding box center [103, 39] width 99 height 12
select select "1"
click at [54, 33] on select "Select Full or Part Time Employment Self Employment" at bounding box center [103, 39] width 99 height 12
click at [78, 59] on input "text" at bounding box center [103, 61] width 99 height 12
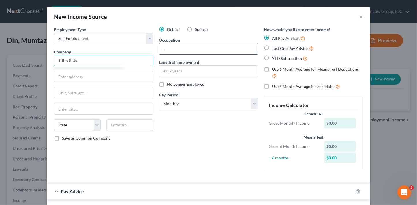
type input "Titles R Us"
click at [175, 54] on input "text" at bounding box center [208, 48] width 99 height 11
type input "Owner"
click at [264, 144] on div "Income Calculator Schedule I Gross Monthly Income $0.00 Means Test Gross 6 Mont…" at bounding box center [313, 133] width 99 height 72
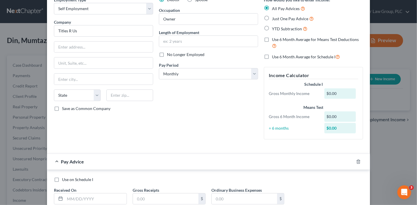
scroll to position [70, 0]
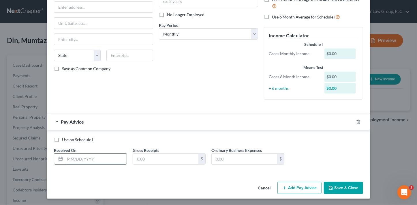
click at [106, 158] on input "text" at bounding box center [96, 159] width 62 height 11
type input "04/30/2025"
type input "14,500"
click at [303, 185] on button "Add Pay Advice" at bounding box center [300, 188] width 44 height 12
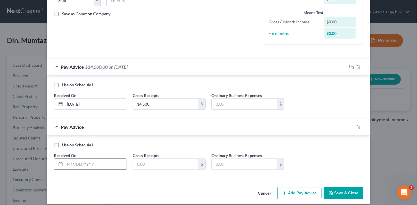
scroll to position [130, 0]
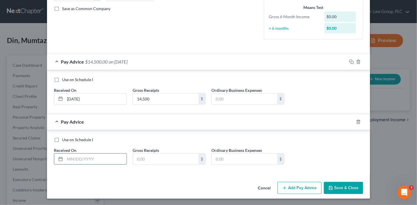
click at [111, 160] on input "text" at bounding box center [96, 159] width 62 height 11
type input "05/31/25"
type input "6,300"
click at [292, 187] on button "Add Pay Advice" at bounding box center [300, 188] width 44 height 12
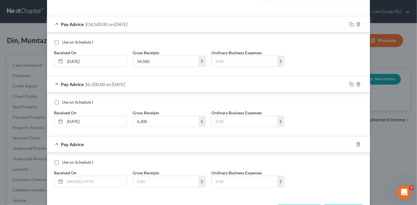
scroll to position [189, 0]
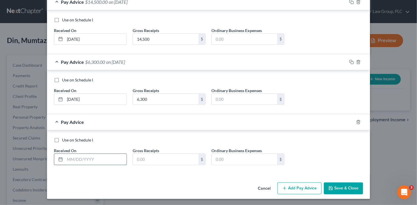
click at [88, 155] on input "text" at bounding box center [96, 159] width 62 height 11
type input "06/30/25"
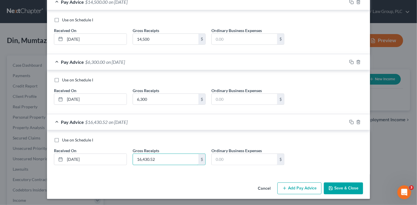
type input "16,430.52"
click at [295, 185] on button "Add Pay Advice" at bounding box center [300, 188] width 44 height 12
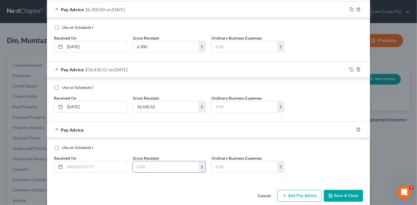
scroll to position [249, 0]
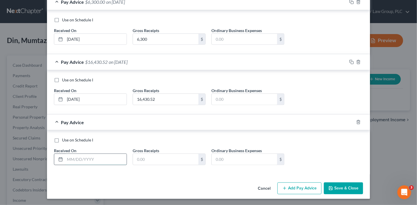
click at [108, 161] on input "text" at bounding box center [96, 159] width 62 height 11
type input "07/31/25"
type input "9,600"
click at [347, 188] on button "Save & Close" at bounding box center [343, 188] width 39 height 12
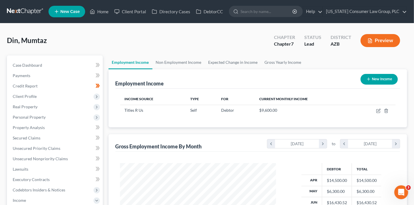
scroll to position [288484, 288419]
click at [38, 116] on span "Personal Property" at bounding box center [29, 117] width 33 height 5
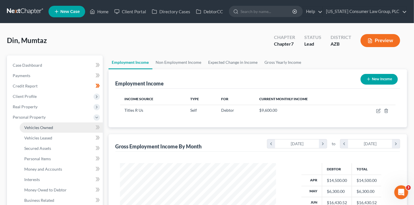
click at [42, 124] on link "Vehicles Owned" at bounding box center [61, 127] width 83 height 10
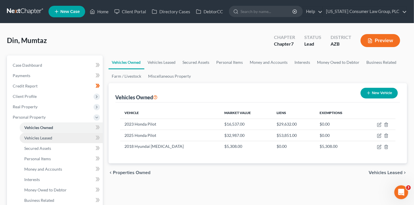
click at [57, 142] on link "Vehicles Leased" at bounding box center [61, 138] width 83 height 10
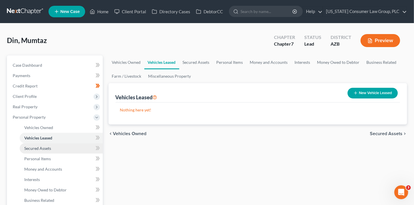
click at [56, 147] on link "Secured Assets" at bounding box center [61, 148] width 83 height 10
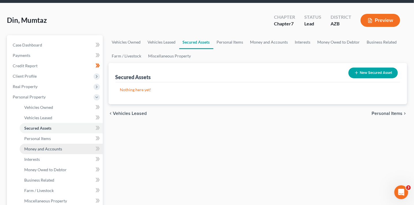
scroll to position [20, 0]
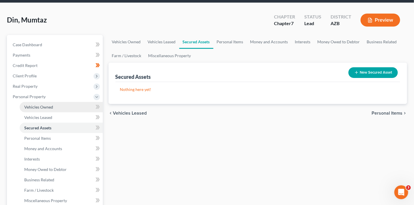
click at [60, 107] on link "Vehicles Owned" at bounding box center [61, 107] width 83 height 10
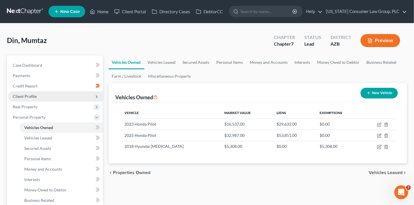
click at [31, 96] on span "Client Profile" at bounding box center [25, 96] width 24 height 5
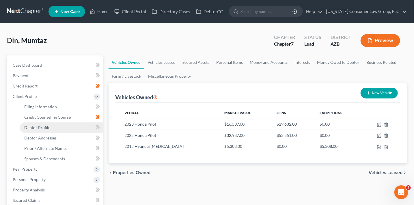
click at [53, 130] on link "Debtor Profile" at bounding box center [61, 127] width 83 height 10
select select "1"
select select "4"
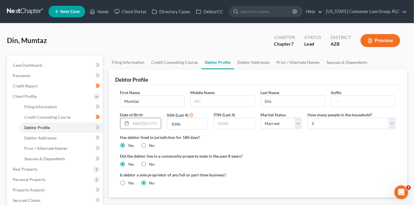
click at [134, 125] on input "text" at bounding box center [146, 123] width 30 height 11
type input "05/14/1977"
click at [97, 128] on icon at bounding box center [97, 127] width 3 height 4
drag, startPoint x: 97, startPoint y: 128, endPoint x: 93, endPoint y: 131, distance: 5.3
click at [97, 128] on g at bounding box center [98, 127] width 4 height 4
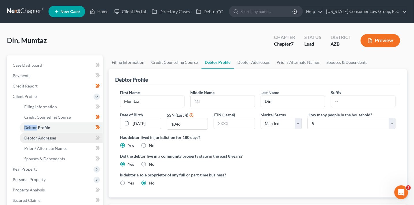
click at [79, 137] on link "Debtor Addresses" at bounding box center [61, 138] width 83 height 10
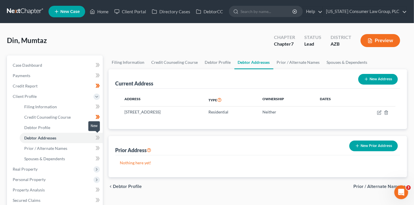
click at [94, 138] on span at bounding box center [98, 138] width 10 height 9
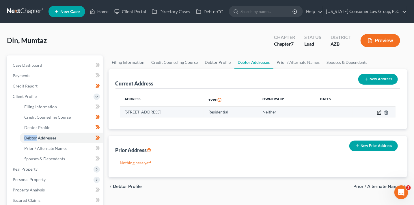
click at [379, 113] on icon "button" at bounding box center [379, 112] width 5 height 5
select select "3"
select select "7"
select select "0"
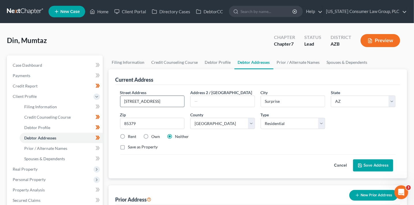
click at [168, 103] on input "1111 Main street" at bounding box center [152, 101] width 64 height 11
type input "9916 E. Medina Ave."
type input "85209"
click at [364, 167] on button "Save Address" at bounding box center [373, 165] width 40 height 12
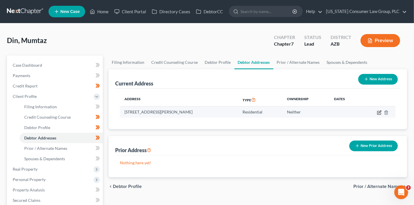
click at [378, 113] on icon "button" at bounding box center [379, 112] width 5 height 5
select select "3"
select select "7"
select select "0"
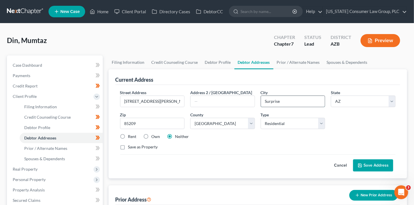
click at [288, 106] on input "Surprise" at bounding box center [293, 101] width 64 height 11
type input "Mesa"
click at [224, 152] on div "Street Address * 9916 E. Medina Ave. Address 2 / PO Box City * Mesa State * Sta…" at bounding box center [257, 121] width 281 height 65
click at [376, 163] on button "Save Address" at bounding box center [373, 165] width 40 height 12
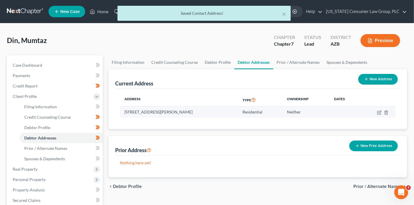
drag, startPoint x: 199, startPoint y: 111, endPoint x: 125, endPoint y: 111, distance: 74.2
click at [125, 111] on td "9916 E. Medina Ave., Mesa, AZ 85209" at bounding box center [179, 111] width 118 height 11
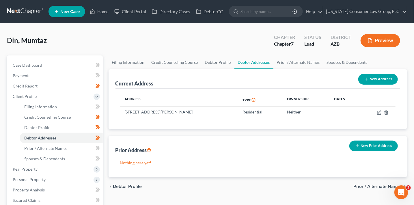
copy td "9916 E. Medina Ave., Mesa, AZ 85209"
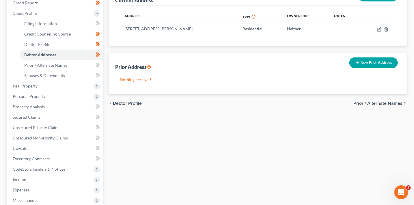
scroll to position [84, 0]
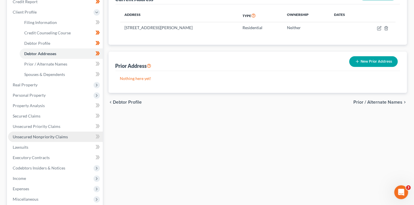
click at [49, 137] on span "Unsecured Nonpriority Claims" at bounding box center [40, 136] width 55 height 5
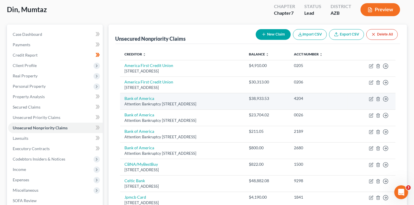
scroll to position [39, 0]
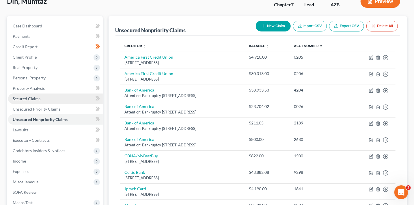
click at [33, 97] on span "Secured Claims" at bounding box center [27, 98] width 28 height 5
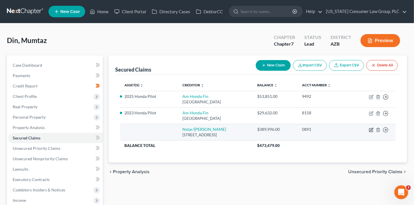
click at [369, 130] on icon "button" at bounding box center [371, 130] width 5 height 5
select select "45"
select select "0"
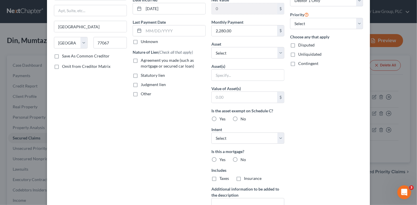
scroll to position [131, 0]
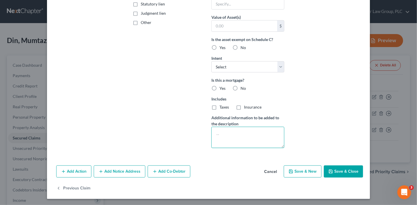
drag, startPoint x: 247, startPoint y: 136, endPoint x: 248, endPoint y: 125, distance: 11.3
click at [247, 136] on textarea at bounding box center [248, 137] width 73 height 21
paste textarea "Secured claim against real property located at 9916 E Medina Avenue, Mesa, AZ 8…"
type textarea "Secured claim against real property located at 9916 E Medina Avenue, Mesa, AZ 8…"
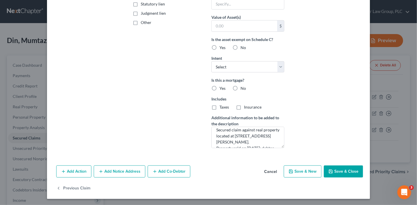
click at [350, 171] on button "Save & Close" at bounding box center [343, 171] width 39 height 12
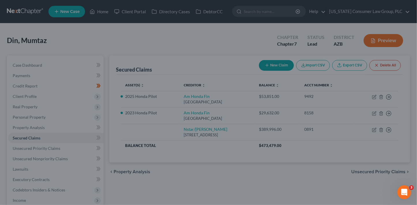
scroll to position [68, 0]
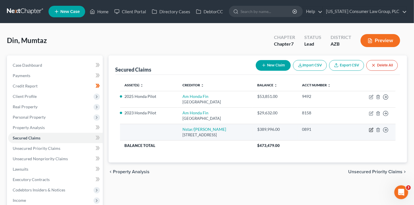
click at [369, 128] on icon "button" at bounding box center [371, 130] width 5 height 5
select select "45"
select select "0"
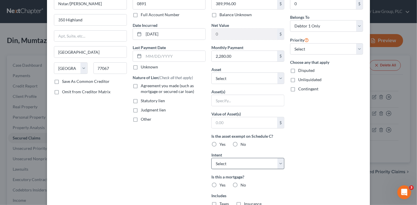
scroll to position [35, 0]
click at [246, 165] on select "Select Surrender Redeem Reaffirm Avoid Other" at bounding box center [248, 164] width 73 height 12
select select "0"
click at [212, 158] on select "Select Surrender Redeem Reaffirm Avoid Other" at bounding box center [248, 164] width 73 height 12
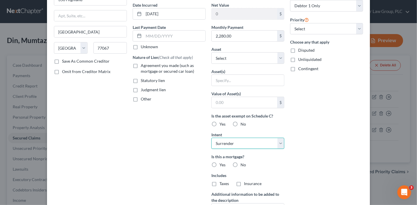
scroll to position [75, 0]
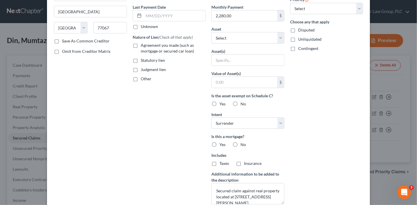
click at [220, 142] on label "Yes" at bounding box center [223, 145] width 6 height 6
click at [222, 142] on input "Yes" at bounding box center [224, 144] width 4 height 4
radio input "true"
click at [244, 162] on label "Insurance" at bounding box center [253, 163] width 18 height 6
click at [246, 162] on input "Insurance" at bounding box center [248, 162] width 4 height 4
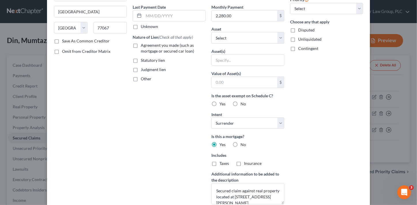
checkbox input "true"
click at [220, 163] on span "Taxes" at bounding box center [225, 163] width 10 height 5
click at [222, 163] on input "Taxes" at bounding box center [224, 162] width 4 height 4
checkbox input "true"
click at [161, 46] on span "Agreement you made (such as mortgage or secured car loan)" at bounding box center [167, 48] width 53 height 11
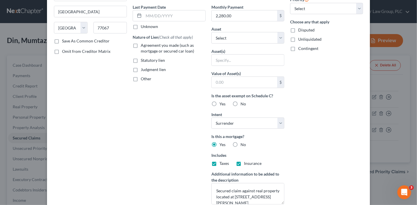
click at [147, 46] on input "Agreement you made (such as mortgage or secured car loan)" at bounding box center [145, 44] width 4 height 4
checkbox input "true"
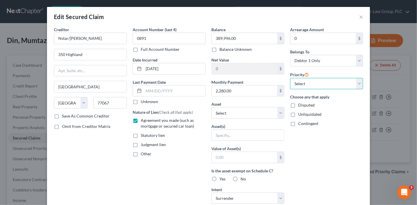
click at [323, 87] on select "Select 1st 2nd 3rd 4th 5th 6th 7th 8th 9th 10th 11th 12th 13th 14th 15th 16th 1…" at bounding box center [326, 84] width 73 height 12
select select "0"
click at [290, 78] on select "Select 1st 2nd 3rd 4th 5th 6th 7th 8th 9th 10th 11th 12th 13th 14th 15th 16th 1…" at bounding box center [326, 84] width 73 height 12
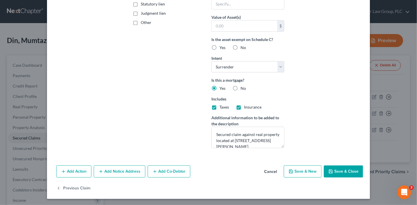
click at [341, 167] on button "Save & Close" at bounding box center [343, 171] width 39 height 12
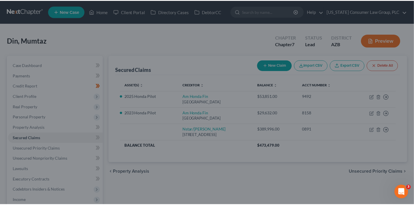
scroll to position [68, 0]
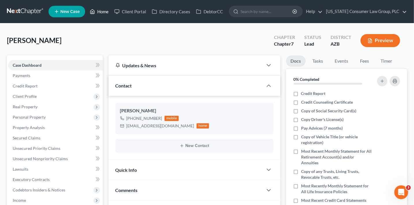
click at [96, 9] on link "Home" at bounding box center [99, 11] width 25 height 10
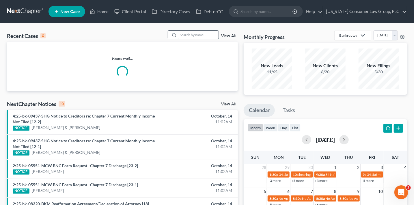
click at [190, 34] on input "search" at bounding box center [198, 35] width 40 height 8
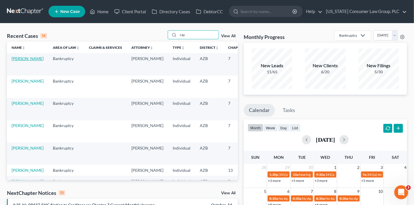
type input "ray"
click at [13, 61] on link "[PERSON_NAME]" at bounding box center [28, 58] width 32 height 5
select select "1"
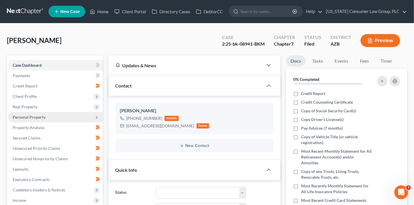
click at [40, 120] on span "Personal Property" at bounding box center [55, 117] width 95 height 10
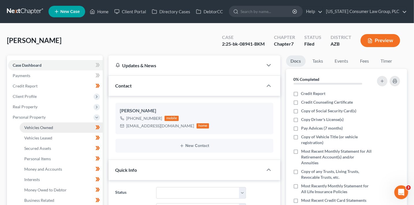
click at [66, 127] on link "Vehicles Owned" at bounding box center [61, 127] width 83 height 10
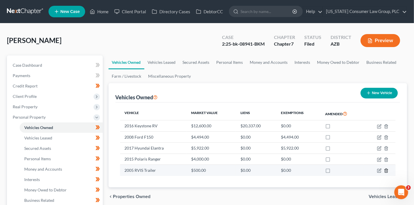
click at [387, 170] on icon "button" at bounding box center [386, 170] width 5 height 5
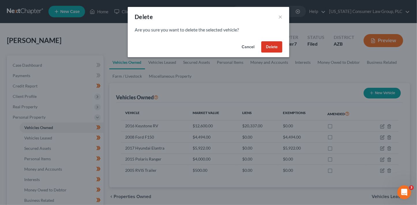
click at [274, 46] on button "Delete" at bounding box center [271, 47] width 21 height 12
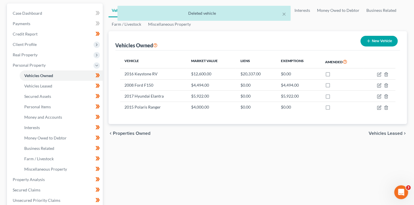
scroll to position [69, 0]
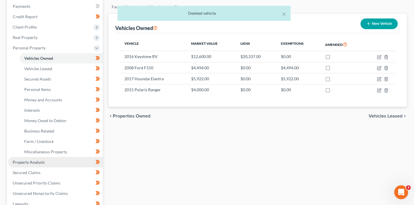
click at [35, 164] on link "Property Analysis" at bounding box center [55, 162] width 95 height 10
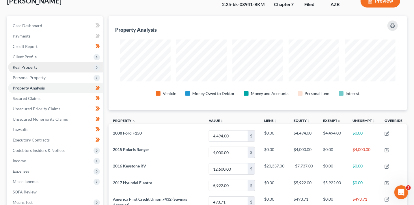
scroll to position [139, 0]
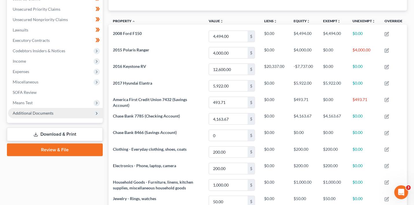
click at [28, 112] on span "Additional Documents" at bounding box center [33, 113] width 41 height 5
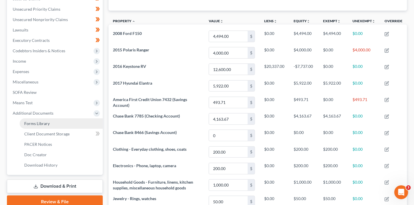
click at [34, 122] on span "Forms Library" at bounding box center [36, 123] width 25 height 5
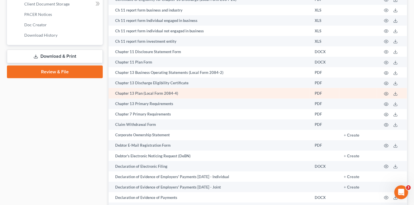
scroll to position [295, 0]
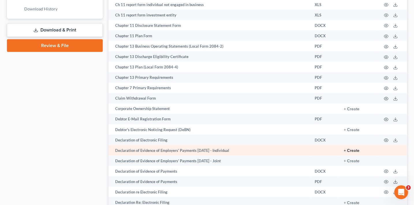
click at [356, 153] on button "+ Create" at bounding box center [352, 151] width 16 height 4
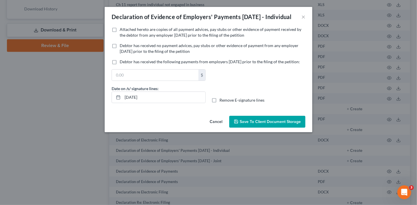
click at [149, 52] on span "Debtor has received no payment advices, pay stubs or other evidence of payment …" at bounding box center [209, 48] width 179 height 11
click at [126, 46] on input "Debtor has received no payment advices, pay stubs or other evidence of payment …" at bounding box center [124, 45] width 4 height 4
checkbox input "true"
drag, startPoint x: 124, startPoint y: 106, endPoint x: 106, endPoint y: 98, distance: 19.9
click at [110, 101] on div "Date on /s/ signature lines: 10/14/2025" at bounding box center [159, 94] width 100 height 18
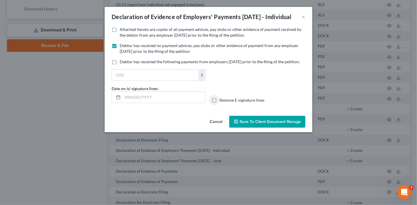
click at [222, 97] on input "Remove E-signature lines" at bounding box center [224, 99] width 4 height 4
checkbox input "true"
click at [265, 124] on span "Save to Client Document Storage" at bounding box center [270, 121] width 61 height 5
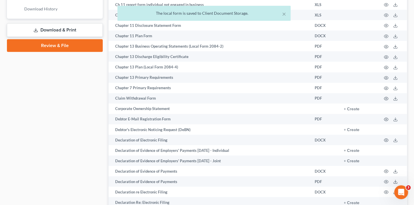
click at [81, 33] on link "Download & Print" at bounding box center [55, 30] width 96 height 14
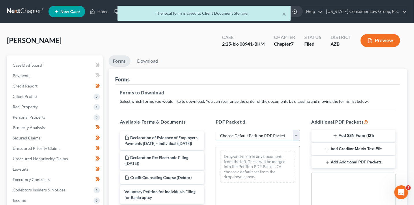
click at [249, 136] on select "Choose Default Petition PDF Packet Complete Bankruptcy Petition (all forms and …" at bounding box center [258, 136] width 84 height 12
select select "6"
click at [216, 130] on select "Choose Default Petition PDF Packet Complete Bankruptcy Petition (all forms and …" at bounding box center [258, 136] width 84 height 12
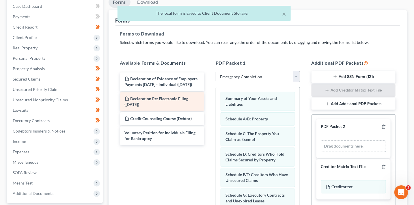
scroll to position [75, 0]
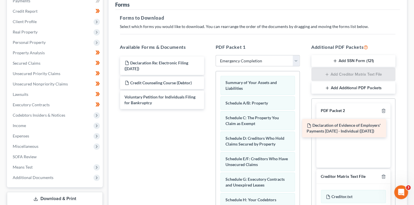
drag, startPoint x: 166, startPoint y: 70, endPoint x: 350, endPoint y: 134, distance: 195.2
click at [209, 109] on div "Declaration of Evidence of Employers' Payments Within 60 Days - Individual (10/…" at bounding box center [162, 83] width 94 height 53
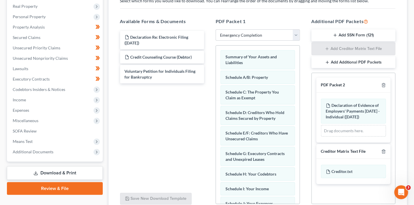
scroll to position [103, 0]
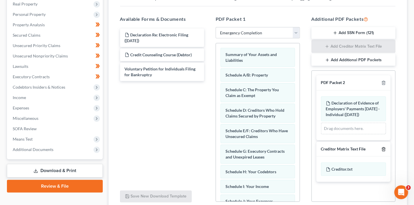
click at [385, 151] on icon "button" at bounding box center [383, 149] width 3 height 4
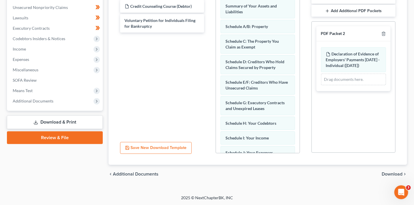
click at [384, 173] on span "Download" at bounding box center [392, 174] width 21 height 5
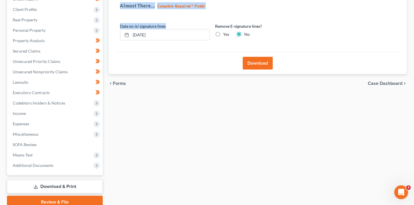
click at [110, 2] on div "Download Almost There... Complete Required * Fields Date on /s/ signature lines…" at bounding box center [258, 28] width 299 height 92
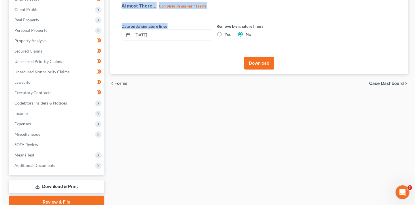
scroll to position [82, 0]
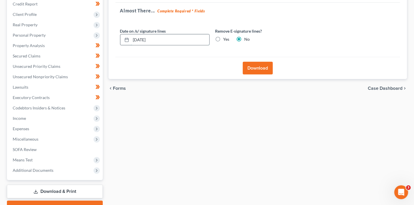
click at [173, 40] on input "10/14/2025" at bounding box center [170, 39] width 78 height 11
drag, startPoint x: 172, startPoint y: 42, endPoint x: 115, endPoint y: 36, distance: 57.2
click at [115, 36] on div "Almost There... Complete Required * Fields Date on /s/ signature lines 10/14/20…" at bounding box center [257, 30] width 285 height 55
click at [226, 36] on input "Yes" at bounding box center [228, 38] width 4 height 4
radio input "true"
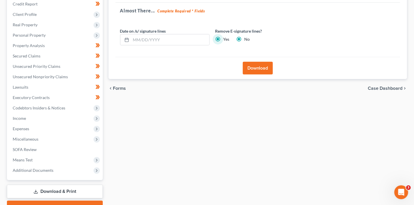
radio input "false"
click at [258, 63] on button "Download" at bounding box center [258, 68] width 30 height 13
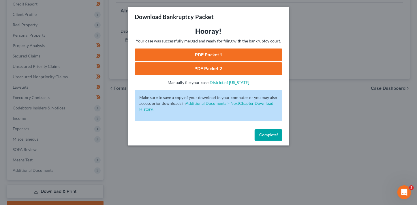
click at [238, 57] on link "PDF Packet 1" at bounding box center [209, 54] width 148 height 13
click at [193, 68] on link "PDF Packet 2" at bounding box center [209, 68] width 148 height 13
click at [271, 134] on span "Complete!" at bounding box center [268, 134] width 18 height 5
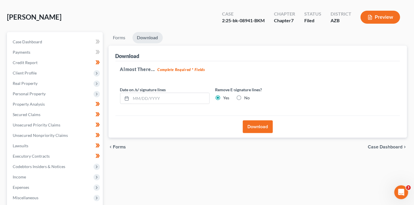
scroll to position [0, 0]
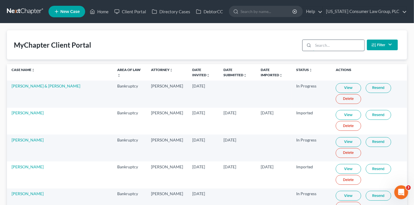
click at [317, 46] on input "search" at bounding box center [338, 45] width 51 height 11
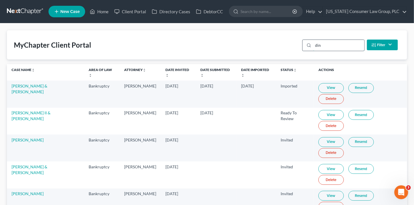
type input "din"
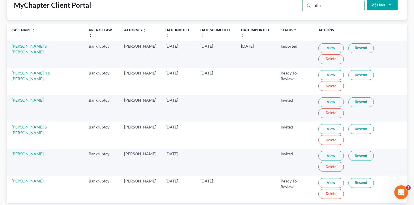
scroll to position [63, 0]
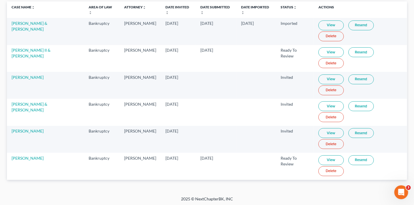
click at [330, 159] on link "View" at bounding box center [330, 160] width 25 height 10
